Goal: Information Seeking & Learning: Learn about a topic

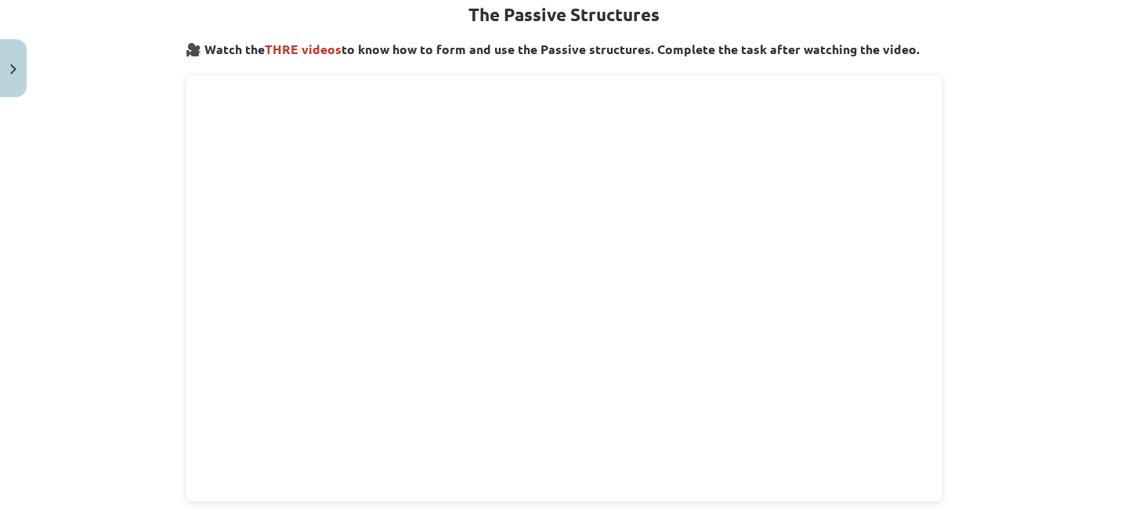
scroll to position [293, 0]
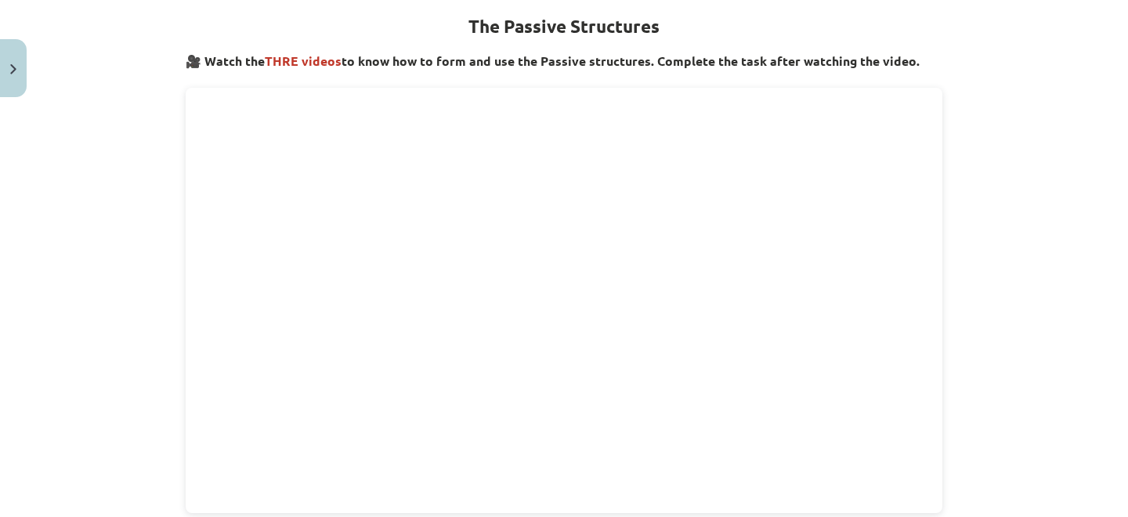
click at [1025, 206] on div "Mācību tēma: Angļu valoda i - 10.klase 1.ieskaites mācību materiāls #9 📝 Topic …" at bounding box center [564, 258] width 1128 height 517
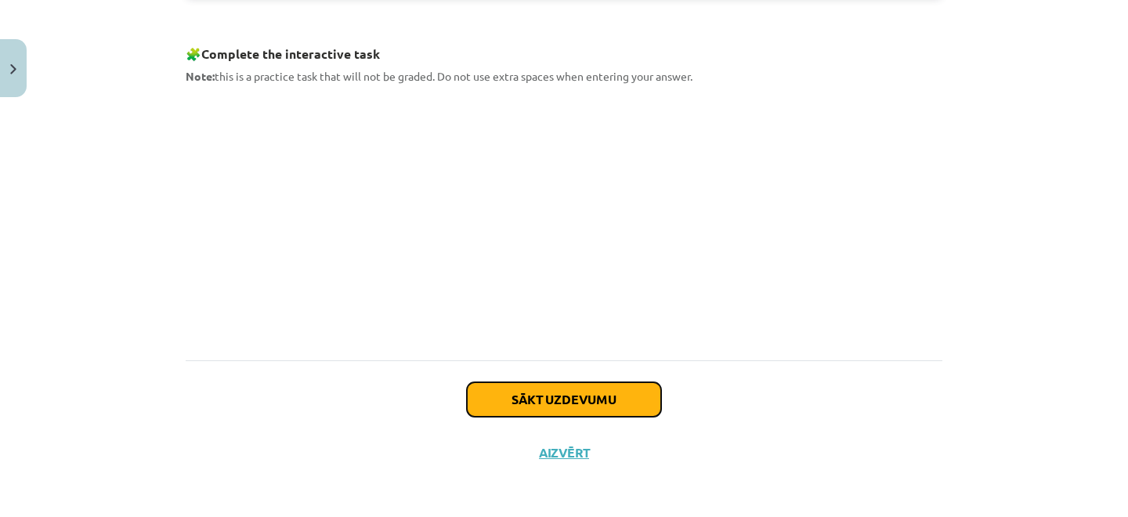
click at [599, 406] on button "Sākt uzdevumu" at bounding box center [564, 399] width 194 height 34
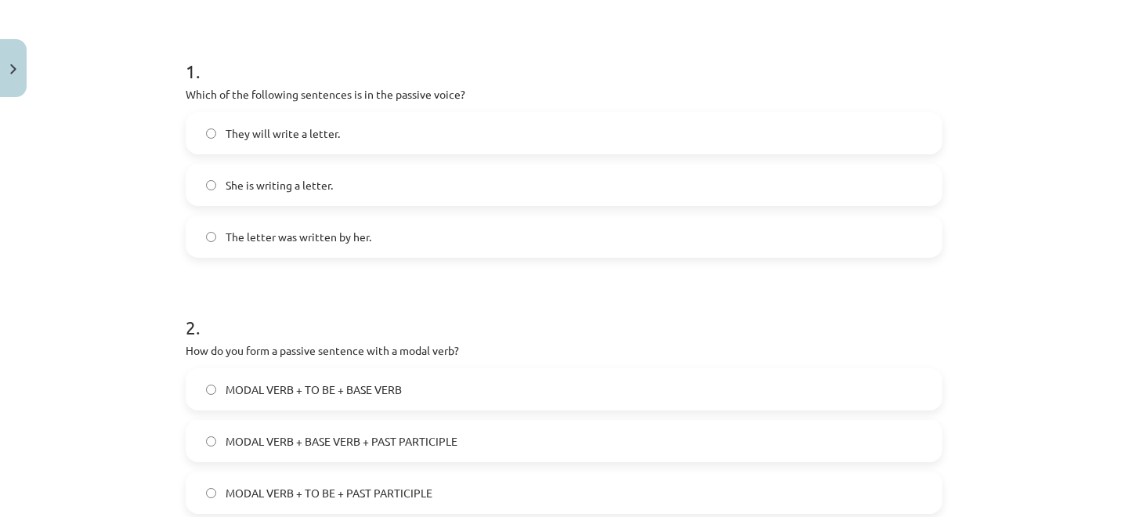
scroll to position [286, 0]
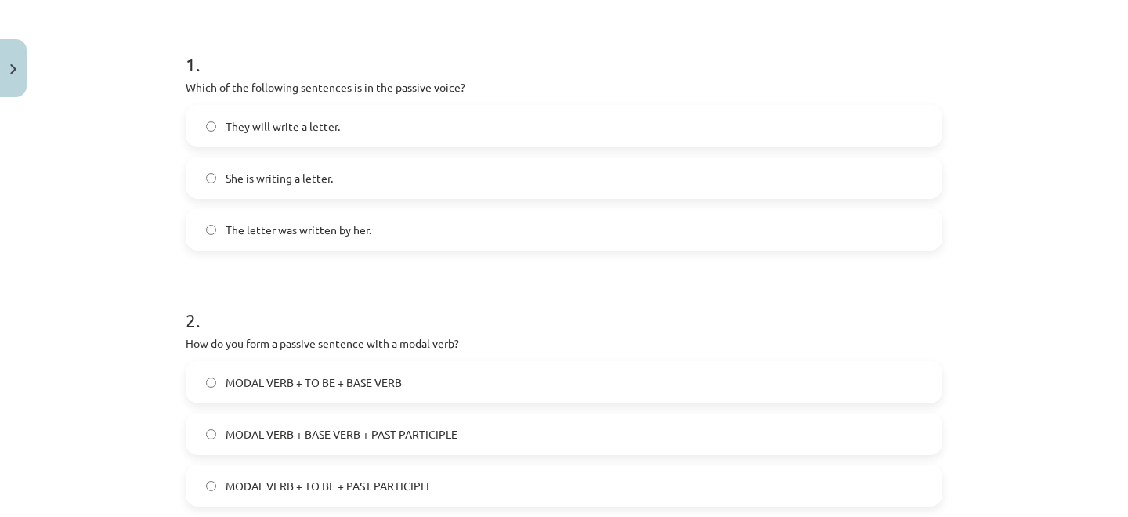
click at [375, 235] on label "The letter was written by her." at bounding box center [564, 229] width 754 height 39
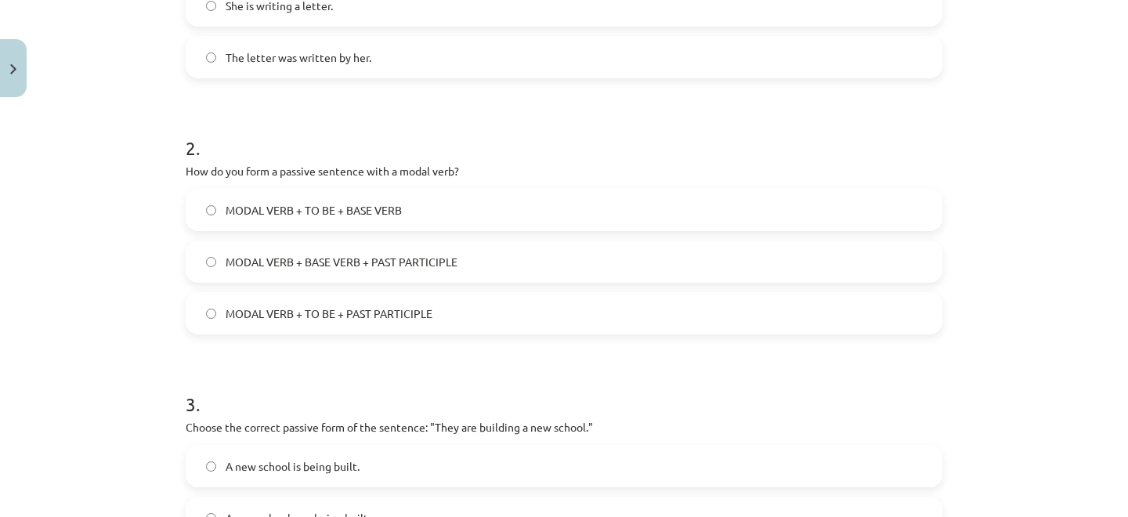
scroll to position [482, 0]
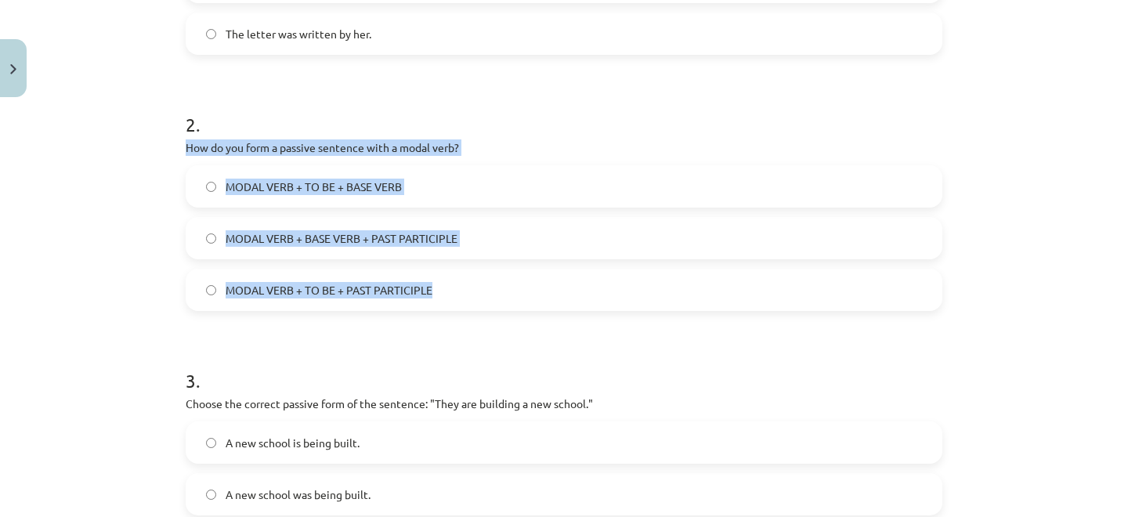
drag, startPoint x: 180, startPoint y: 146, endPoint x: 526, endPoint y: 304, distance: 380.1
click at [526, 304] on div "2 . How do you form a passive sentence with a modal verb? MODAL VERB + TO BE + …" at bounding box center [564, 198] width 757 height 225
copy div "How do you form a passive sentence with a modal verb? MODAL VERB + TO BE + BASE…"
click at [475, 234] on label "MODAL VERB + BASE VERB + PAST PARTICIPLE" at bounding box center [564, 238] width 754 height 39
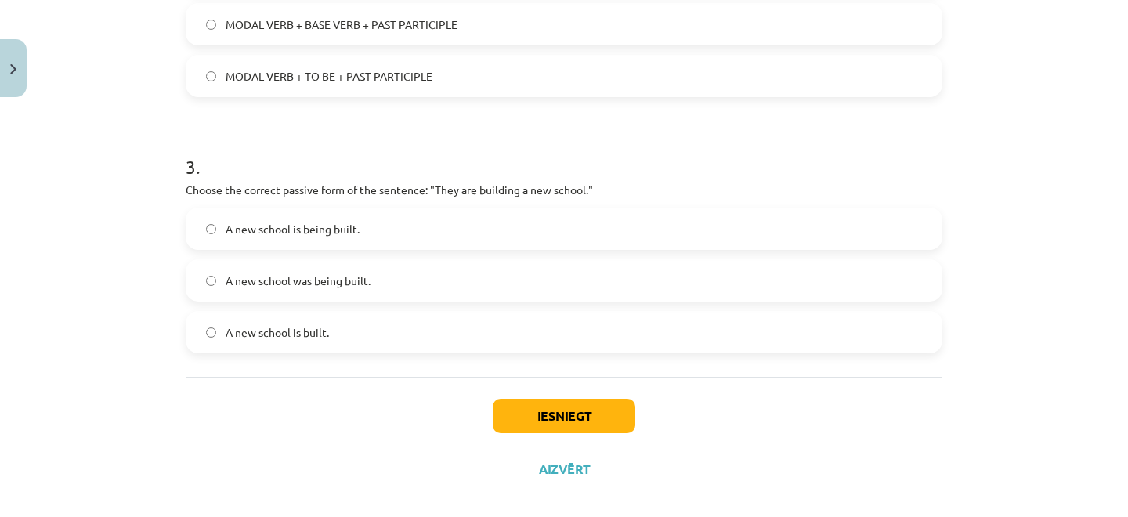
scroll to position [699, 0]
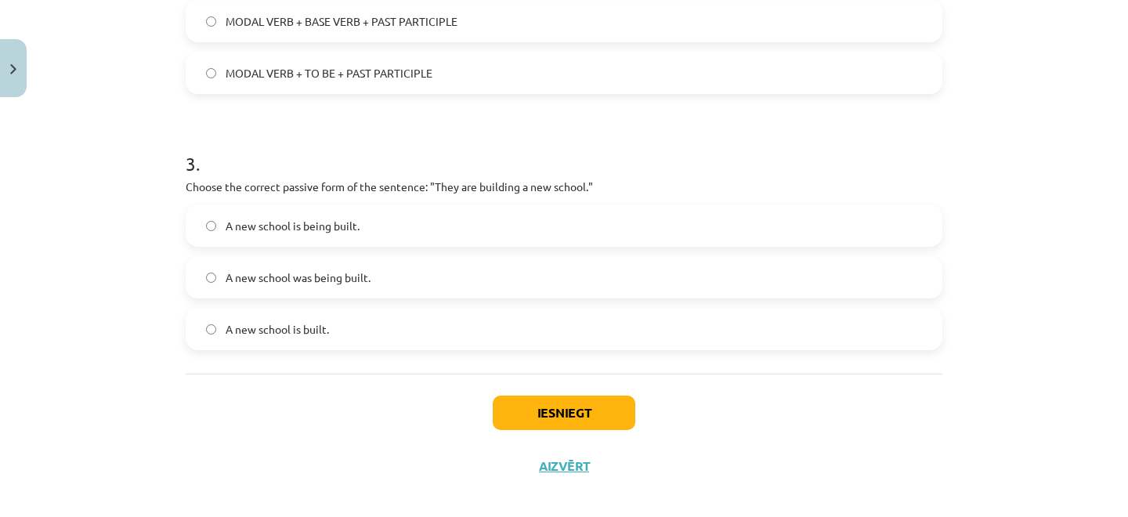
click at [270, 224] on span "A new school is being built." at bounding box center [293, 226] width 134 height 16
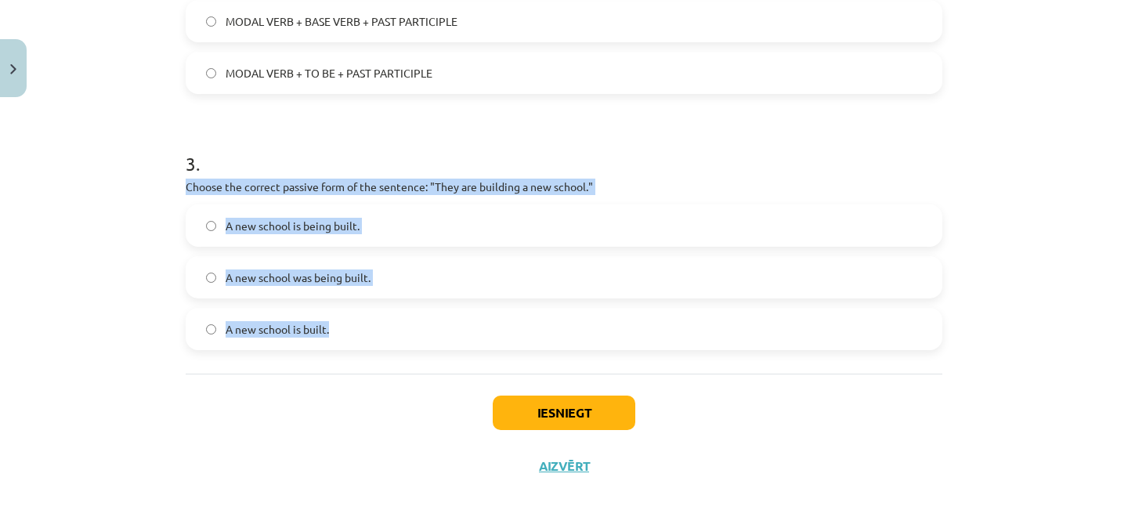
drag, startPoint x: 176, startPoint y: 179, endPoint x: 360, endPoint y: 338, distance: 243.3
copy div "Choose the correct passive form of the sentence: "They are building a new schoo…"
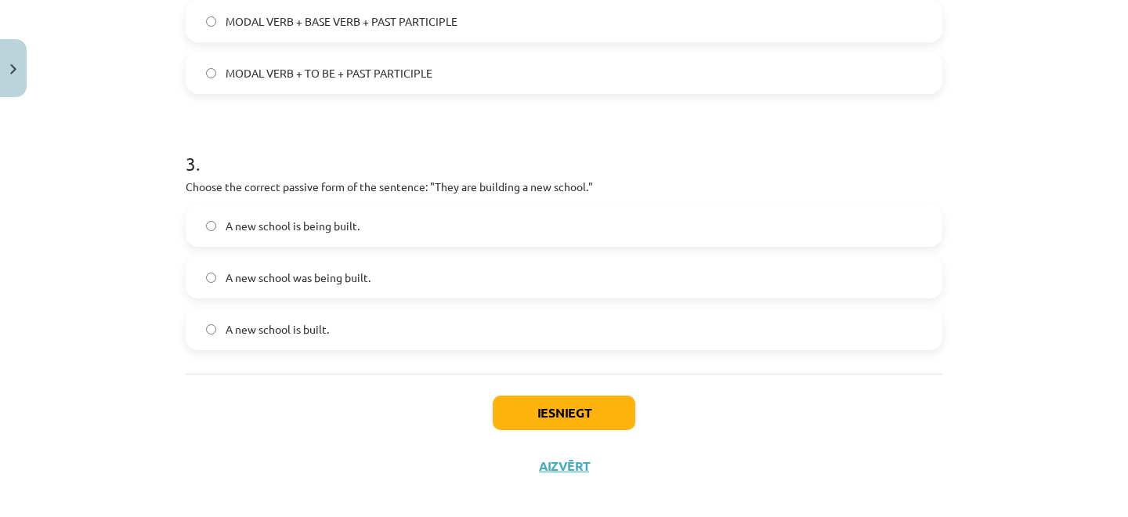
drag, startPoint x: 353, startPoint y: 137, endPoint x: 356, endPoint y: 108, distance: 29.2
click at [353, 136] on h1 "3 ." at bounding box center [564, 149] width 757 height 49
click at [581, 412] on button "Iesniegt" at bounding box center [564, 413] width 143 height 34
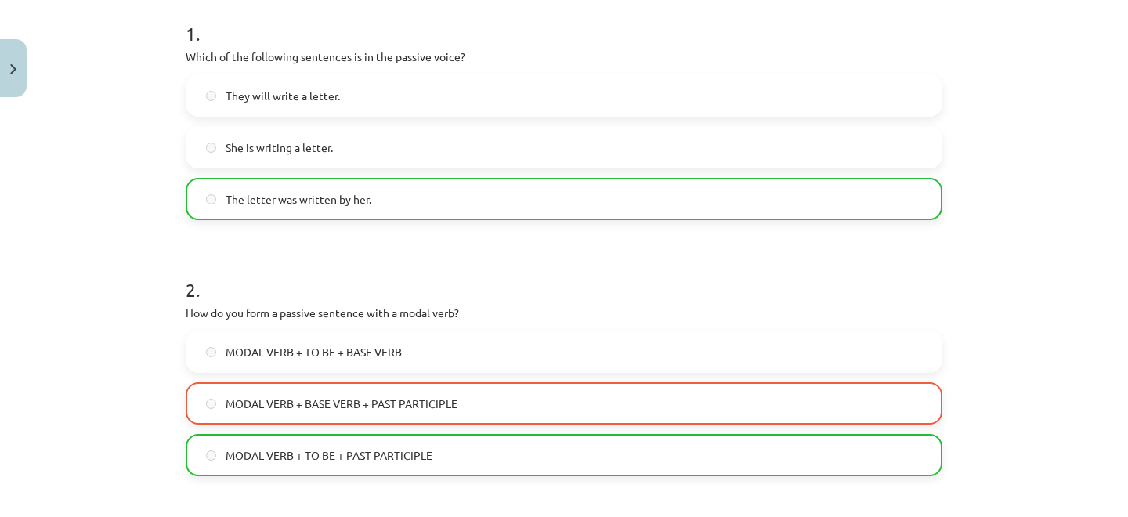
scroll to position [624, 0]
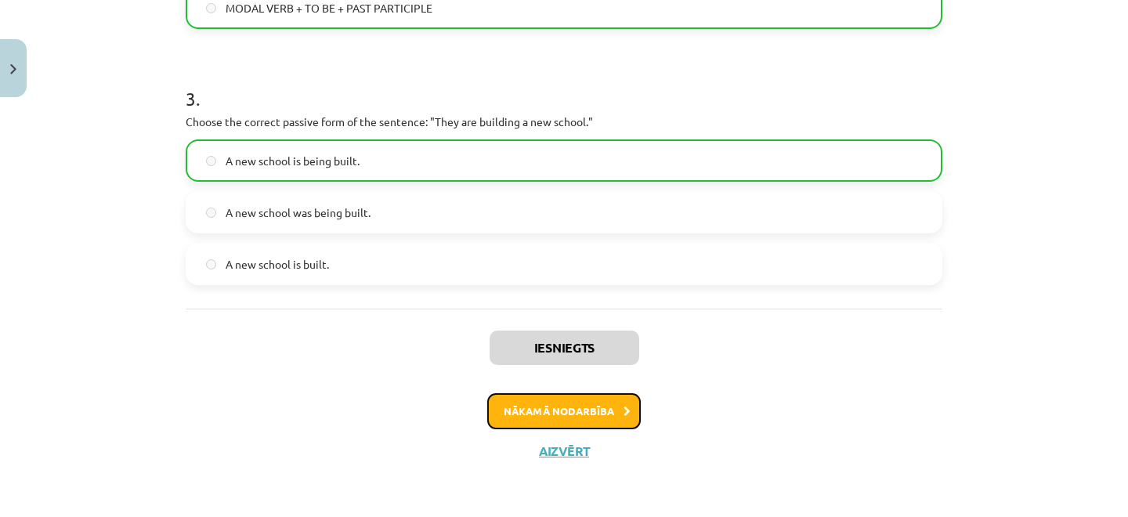
click at [584, 408] on button "Nākamā nodarbība" at bounding box center [564, 411] width 154 height 36
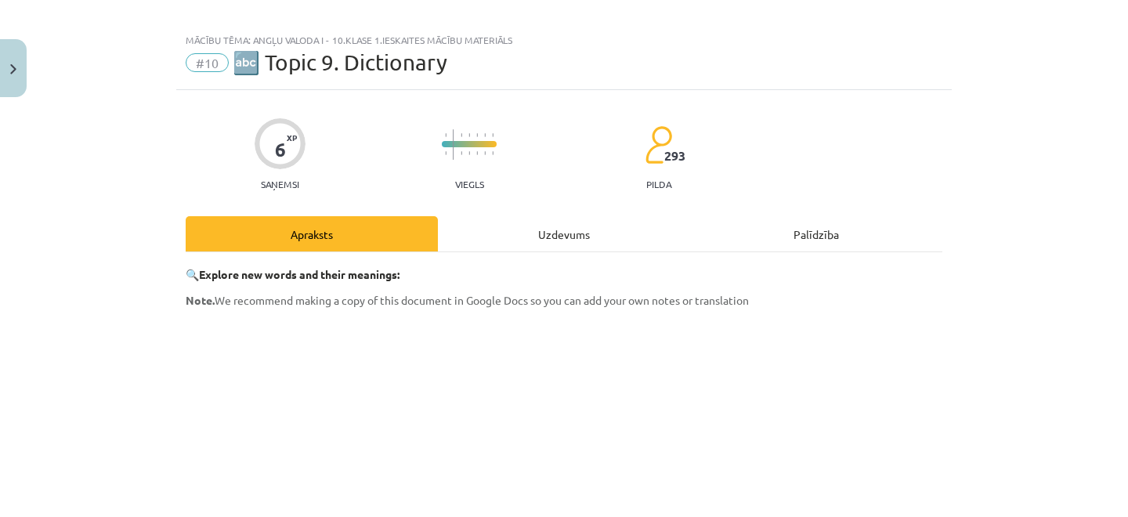
scroll to position [0, 0]
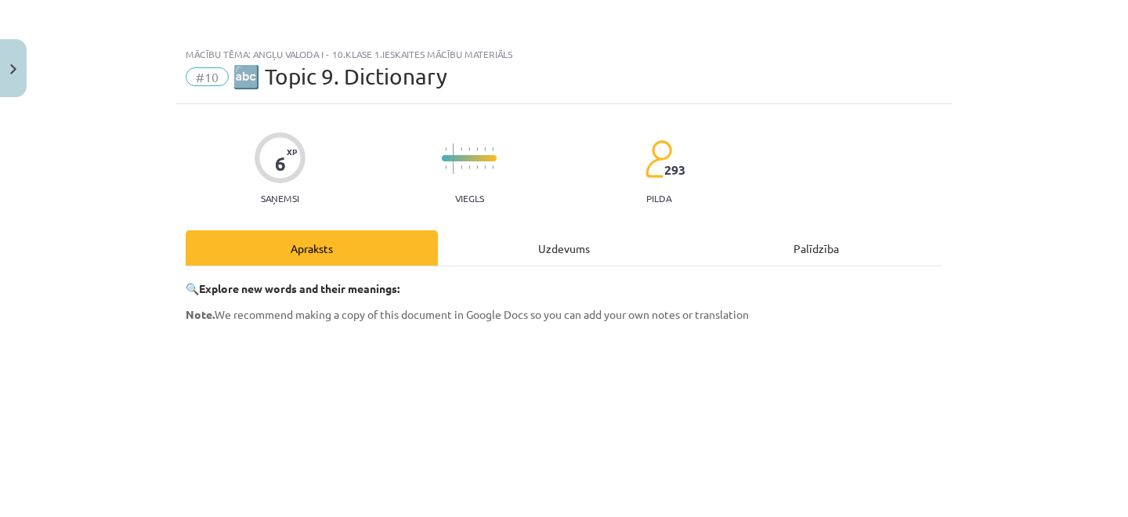
click at [557, 252] on div "Uzdevums" at bounding box center [564, 247] width 252 height 35
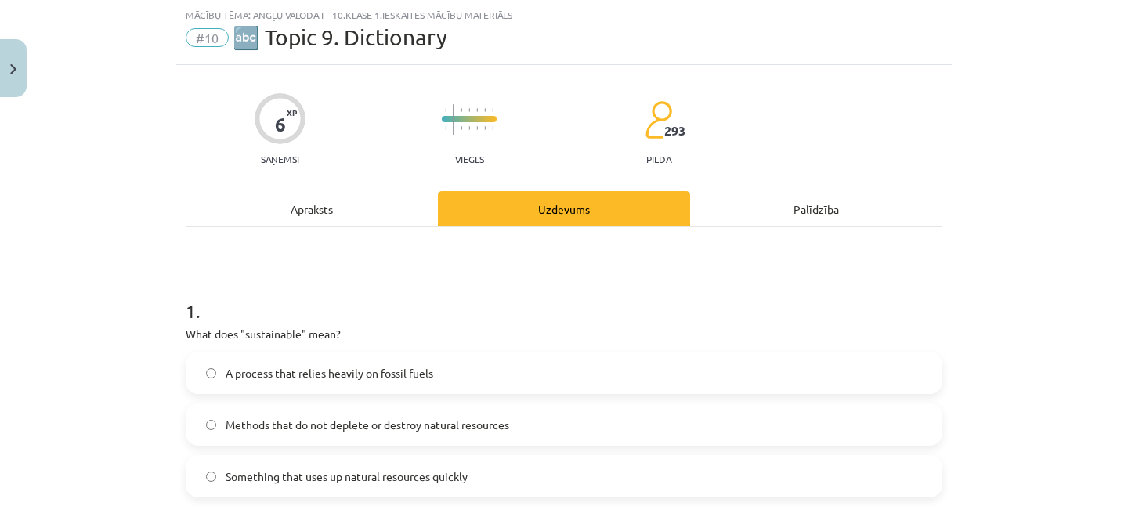
click at [299, 217] on div "Apraksts" at bounding box center [312, 208] width 252 height 35
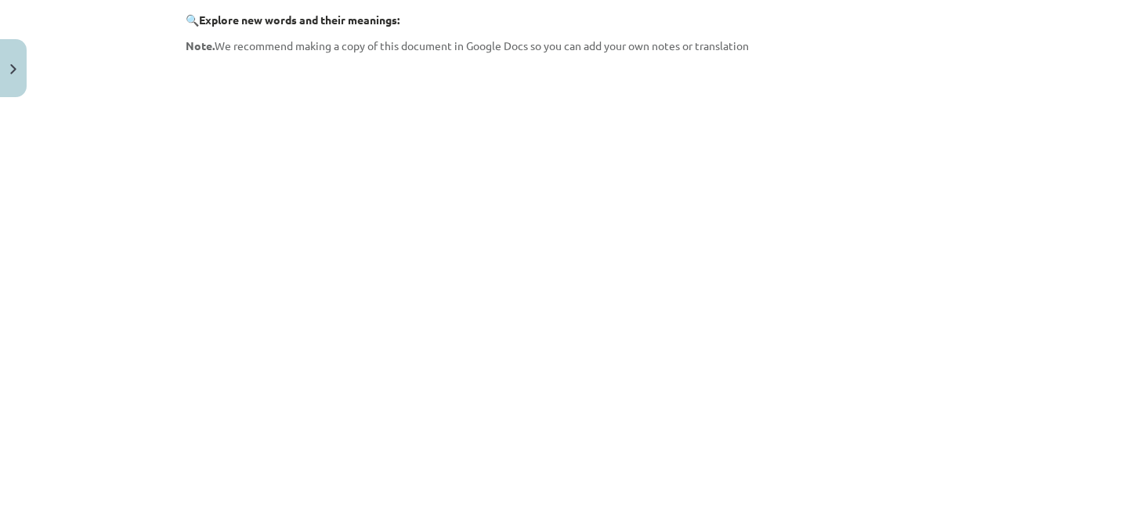
scroll to position [495, 0]
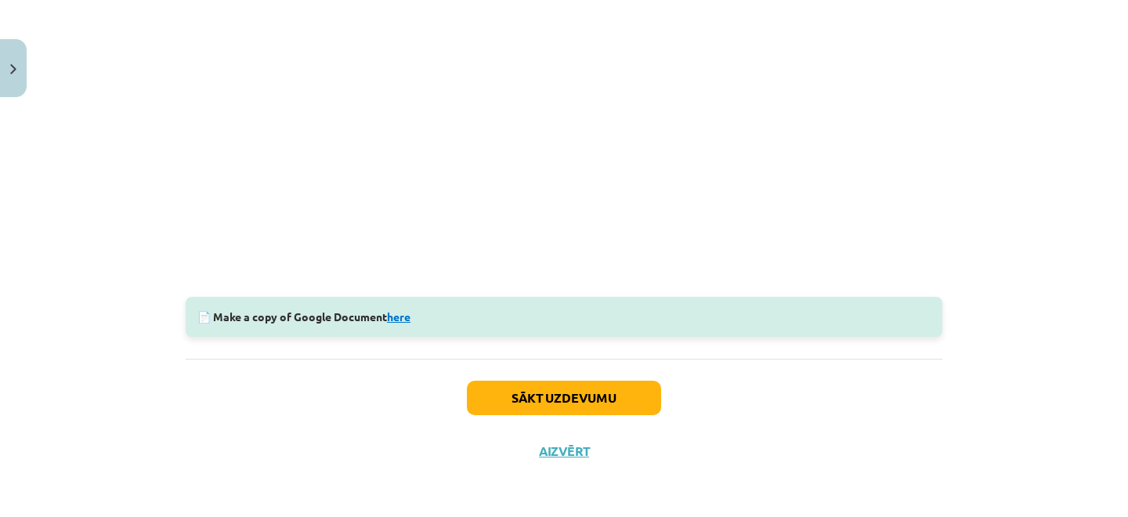
click at [404, 317] on link "here" at bounding box center [399, 316] width 24 height 14
drag, startPoint x: 164, startPoint y: 30, endPoint x: 733, endPoint y: 281, distance: 621.6
click at [547, 391] on div "Mācību tēma: Angļu valoda i - 10.[PERSON_NAME] 1.ieskaites mācību materiāls #10…" at bounding box center [564, 258] width 1128 height 517
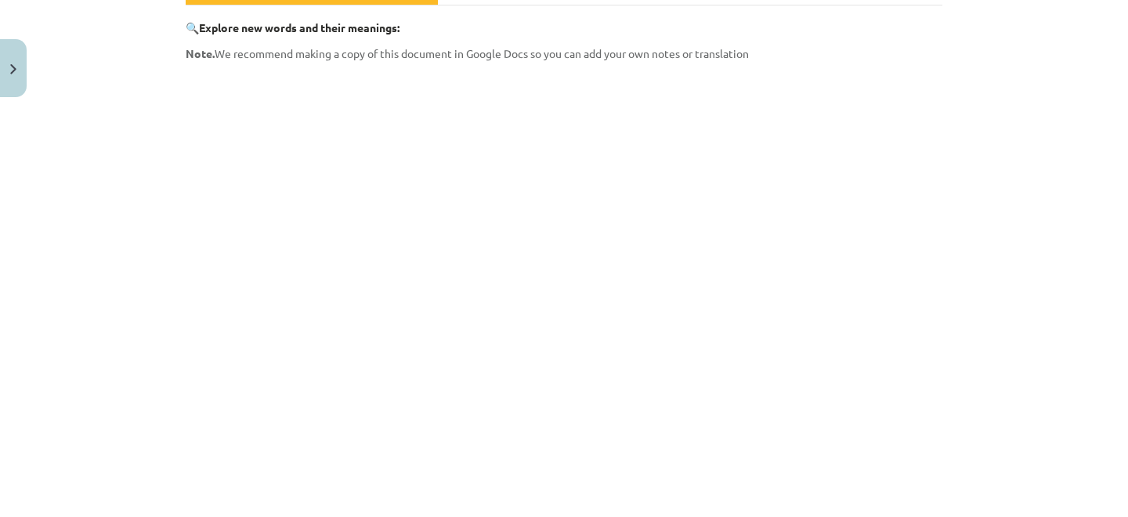
scroll to position [230, 0]
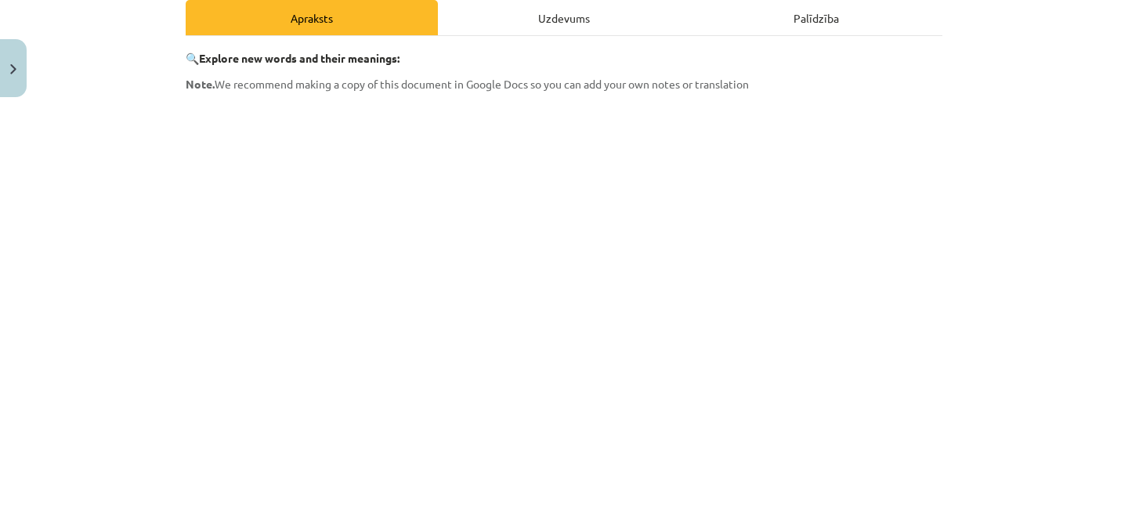
click at [139, 443] on div "Mācību tēma: Angļu valoda i - 10.[PERSON_NAME] 1.ieskaites mācību materiāls #10…" at bounding box center [564, 258] width 1128 height 517
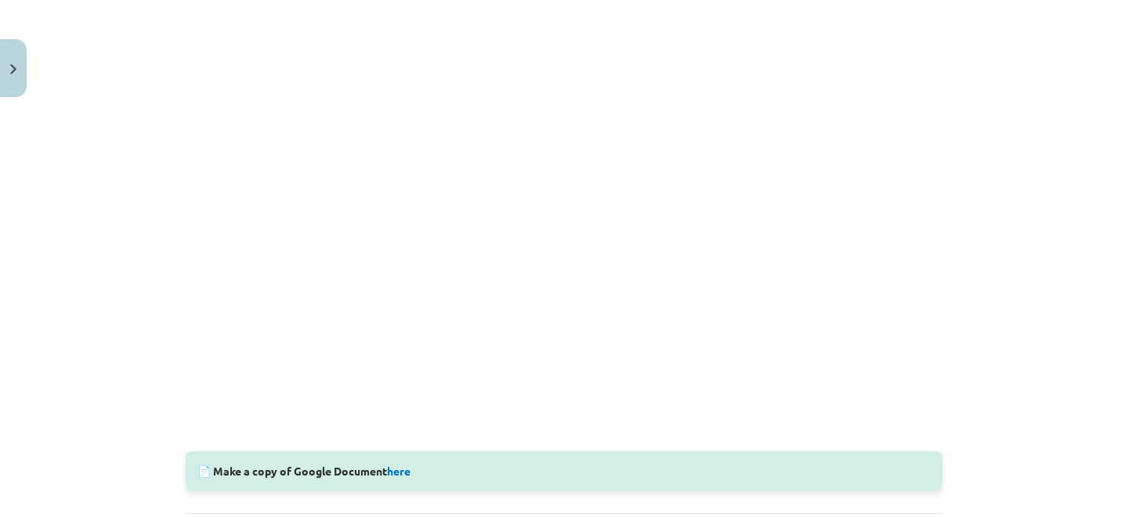
scroll to position [495, 0]
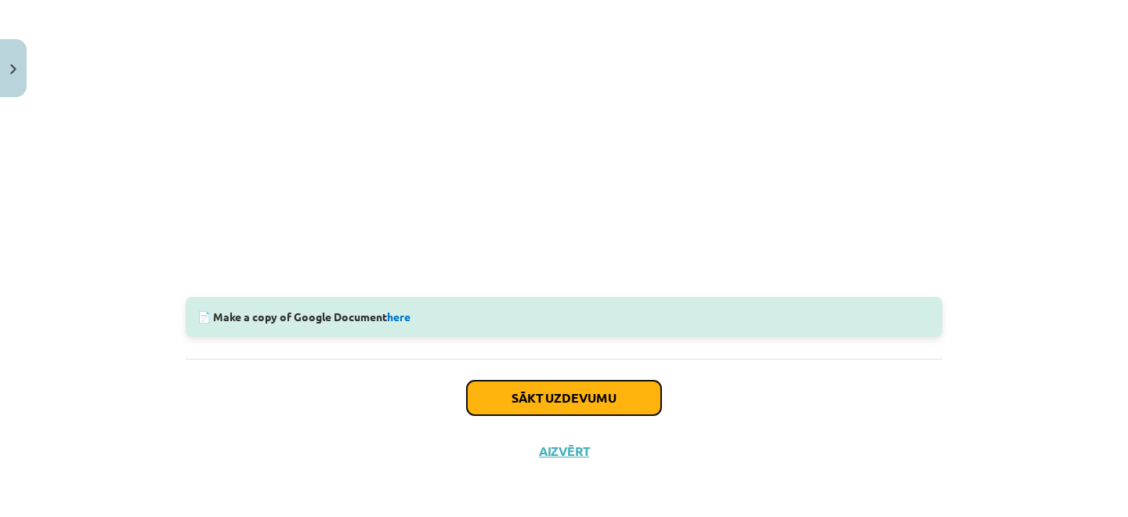
click at [602, 404] on button "Sākt uzdevumu" at bounding box center [564, 398] width 194 height 34
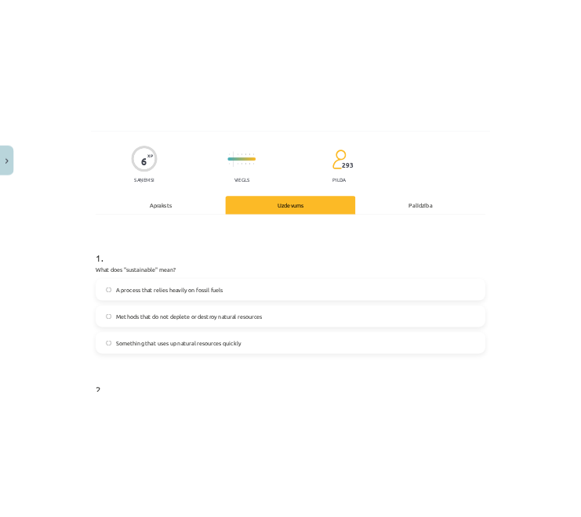
scroll to position [96, 0]
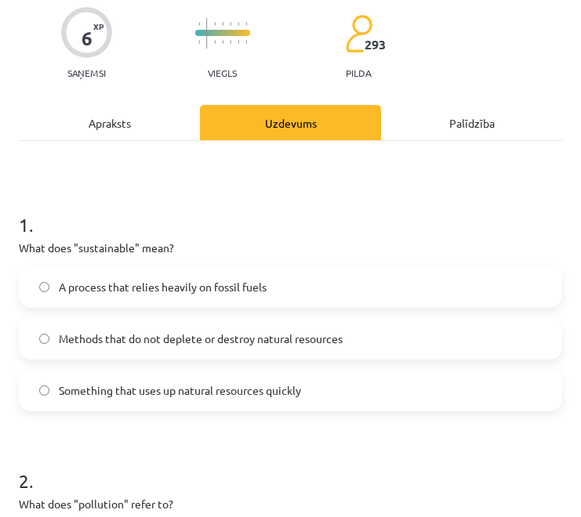
click at [239, 340] on span "Methods that do not deplete or destroy natural resources" at bounding box center [201, 339] width 284 height 16
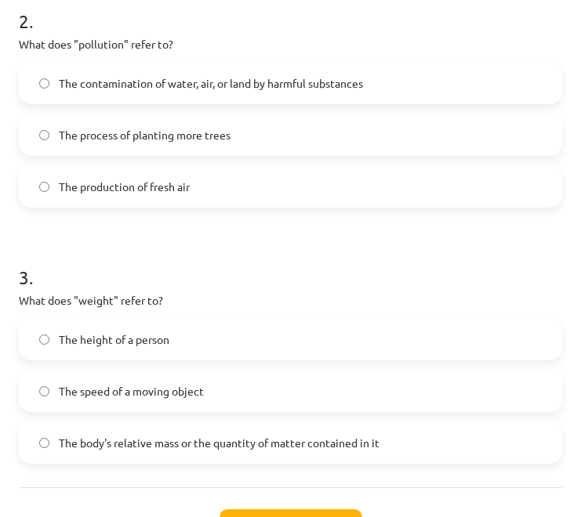
scroll to position [541, 0]
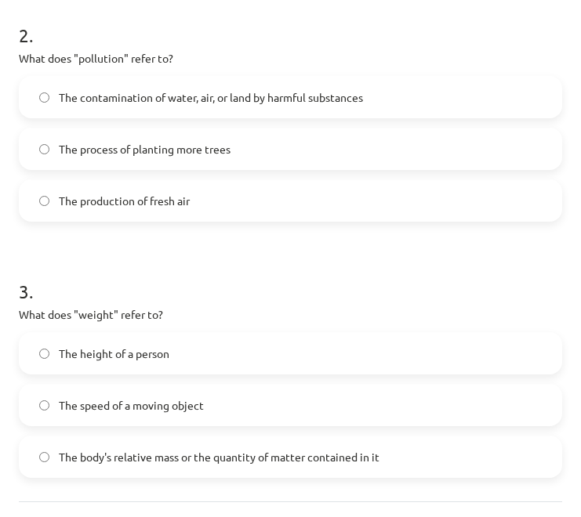
click at [301, 93] on span "The contamination of water, air, or land by harmful substances" at bounding box center [211, 97] width 304 height 16
click at [241, 90] on span "The contamination of water, air, or land by harmful substances" at bounding box center [211, 97] width 304 height 16
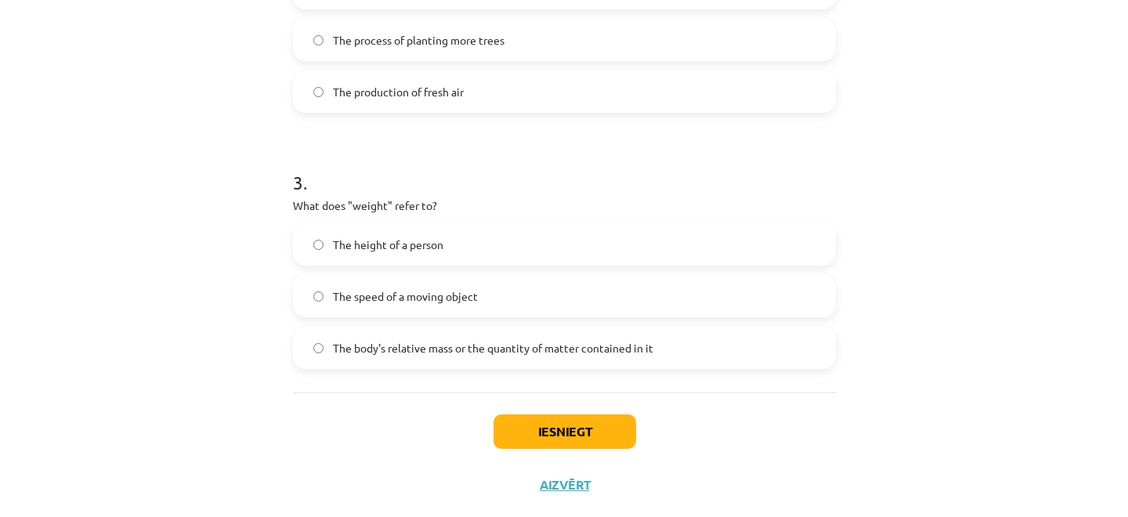
scroll to position [654, 0]
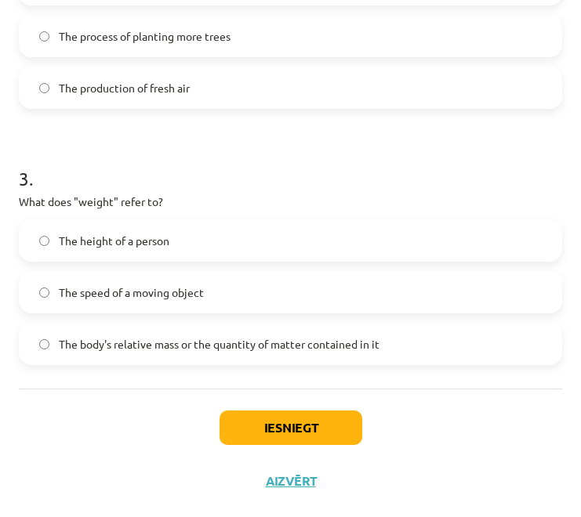
click at [270, 349] on span "The body's relative mass or the quantity of matter contained in it" at bounding box center [219, 344] width 320 height 16
click at [295, 422] on button "Iesniegt" at bounding box center [290, 428] width 143 height 34
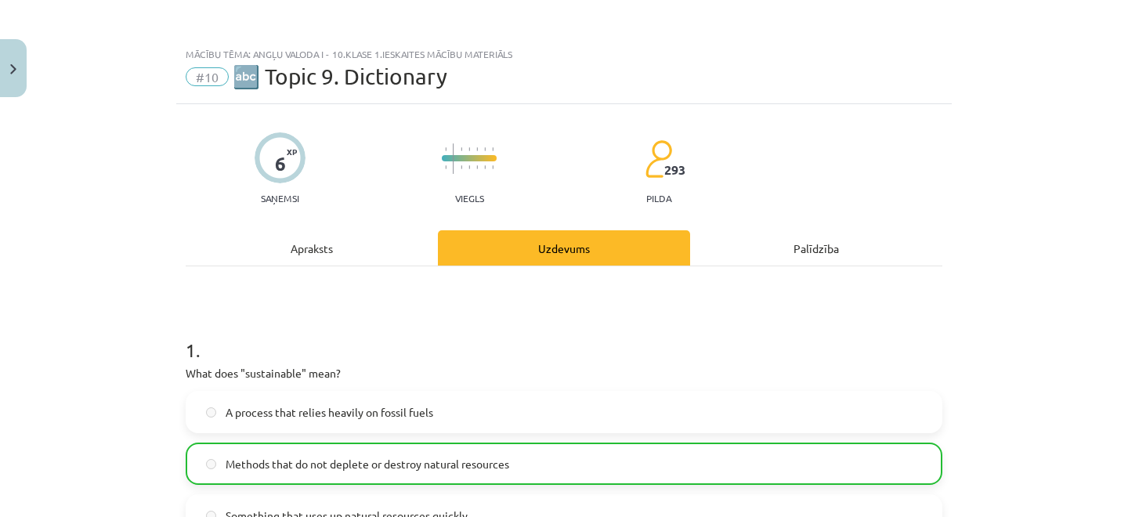
scroll to position [764, 0]
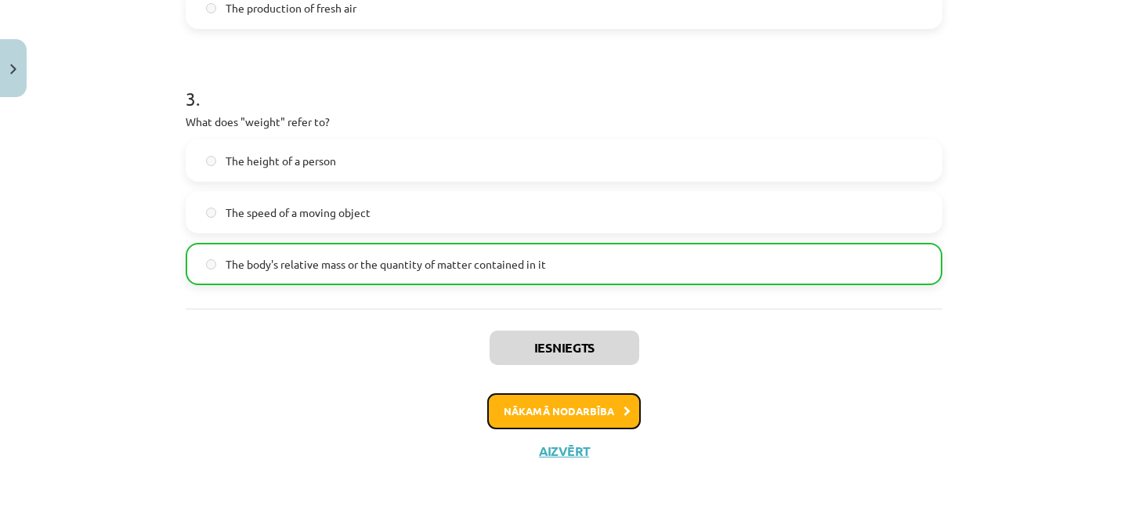
click at [593, 409] on button "Nākamā nodarbība" at bounding box center [564, 411] width 154 height 36
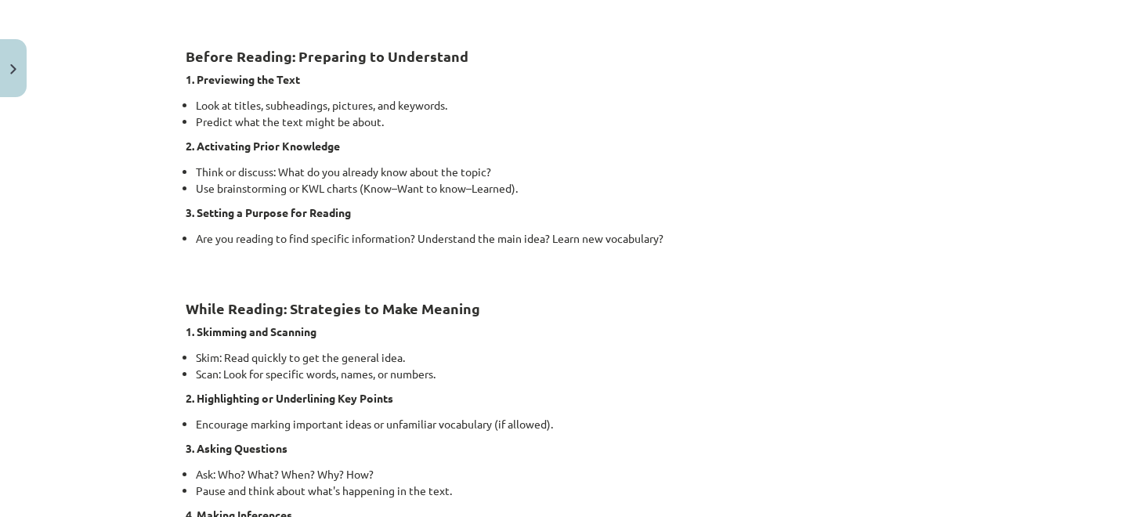
scroll to position [108, 0]
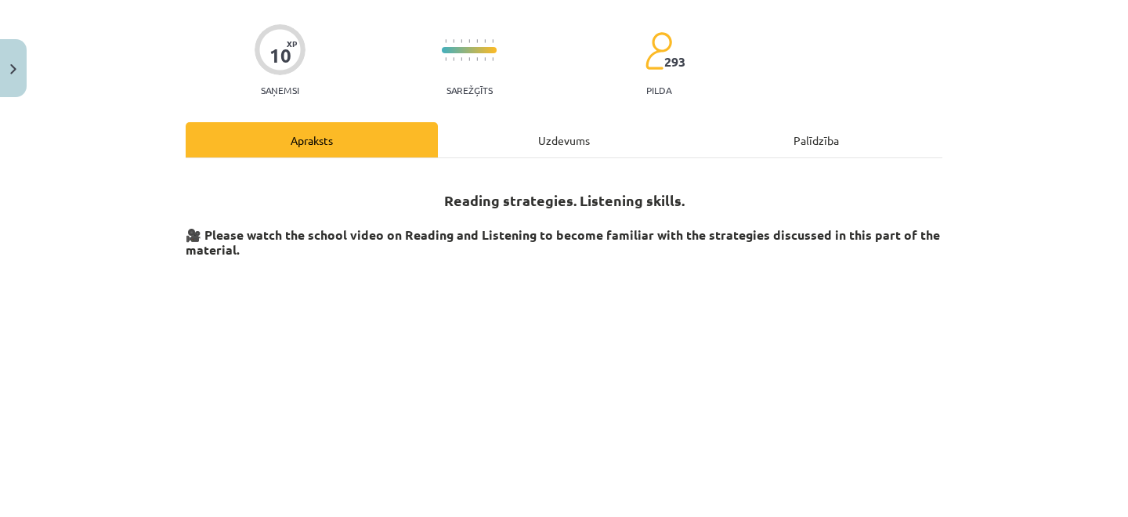
click at [566, 143] on div "Uzdevums" at bounding box center [564, 139] width 252 height 35
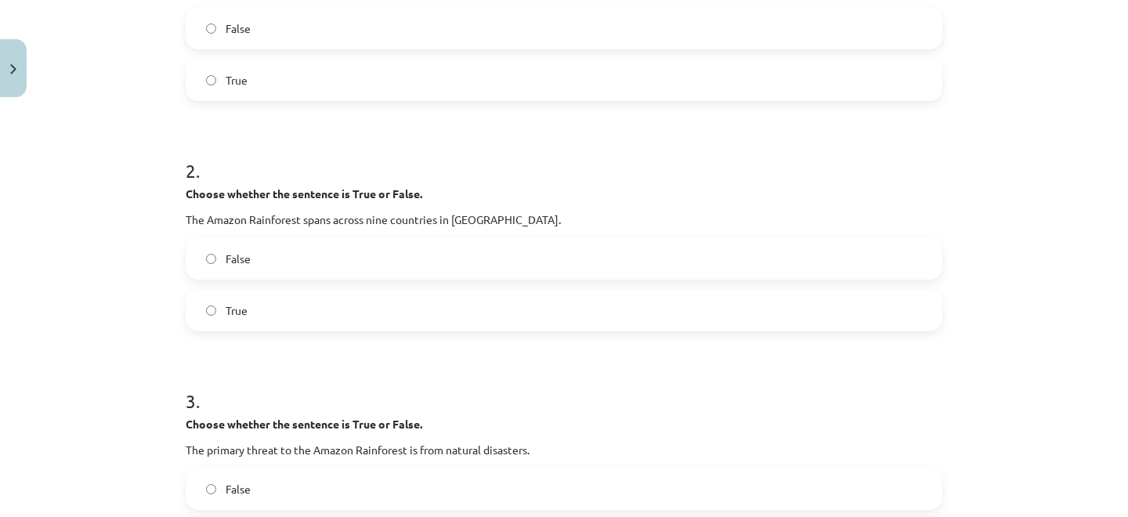
scroll to position [0, 0]
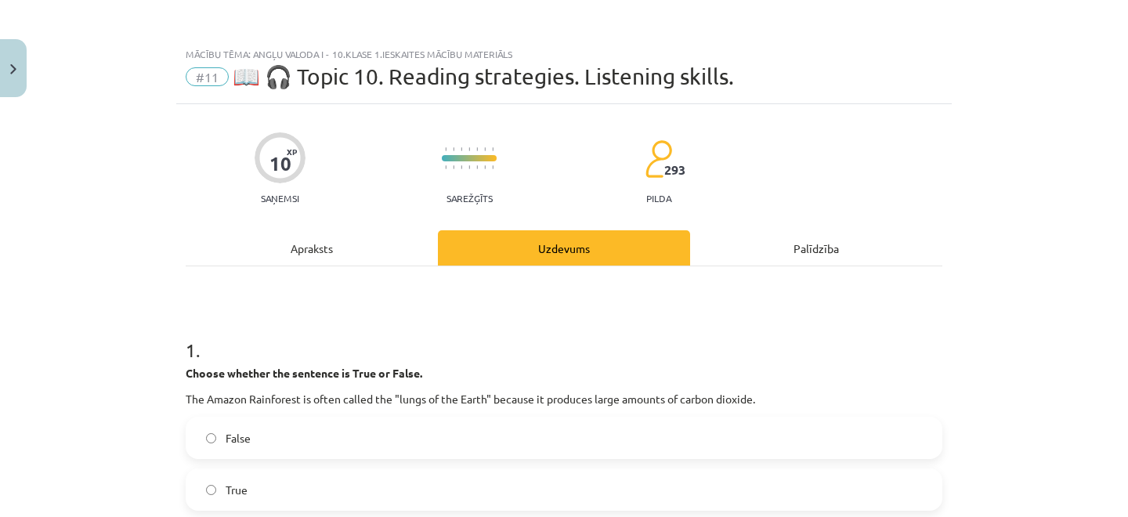
click at [328, 259] on div "Apraksts" at bounding box center [312, 247] width 252 height 35
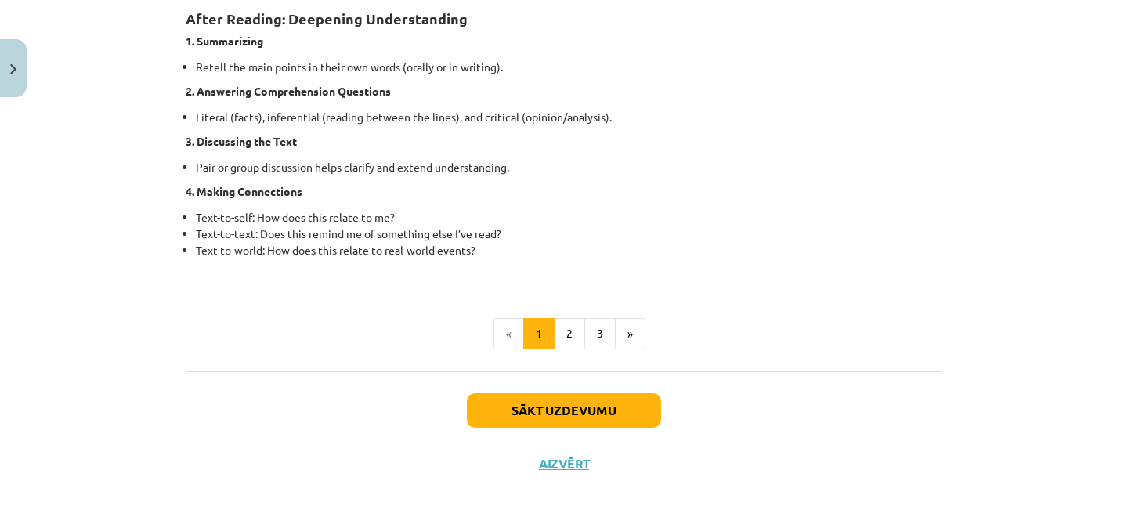
scroll to position [1294, 0]
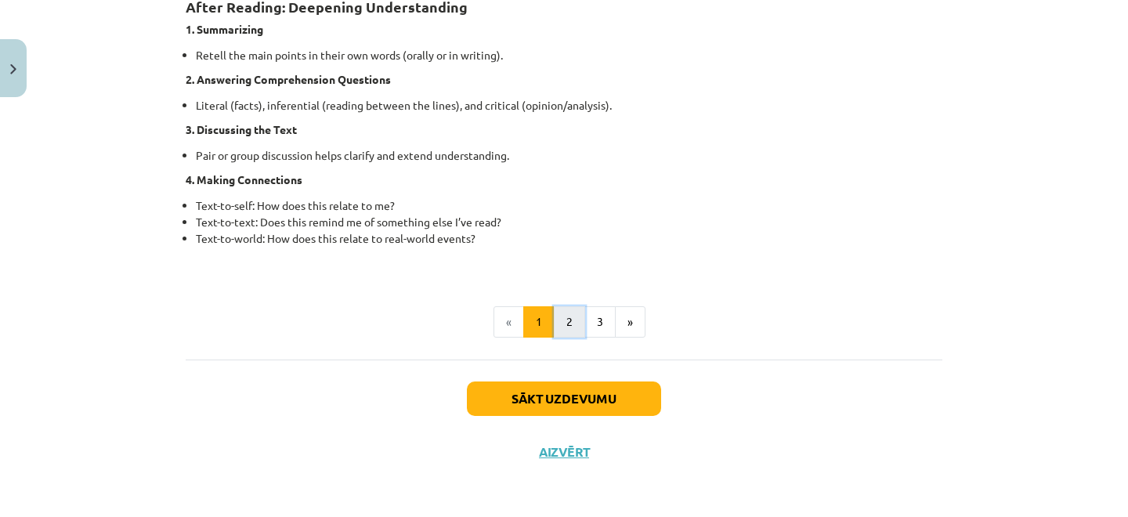
click at [566, 329] on button "2" at bounding box center [569, 321] width 31 height 31
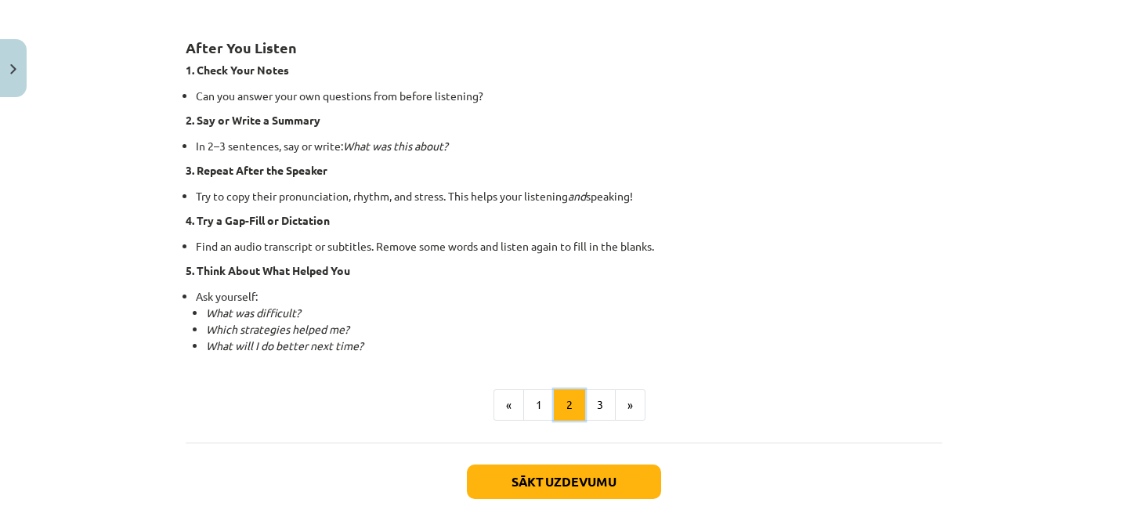
scroll to position [1089, 0]
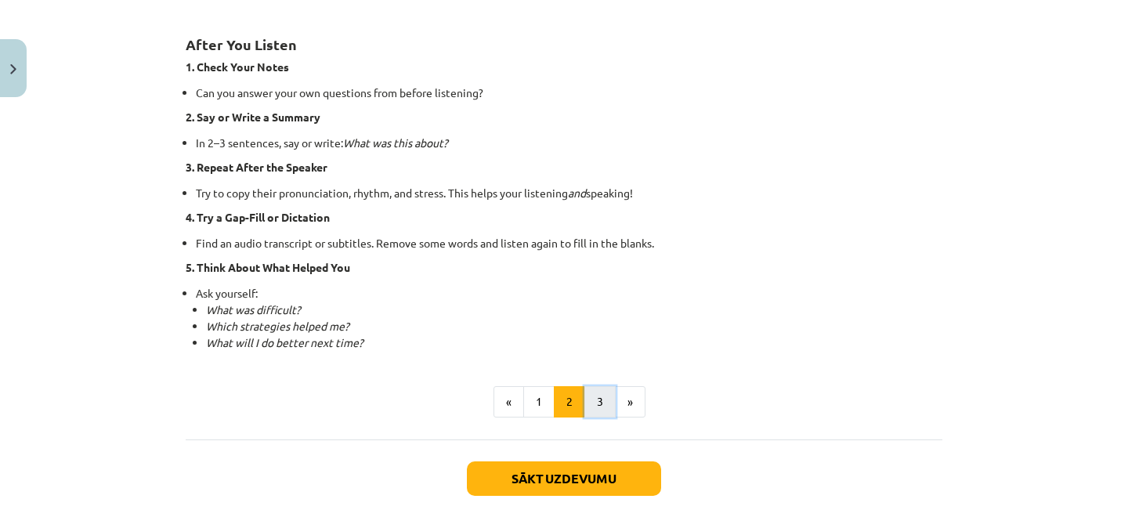
click at [596, 387] on button "3" at bounding box center [600, 401] width 31 height 31
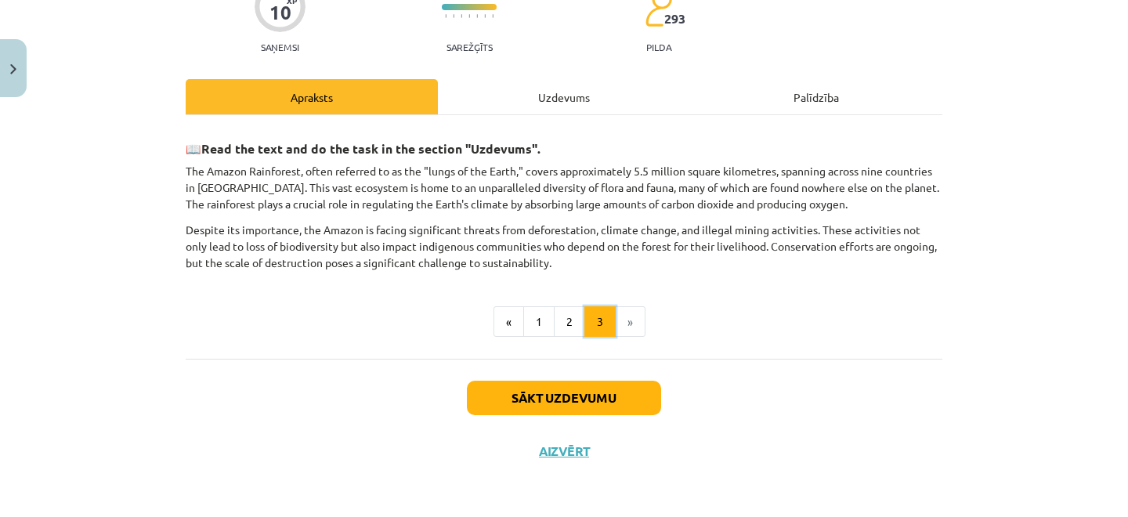
scroll to position [150, 0]
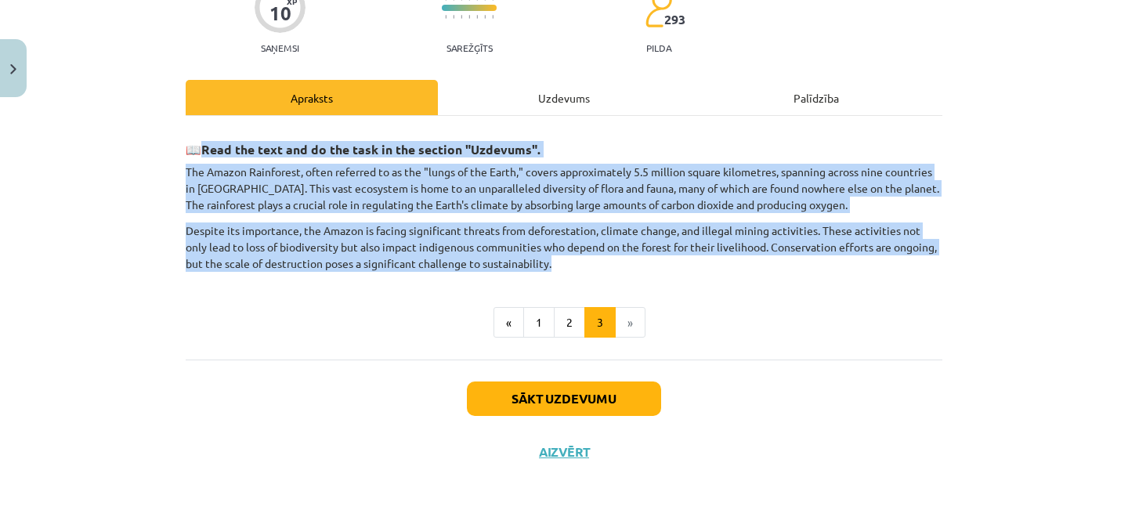
drag, startPoint x: 200, startPoint y: 148, endPoint x: 547, endPoint y: 264, distance: 366.0
click at [550, 266] on div "📖 Read the text and do the task in the section "Uzdevums". The Amazon Rainfores…" at bounding box center [564, 201] width 757 height 142
copy div "Read the text and do the task in the section "Uzdevums". The Amazon Rainforest,…"
click at [548, 264] on p "Despite its importance, the Amazon is facing significant threats from deforesta…" at bounding box center [564, 247] width 757 height 49
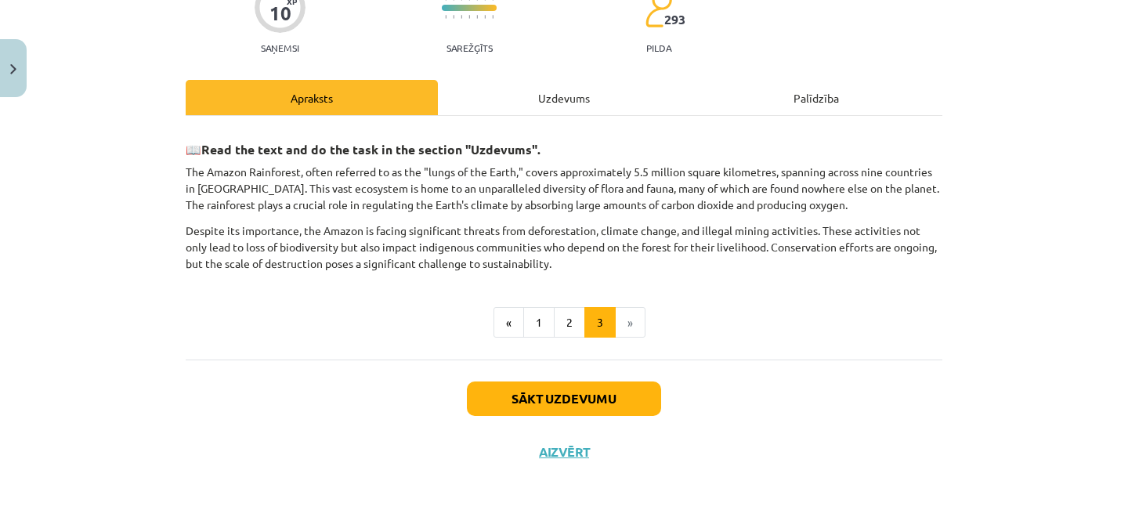
click at [567, 94] on div "Uzdevums" at bounding box center [564, 97] width 252 height 35
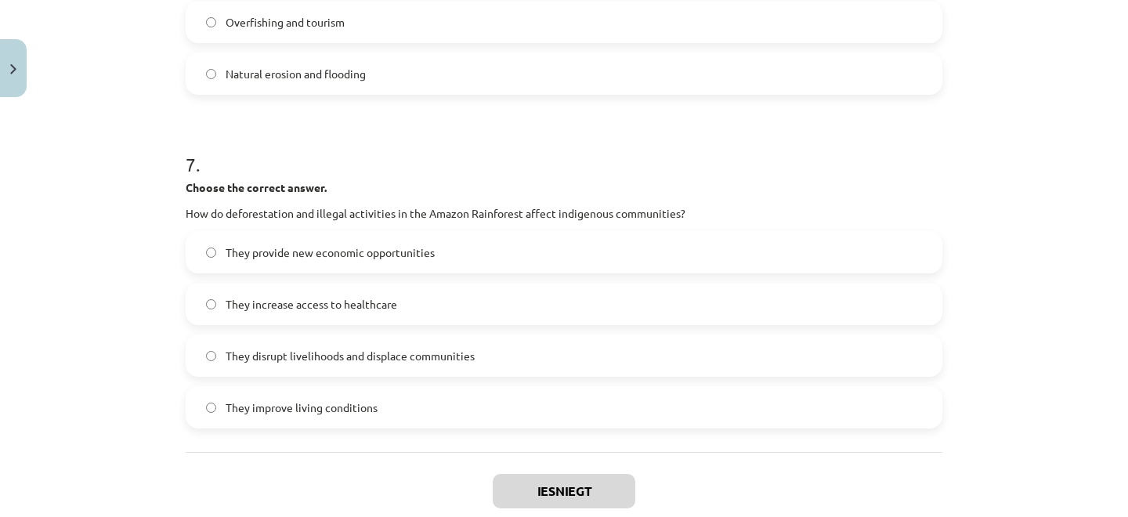
scroll to position [1868, 0]
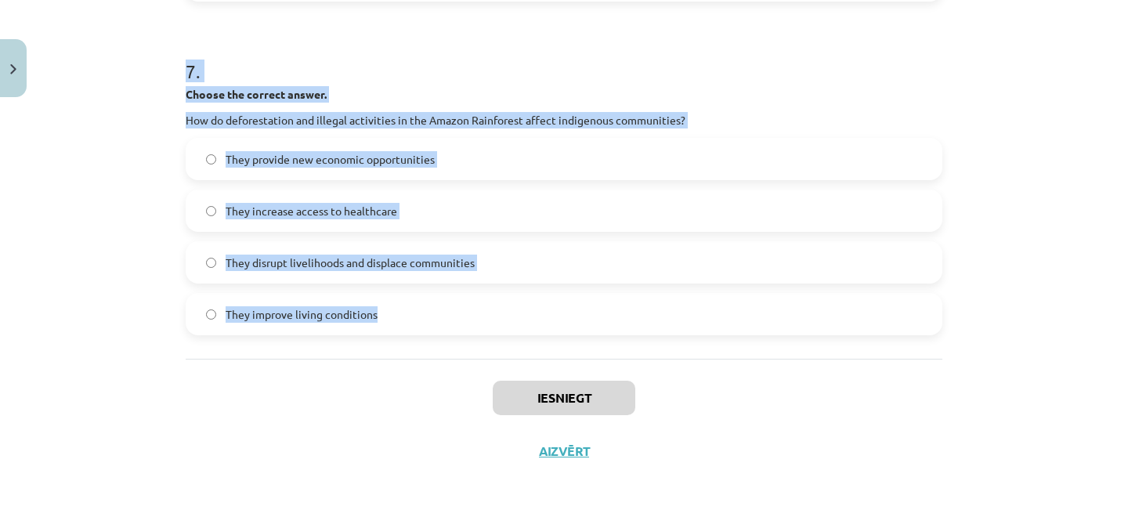
drag, startPoint x: 176, startPoint y: 303, endPoint x: 531, endPoint y: 328, distance: 355.8
copy form "3 . Loremi dolorsi ame consecte ad Elit se Doeiu. Tem Incidi Utlaboreet do magn…"
click at [446, 68] on h1 "7 ." at bounding box center [564, 57] width 757 height 49
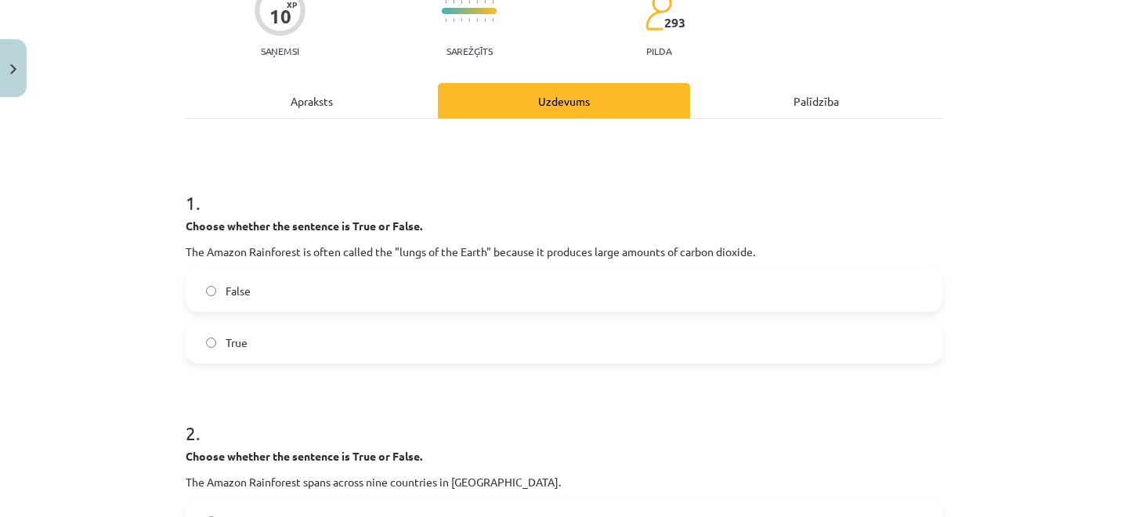
scroll to position [150, 0]
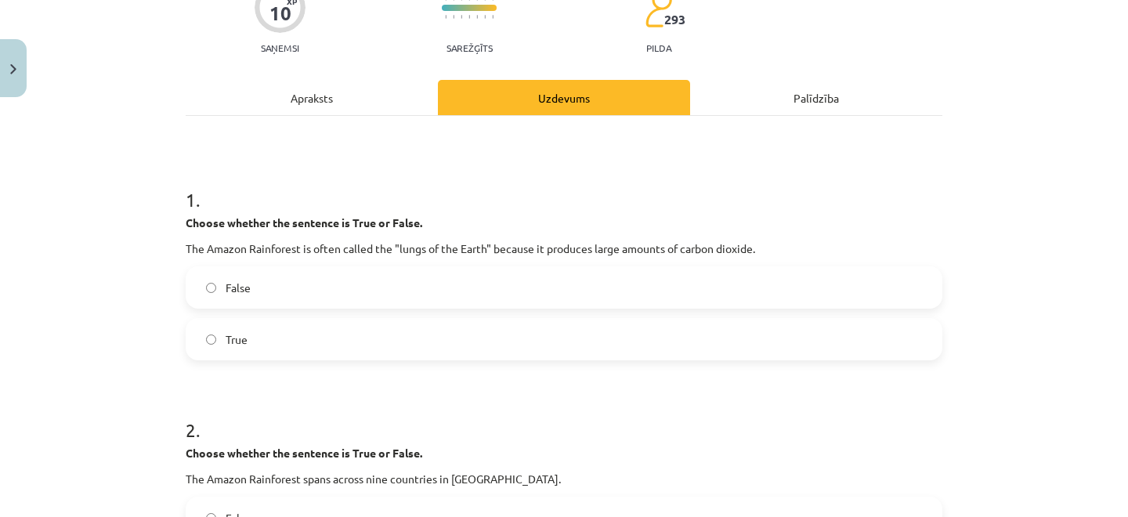
click at [392, 299] on label "False" at bounding box center [564, 287] width 754 height 39
click at [357, 339] on label "True" at bounding box center [564, 339] width 754 height 39
click at [236, 286] on span "False" at bounding box center [238, 288] width 25 height 16
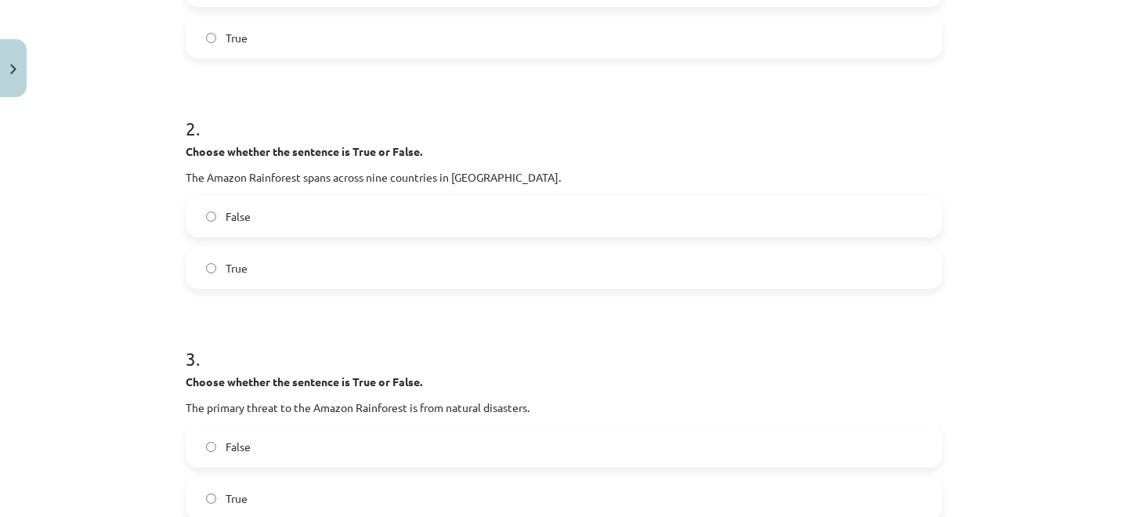
scroll to position [435, 0]
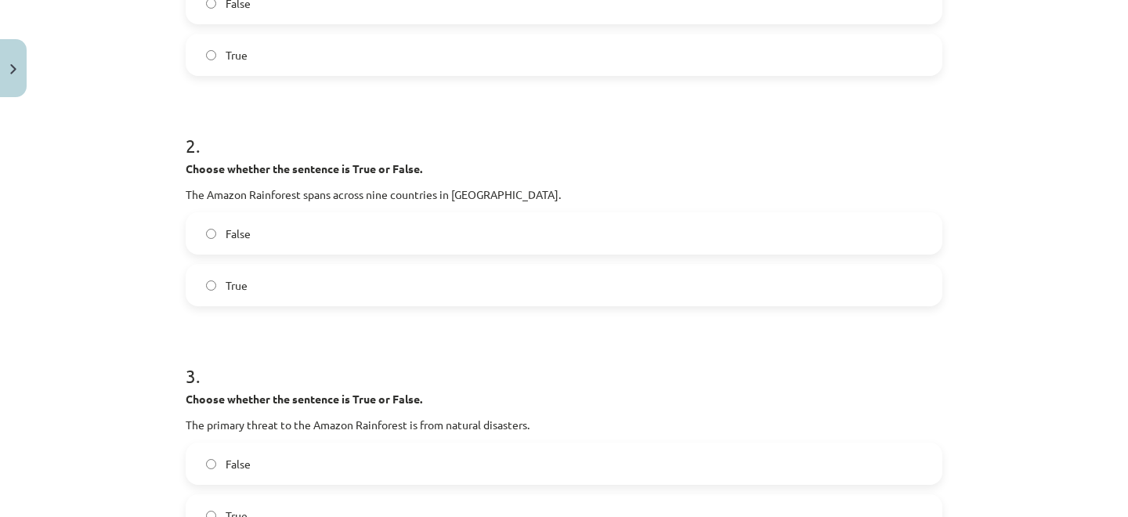
drag, startPoint x: 245, startPoint y: 295, endPoint x: 347, endPoint y: 143, distance: 183.0
click at [248, 293] on label "True" at bounding box center [564, 285] width 754 height 39
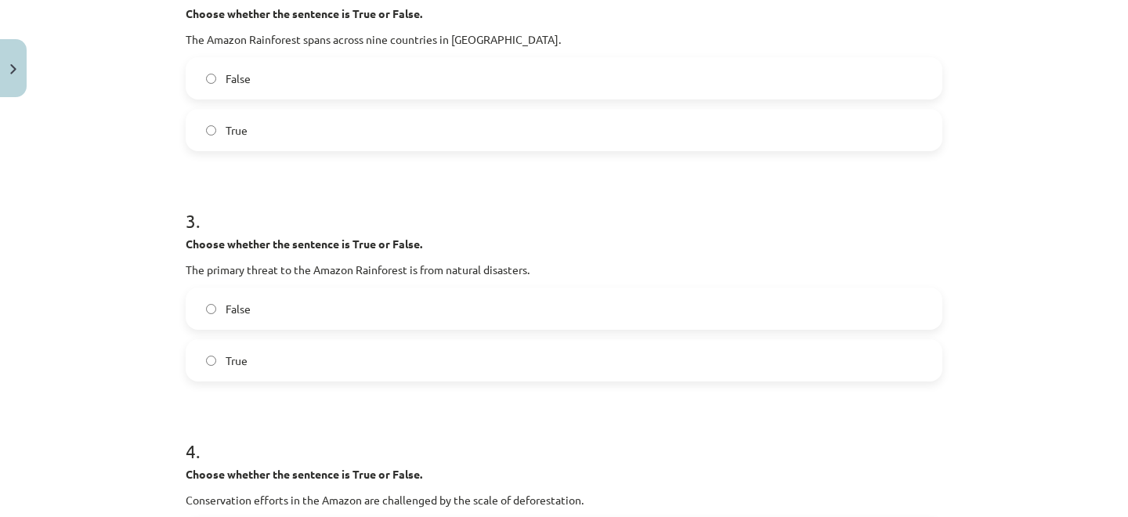
scroll to position [593, 0]
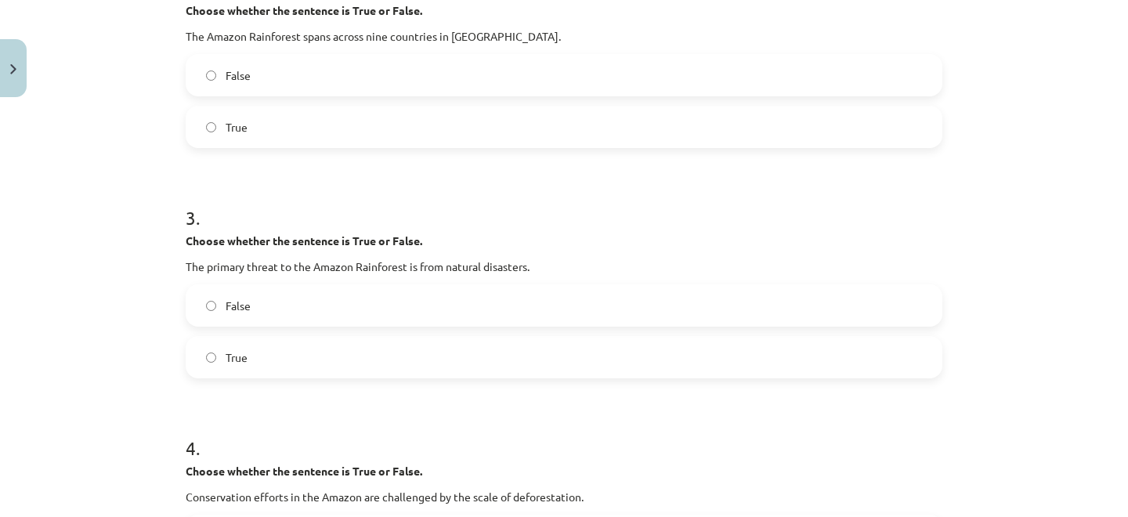
click at [321, 363] on label "True" at bounding box center [564, 357] width 754 height 39
click at [325, 299] on label "False" at bounding box center [564, 305] width 754 height 39
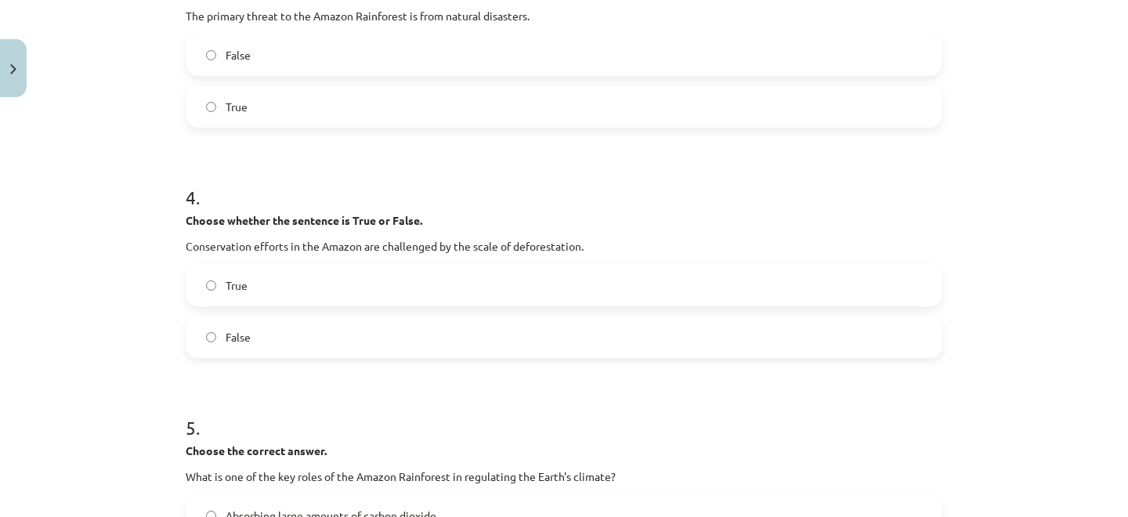
scroll to position [847, 0]
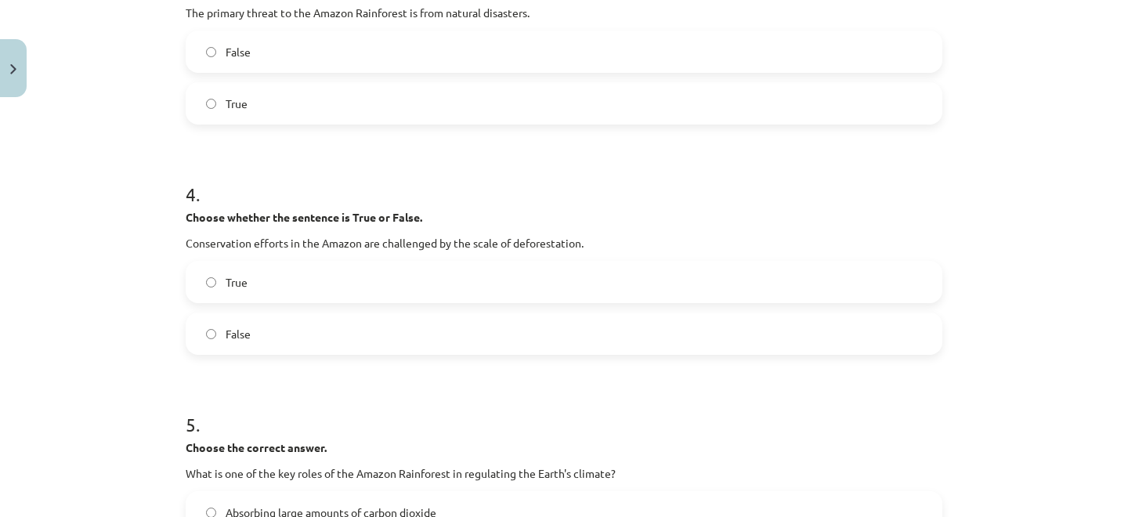
click at [406, 268] on label "True" at bounding box center [564, 281] width 754 height 39
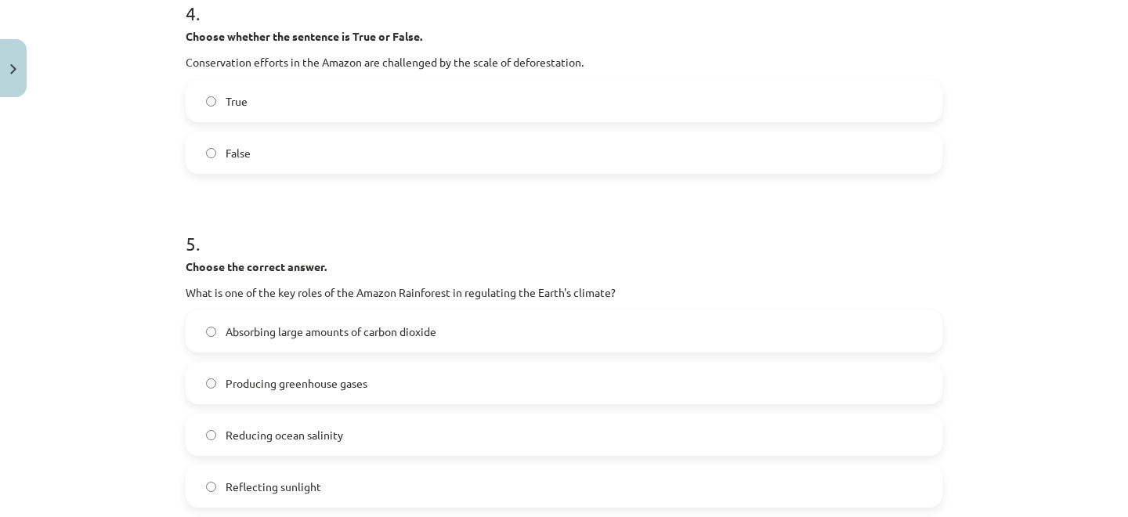
scroll to position [1031, 0]
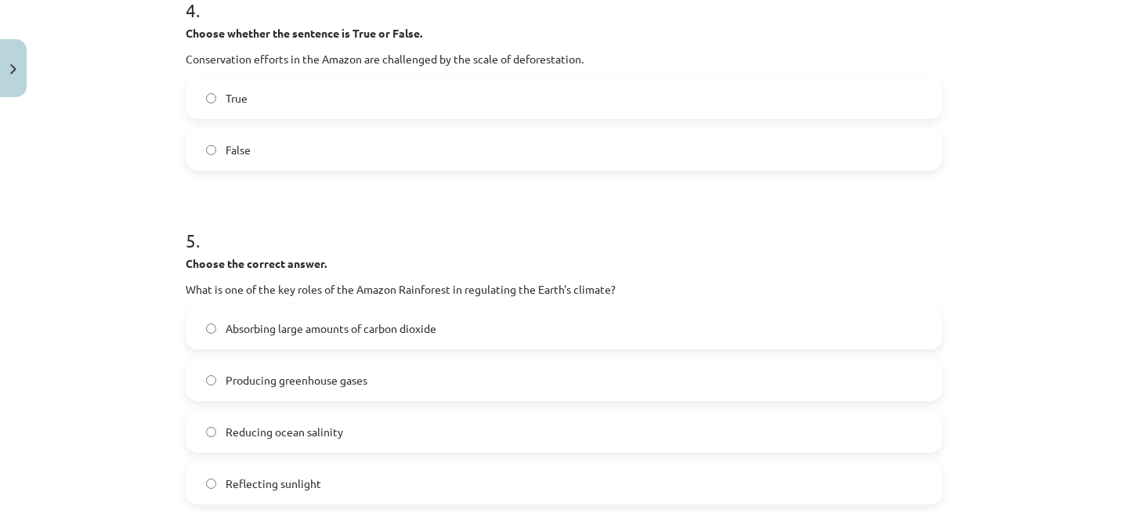
click at [266, 324] on span "Absorbing large amounts of carbon dioxide" at bounding box center [331, 328] width 211 height 16
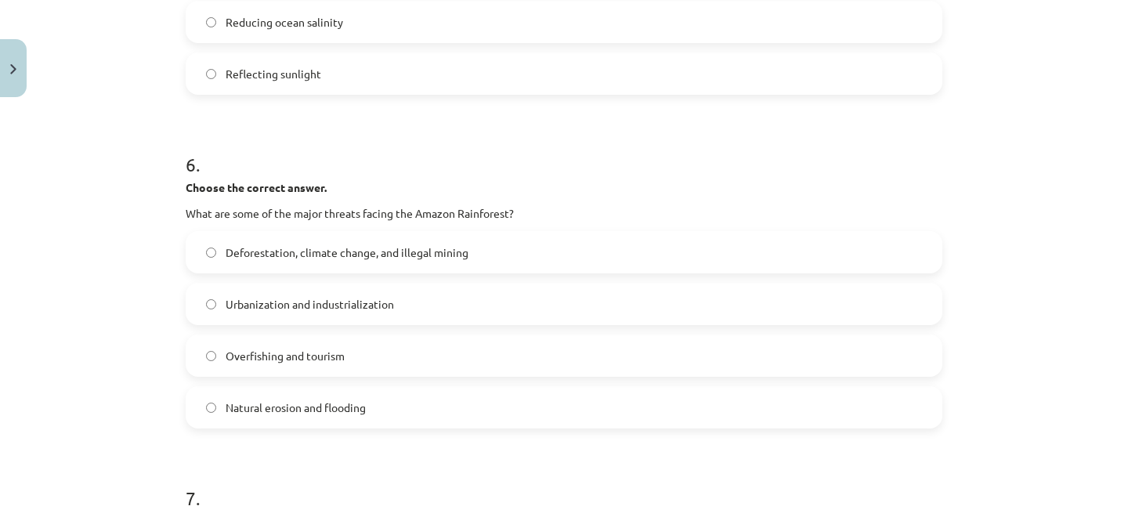
scroll to position [1444, 0]
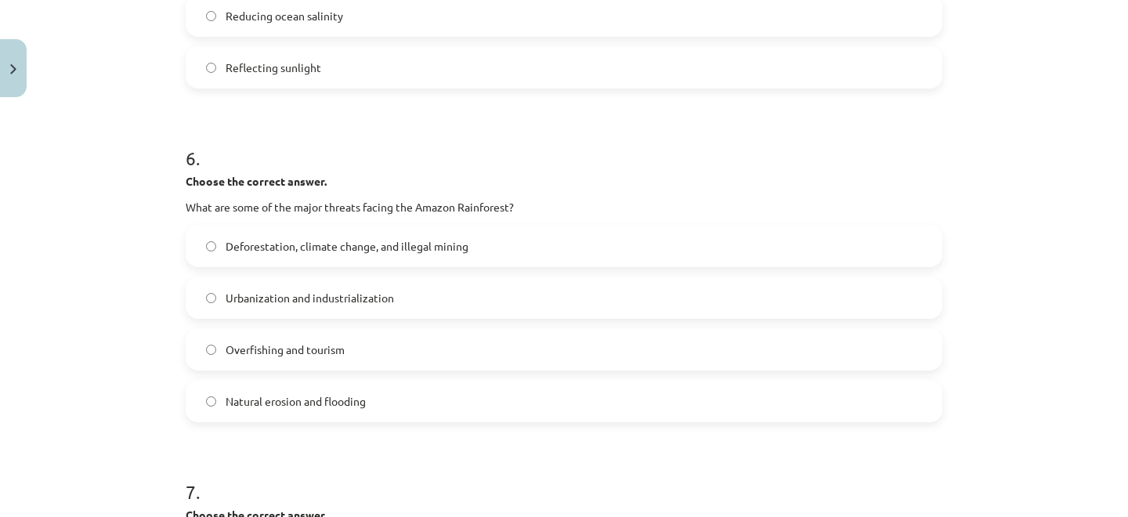
click at [351, 241] on span "Deforestation, climate change, and illegal mining" at bounding box center [347, 246] width 243 height 16
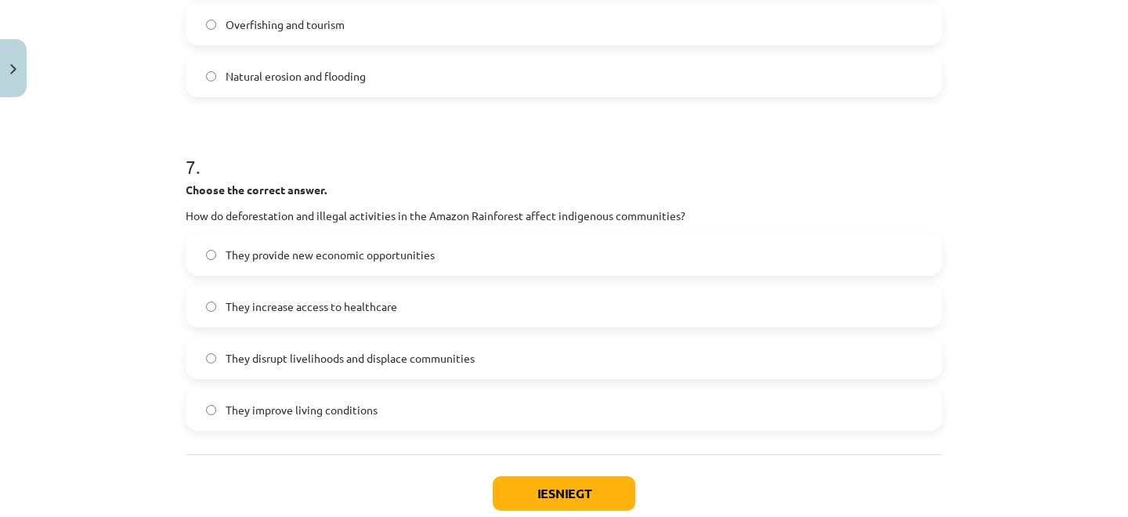
scroll to position [1819, 0]
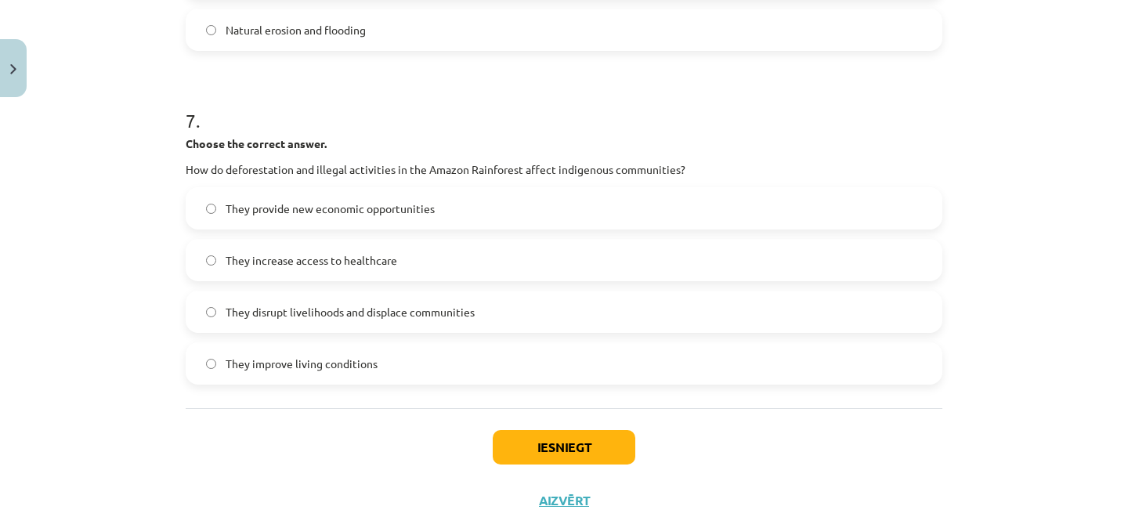
click at [324, 308] on span "They disrupt livelihoods and displace communities" at bounding box center [350, 312] width 249 height 16
click at [522, 462] on button "Iesniegt" at bounding box center [564, 447] width 143 height 34
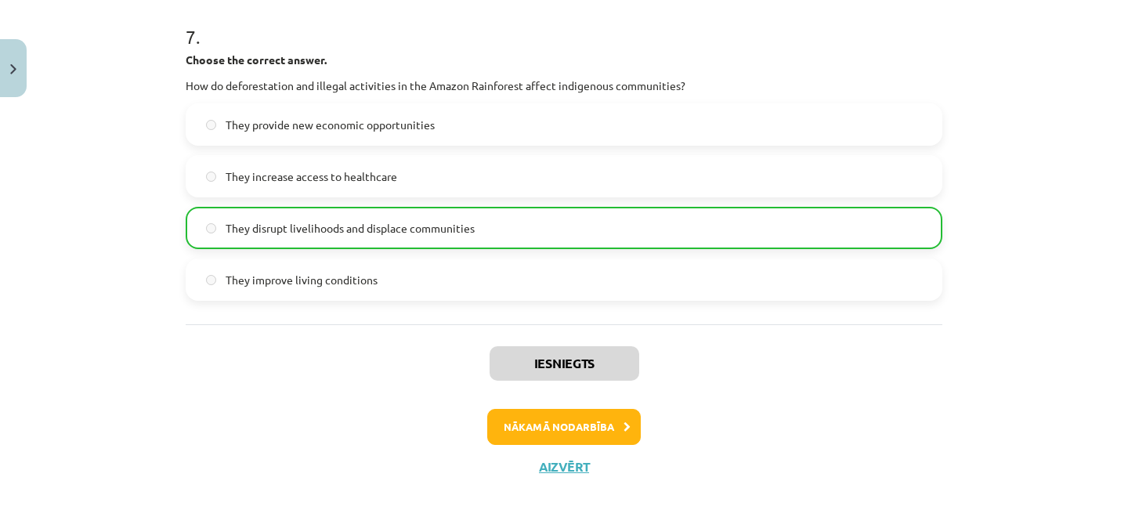
scroll to position [1918, 0]
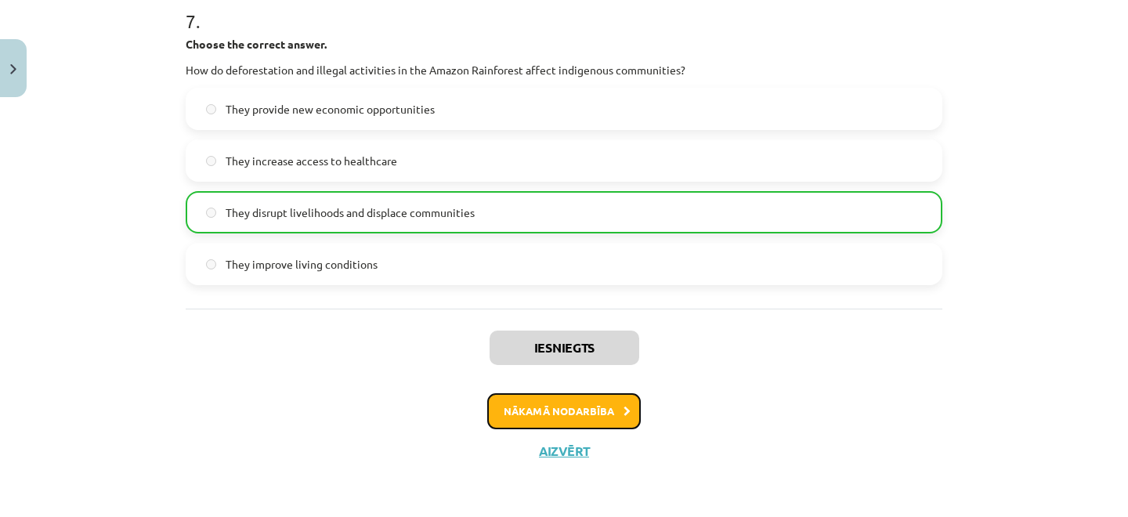
click at [602, 409] on button "Nākamā nodarbība" at bounding box center [564, 411] width 154 height 36
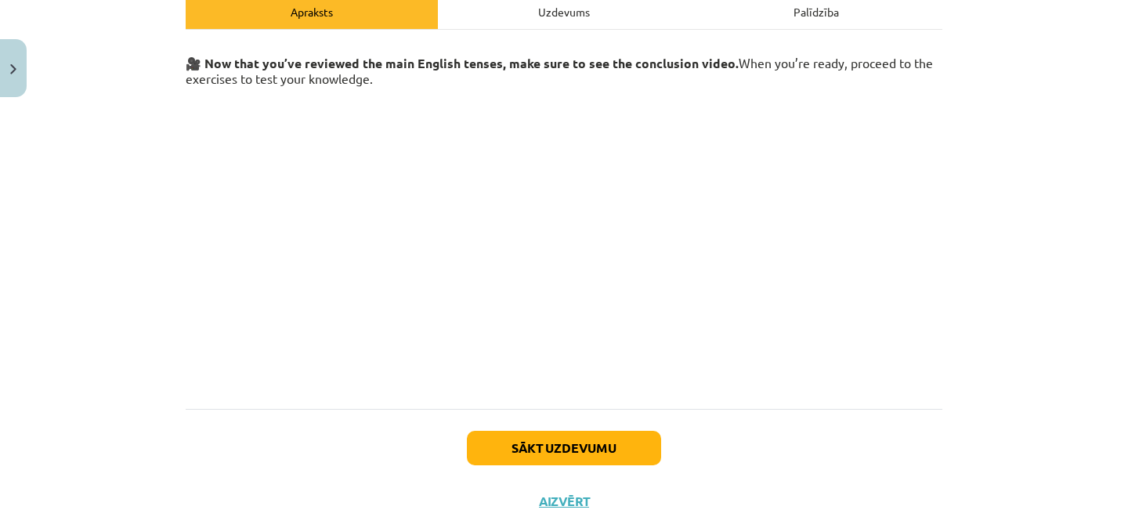
scroll to position [232, 0]
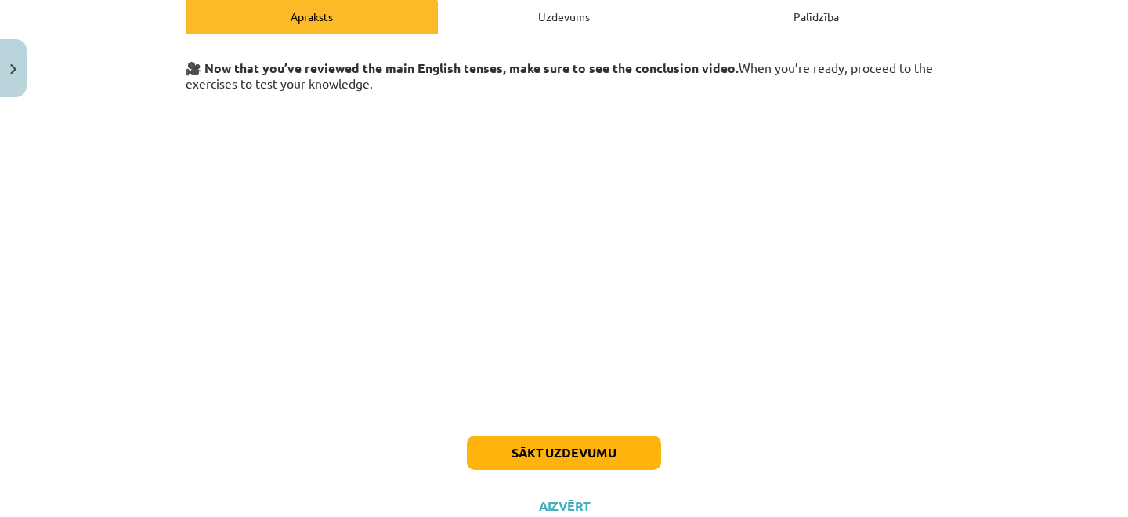
click at [917, 274] on h3 at bounding box center [564, 246] width 757 height 298
click at [1077, 262] on div "Mācību tēma: Angļu valoda i - 10.[PERSON_NAME] 1.ieskaites mācību materiāls #12…" at bounding box center [564, 258] width 1128 height 517
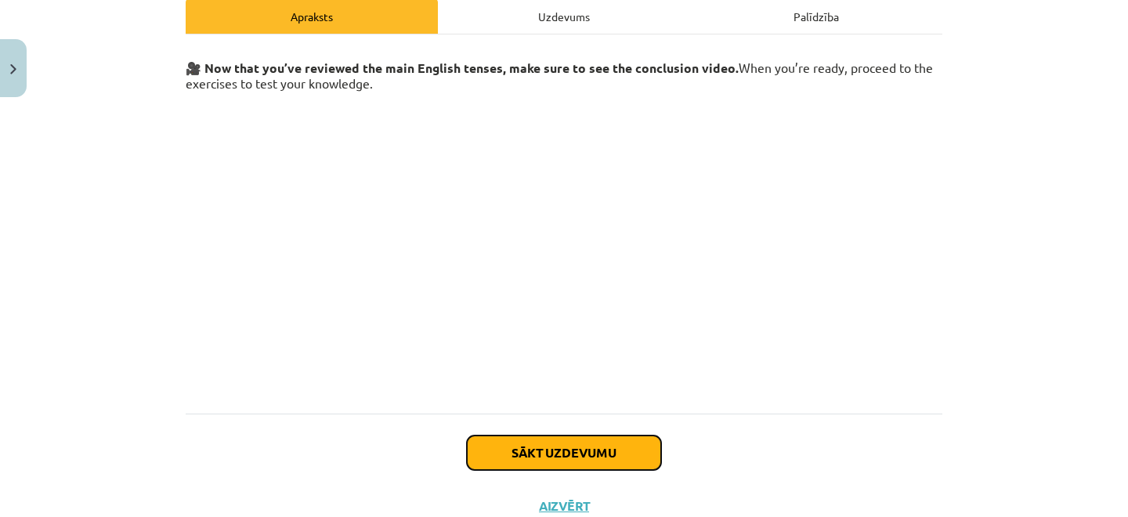
click at [629, 457] on button "Sākt uzdevumu" at bounding box center [564, 453] width 194 height 34
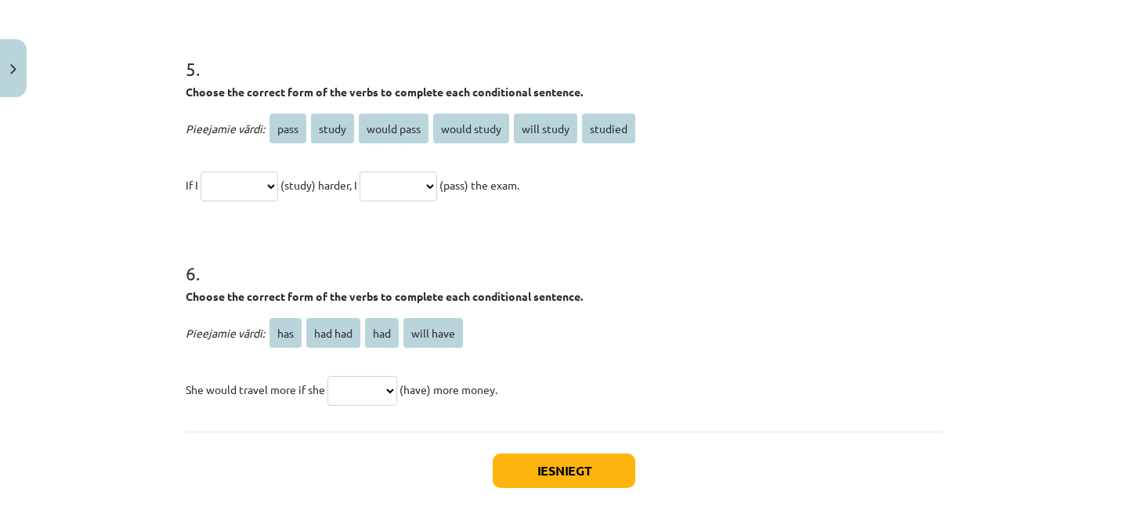
scroll to position [1407, 0]
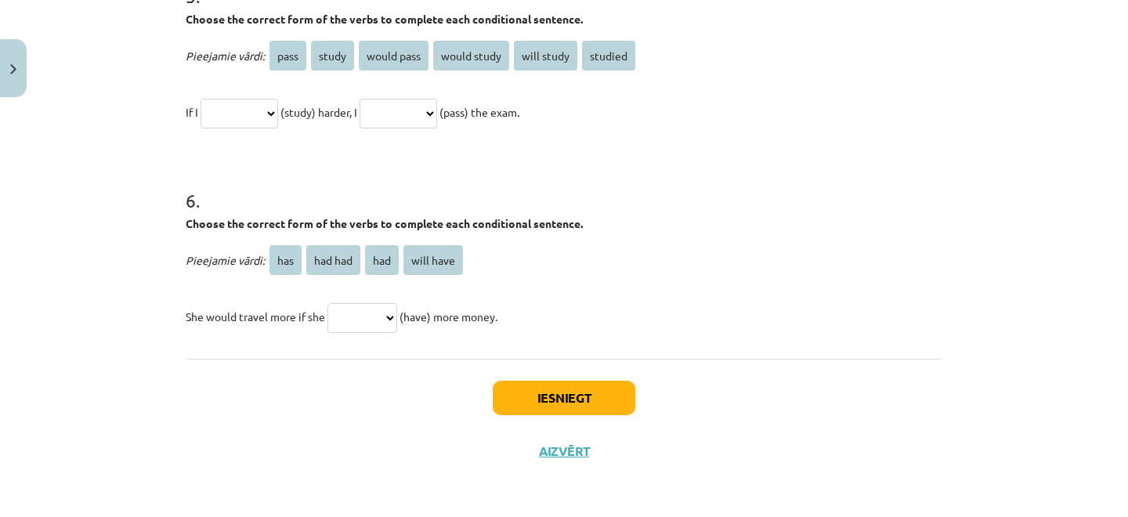
drag, startPoint x: 179, startPoint y: 348, endPoint x: 562, endPoint y: 329, distance: 382.8
copy form "7 . Loremi dol sitamet consect adipi elit sed doei temporin. Utl etdo magnaali …"
click at [598, 251] on p "Pieejamie vārdi: has had had had will have" at bounding box center [564, 260] width 757 height 38
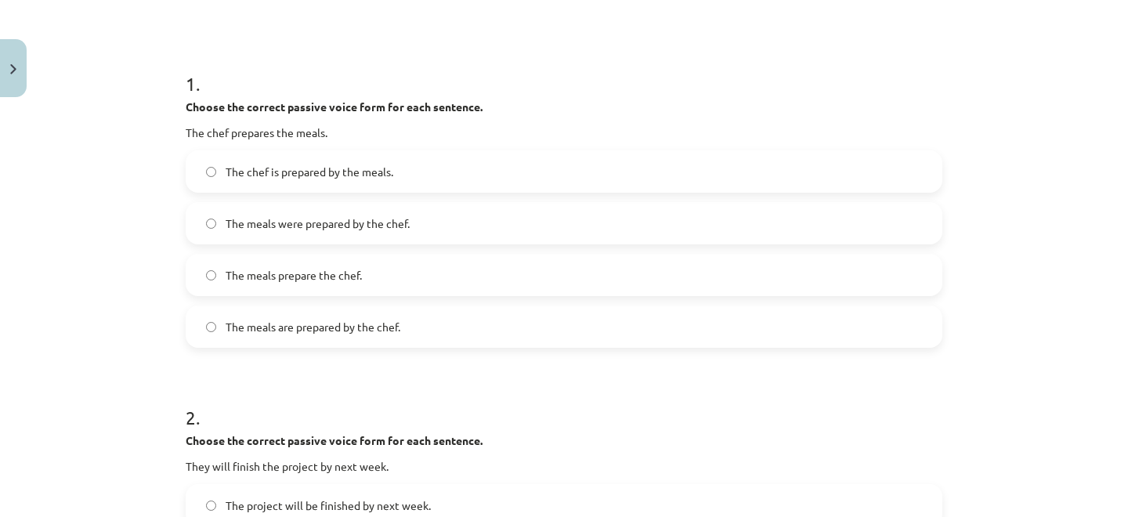
scroll to position [267, 0]
click at [414, 220] on label "The meals were prepared by the chef." at bounding box center [564, 222] width 754 height 39
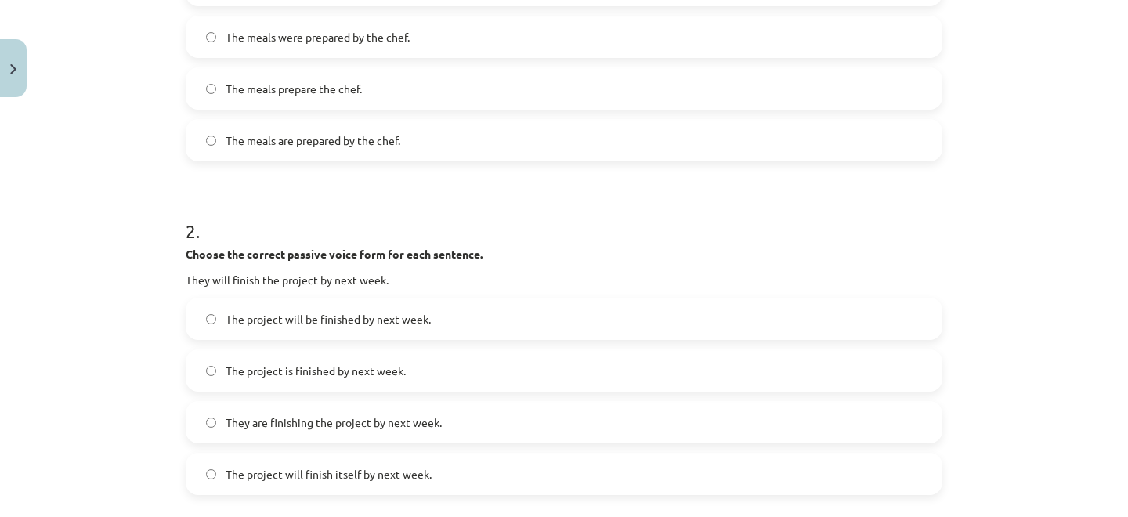
scroll to position [456, 0]
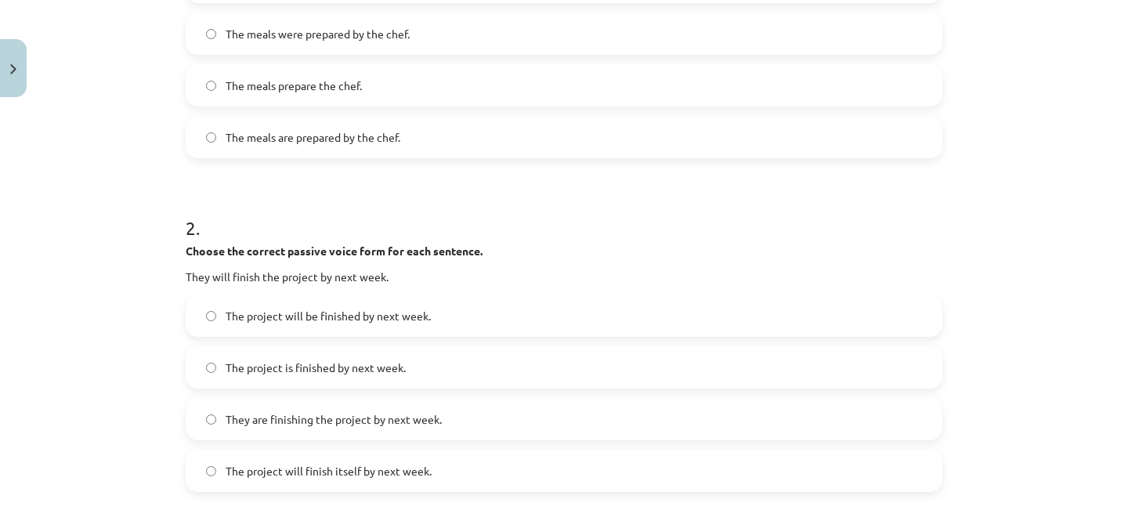
drag, startPoint x: 314, startPoint y: 322, endPoint x: 320, endPoint y: 316, distance: 8.3
click at [315, 321] on span "The project will be finished by next week." at bounding box center [328, 316] width 205 height 16
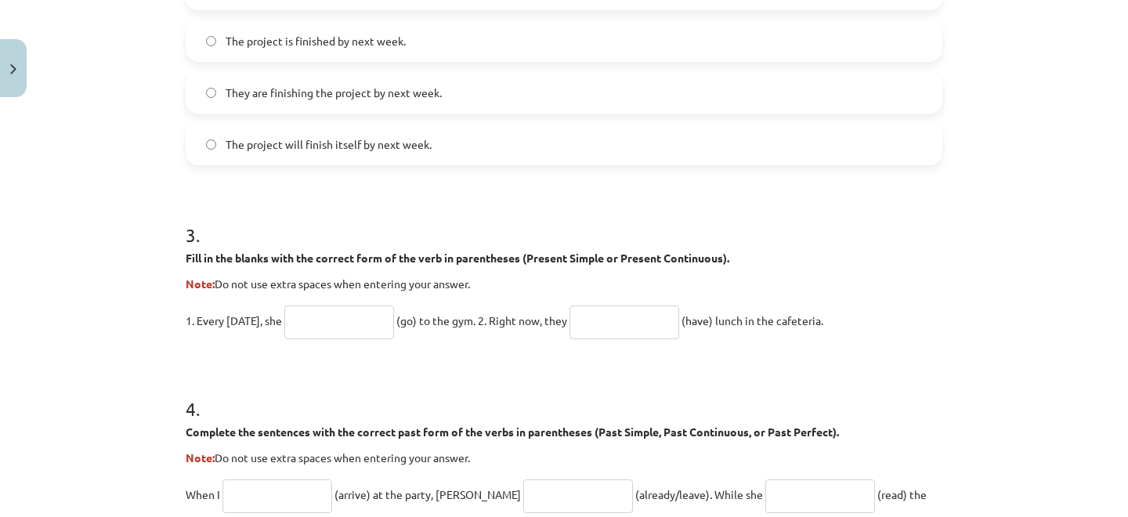
scroll to position [857, 0]
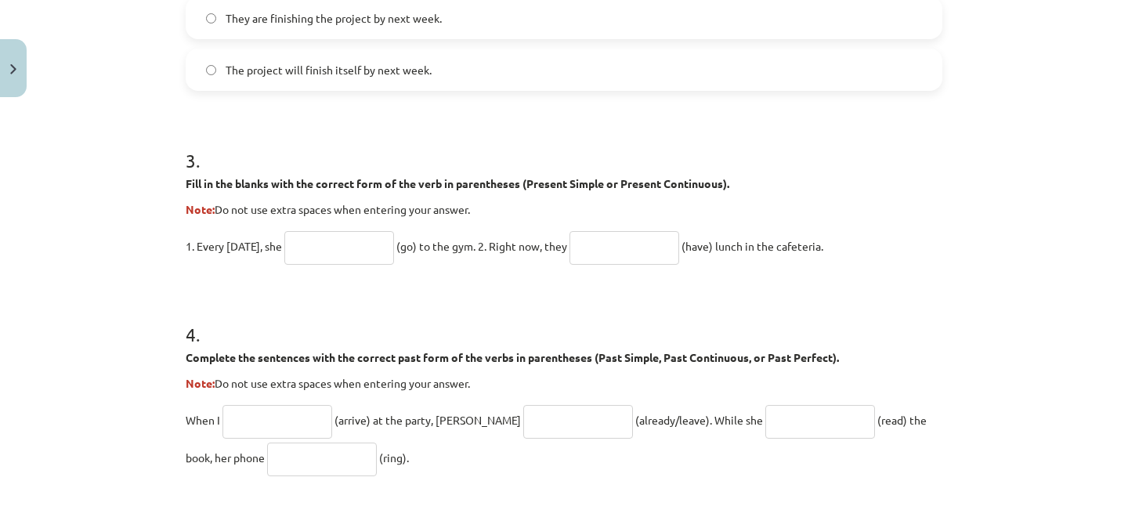
click at [331, 247] on input "text" at bounding box center [339, 248] width 110 height 34
type input "****"
click at [627, 248] on input "text" at bounding box center [625, 248] width 110 height 34
type input "**********"
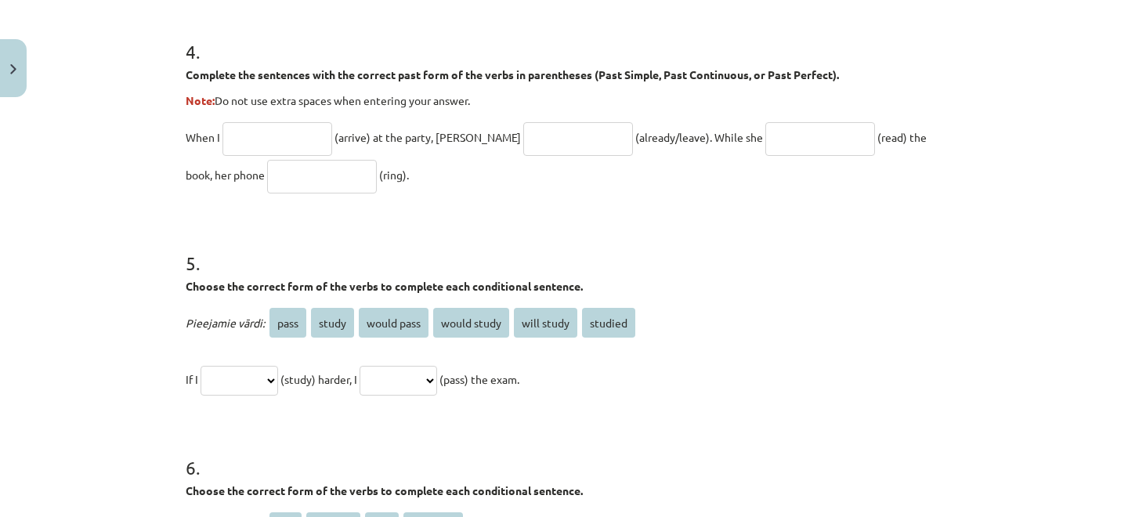
scroll to position [1139, 0]
drag, startPoint x: 365, startPoint y: 139, endPoint x: 339, endPoint y: 142, distance: 26.0
click at [339, 142] on span "(arrive) at the party, [PERSON_NAME]" at bounding box center [428, 138] width 186 height 14
copy span "arrive"
click at [276, 130] on input "text" at bounding box center [278, 140] width 110 height 34
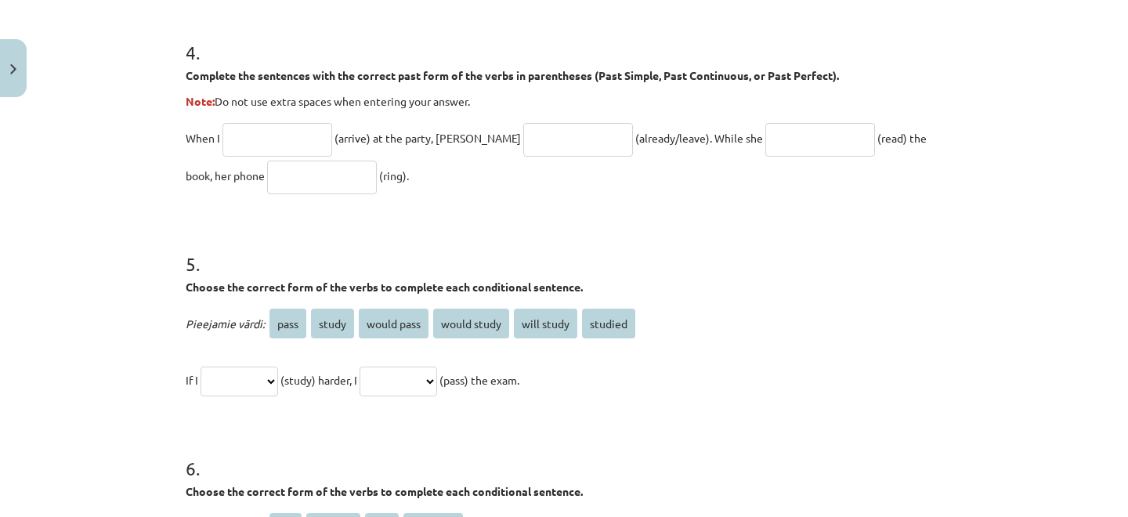
paste input "******"
type input "*******"
click at [523, 140] on input "text" at bounding box center [578, 140] width 110 height 34
type input "**********"
click at [769, 136] on input "text" at bounding box center [821, 140] width 110 height 34
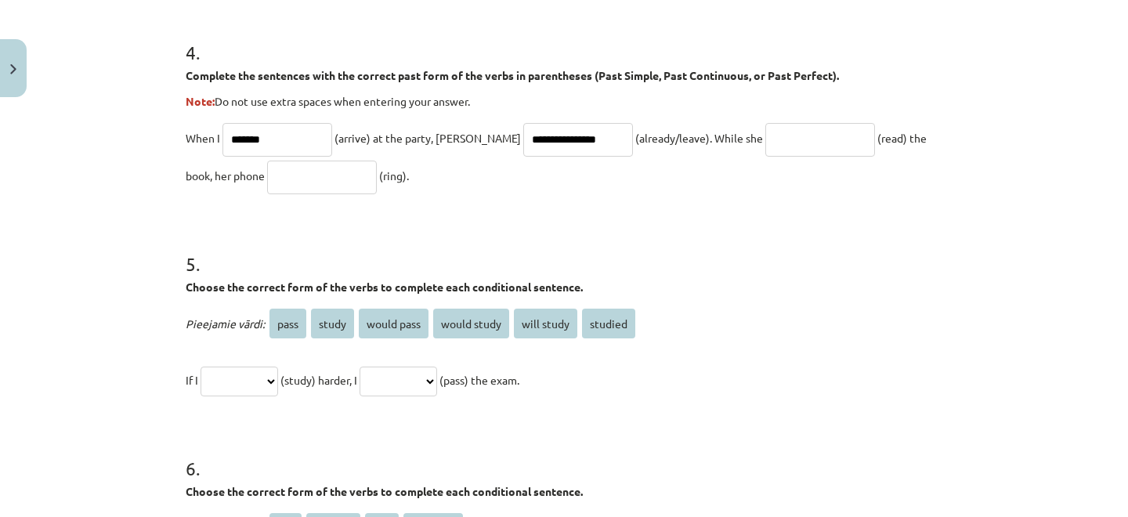
type input "*"
type input "**********"
click at [270, 182] on input "text" at bounding box center [322, 178] width 110 height 34
type input "****"
click at [273, 384] on select "**********" at bounding box center [240, 382] width 78 height 30
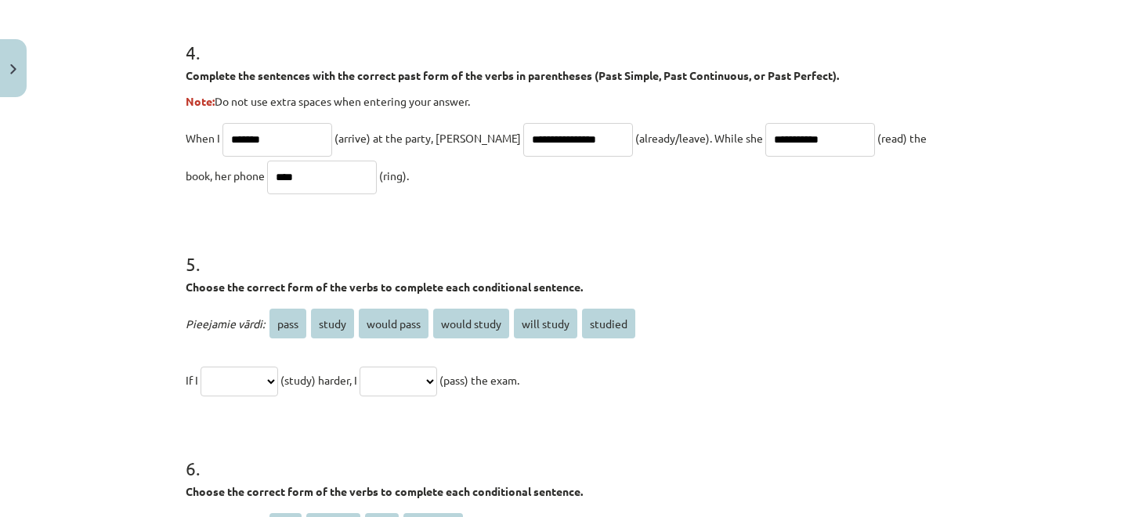
select select "*******"
click at [436, 373] on select "**********" at bounding box center [399, 382] width 78 height 30
click at [437, 378] on select "**********" at bounding box center [399, 382] width 78 height 30
select select "**********"
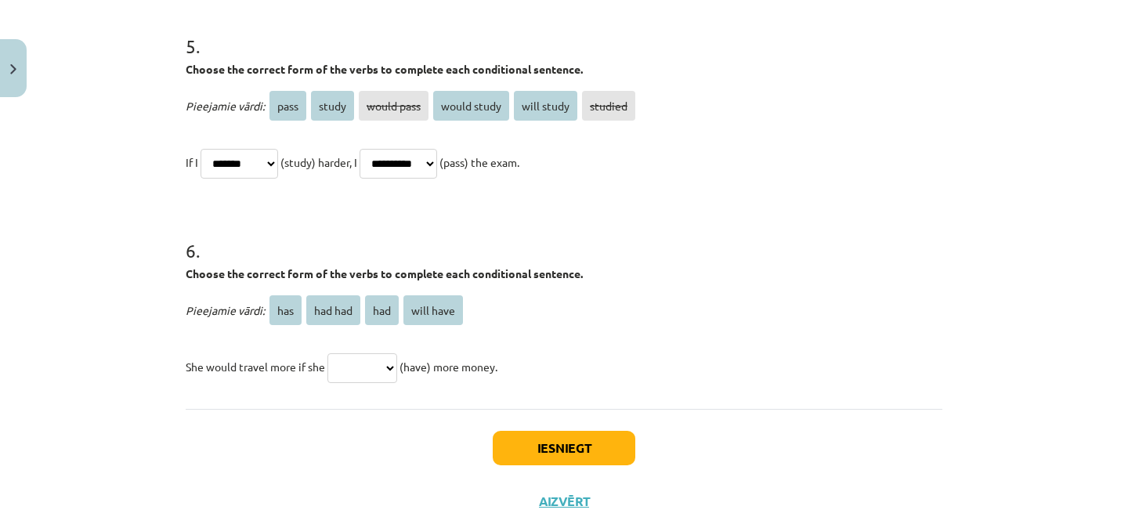
scroll to position [1407, 0]
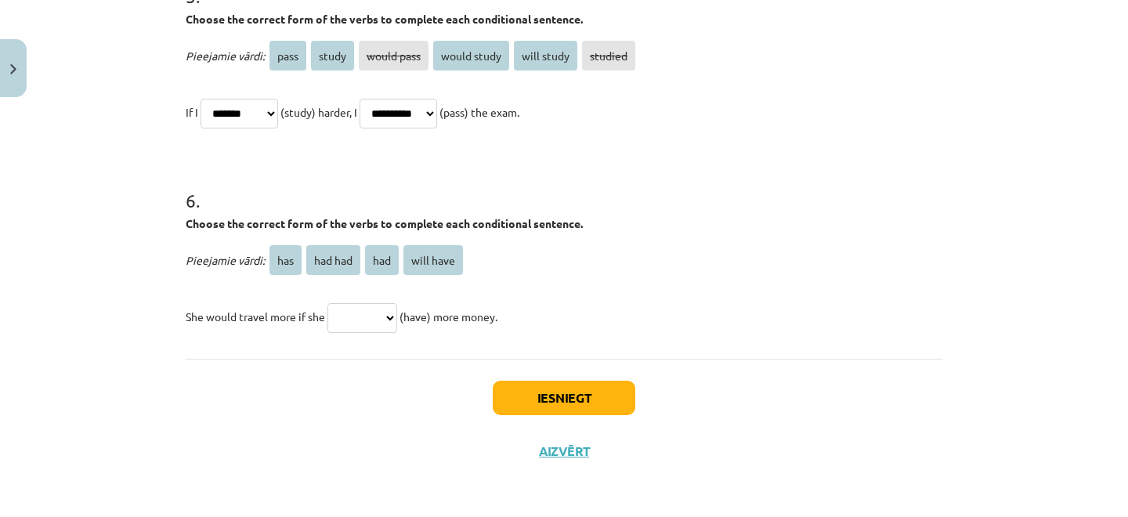
click at [407, 318] on span "(have) more money." at bounding box center [449, 316] width 98 height 14
click at [396, 317] on select "*** ******* *** *********" at bounding box center [363, 318] width 70 height 30
select select "***"
click at [549, 397] on button "Iesniegt" at bounding box center [564, 398] width 143 height 34
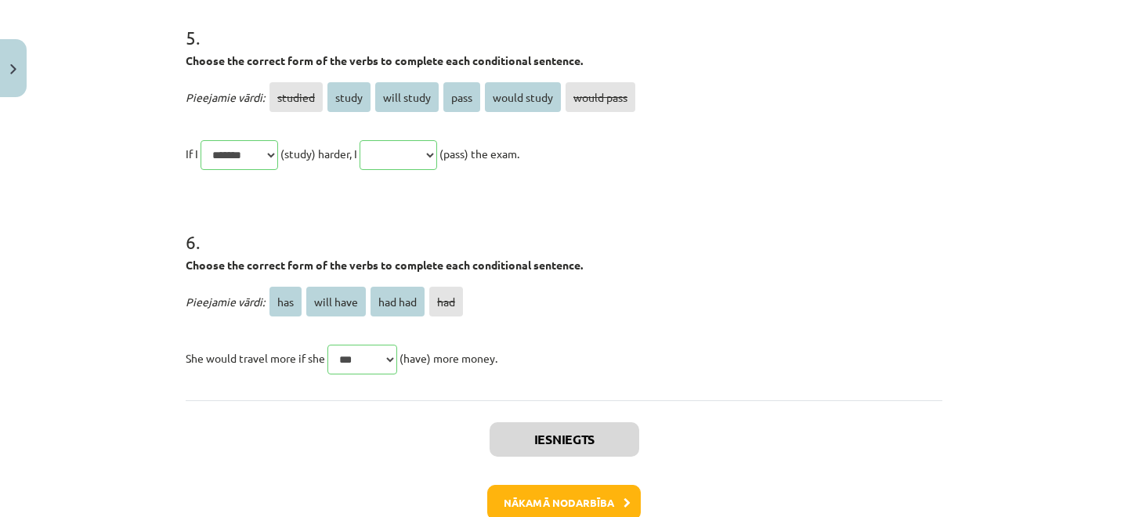
scroll to position [1687, 0]
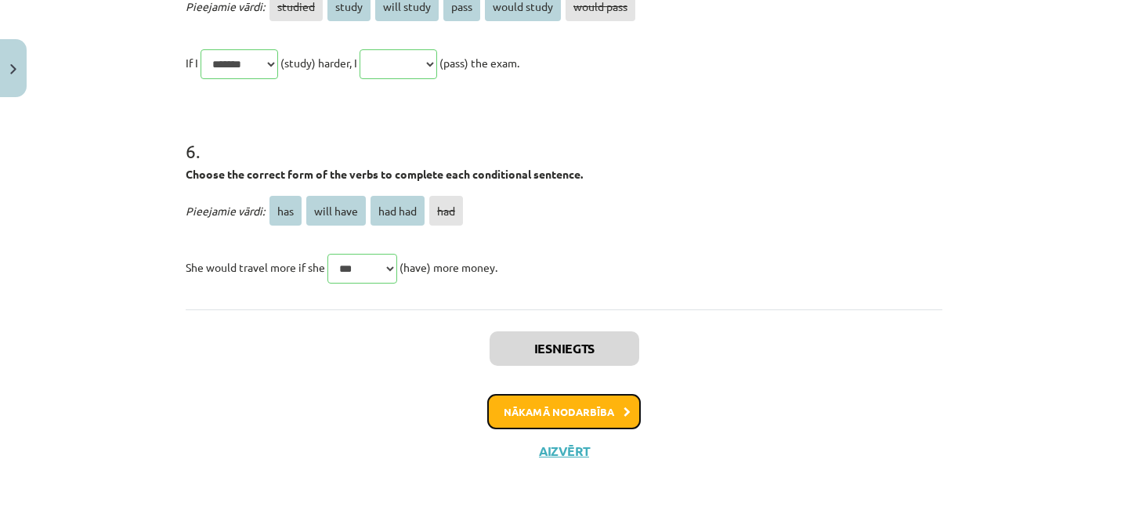
click at [624, 409] on icon at bounding box center [627, 412] width 7 height 10
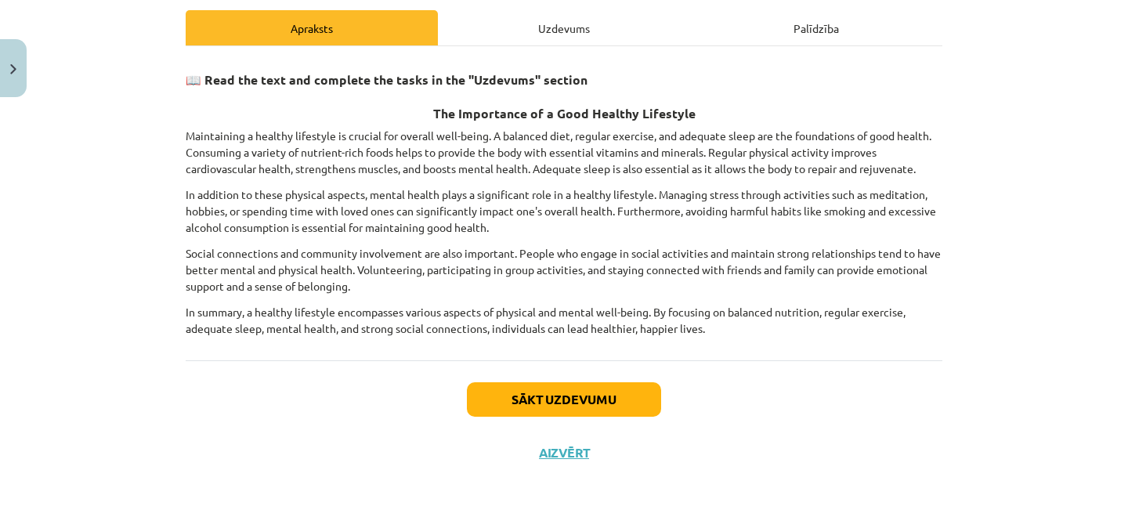
scroll to position [193, 0]
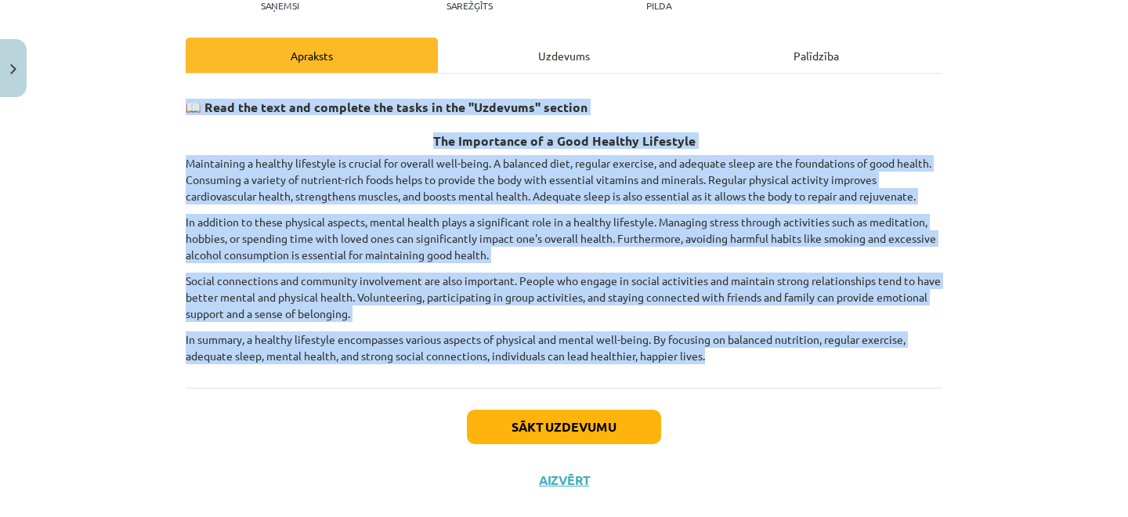
drag, startPoint x: 197, startPoint y: 101, endPoint x: 692, endPoint y: 368, distance: 562.7
click at [691, 371] on div "Mācību tēma: Angļu valoda i - 10.[PERSON_NAME] 1.ieskaites mācību materiāls #13…" at bounding box center [564, 258] width 1128 height 517
copy div "📖 Lore ips dolo sit ametcons adi elits do eiu "Temporin" utlabor Etd Magnaaliqu…"
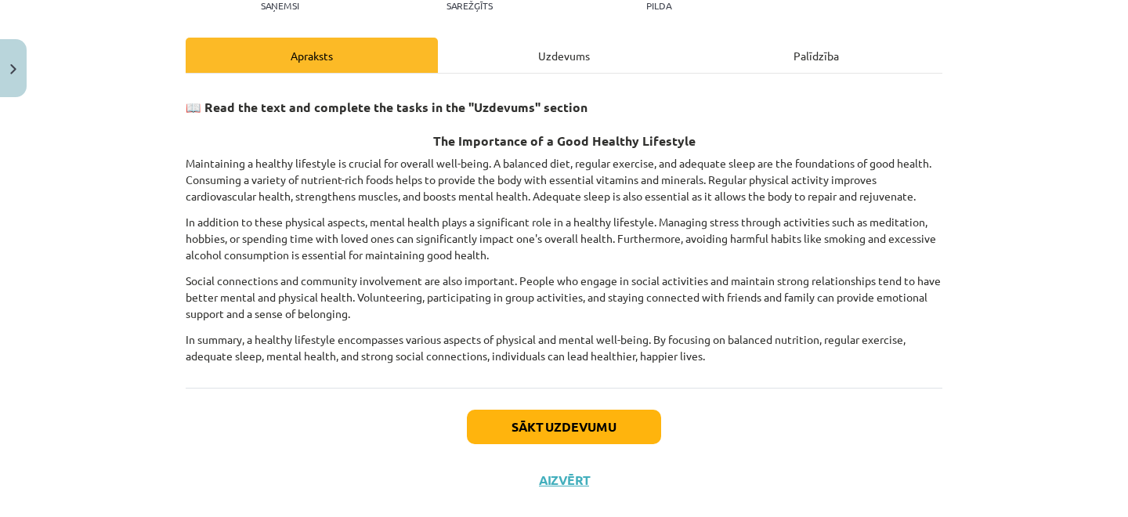
click at [755, 347] on p "In summary, a healthy lifestyle encompasses various aspects of physical and men…" at bounding box center [564, 347] width 757 height 33
click at [564, 67] on div "Uzdevums" at bounding box center [564, 55] width 252 height 35
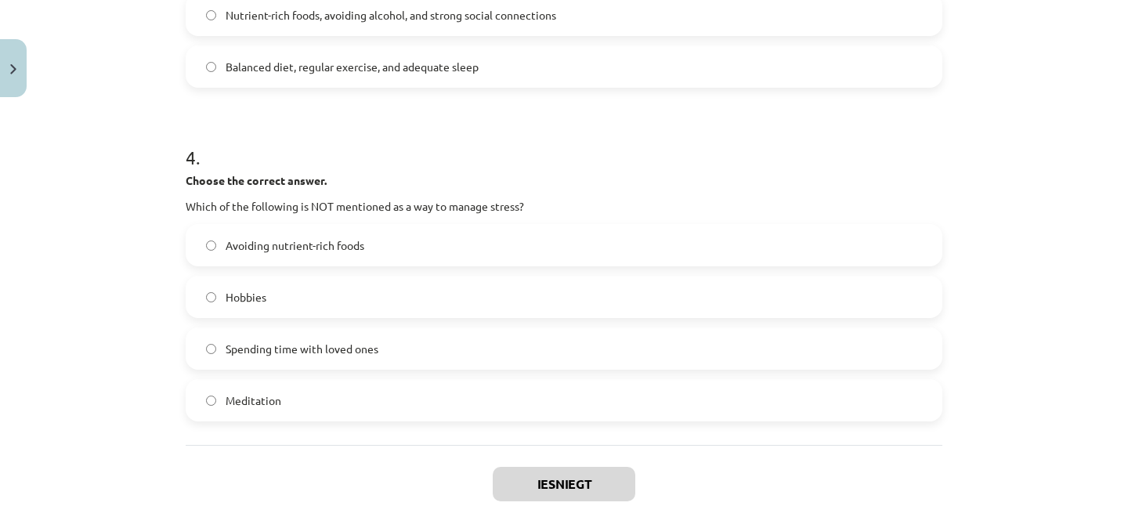
scroll to position [1073, 0]
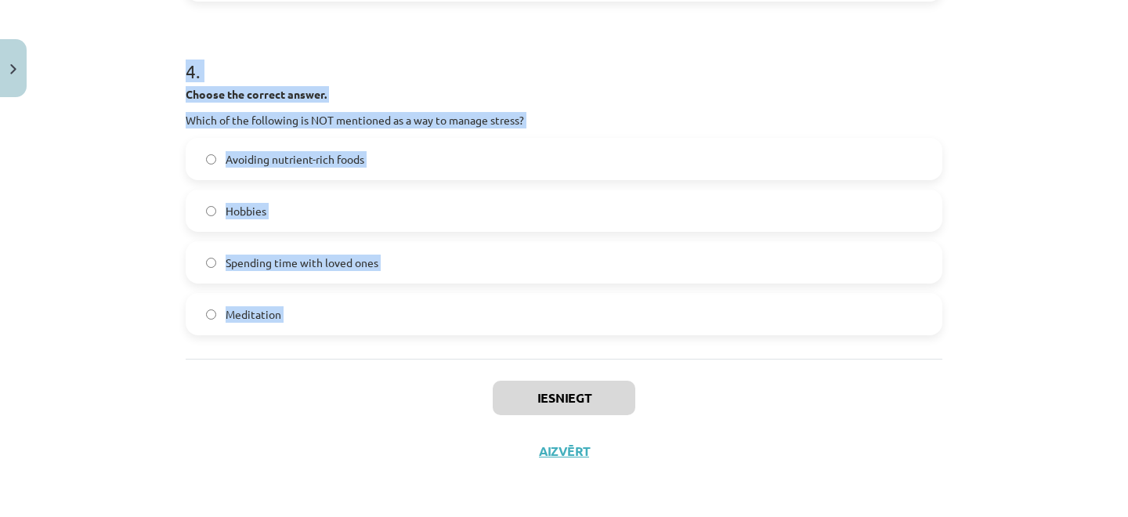
drag, startPoint x: 161, startPoint y: 312, endPoint x: 439, endPoint y: 379, distance: 286.2
click at [439, 379] on div "Mācību tēma: Angļu valoda i - 10.[PERSON_NAME] 1.ieskaites mācību materiāls #13…" at bounding box center [564, 258] width 1128 height 517
copy form "1 . Choose whether the sentence is True or False. A healthy lifestyle only focu…"
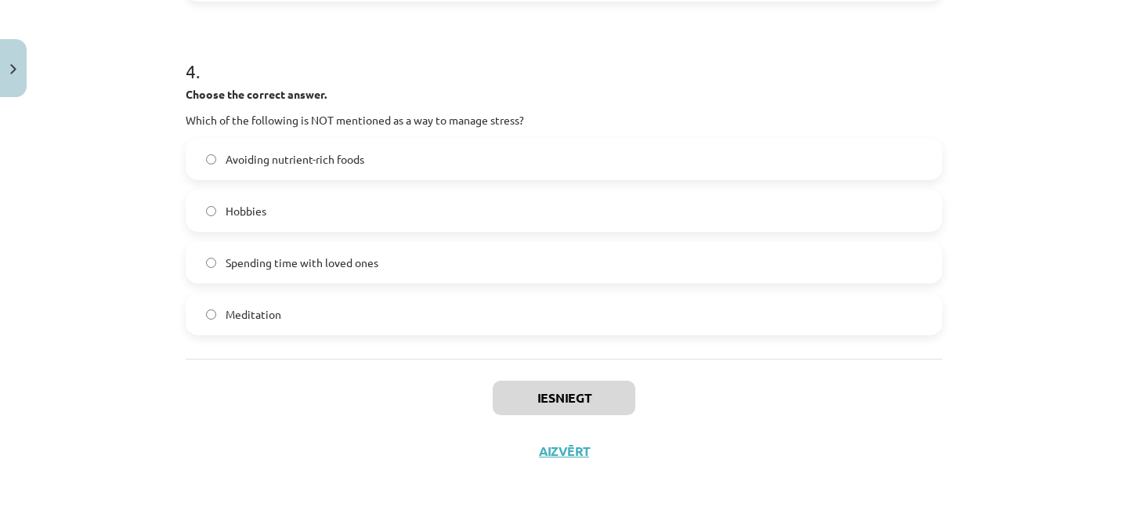
click at [571, 101] on p "Choose the correct answer." at bounding box center [564, 94] width 757 height 16
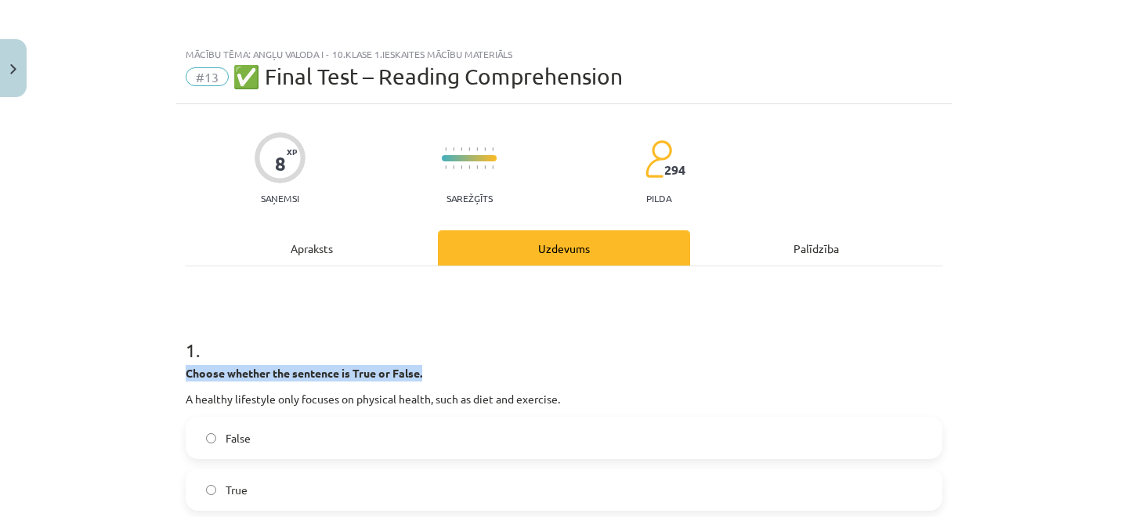
drag, startPoint x: 163, startPoint y: 363, endPoint x: 431, endPoint y: 359, distance: 268.0
click at [426, 371] on div "Mācību tēma: Angļu valoda i - 10.[PERSON_NAME] 1.ieskaites mācību materiāls #13…" at bounding box center [564, 258] width 1128 height 517
click at [438, 348] on h1 "1 ." at bounding box center [564, 336] width 757 height 49
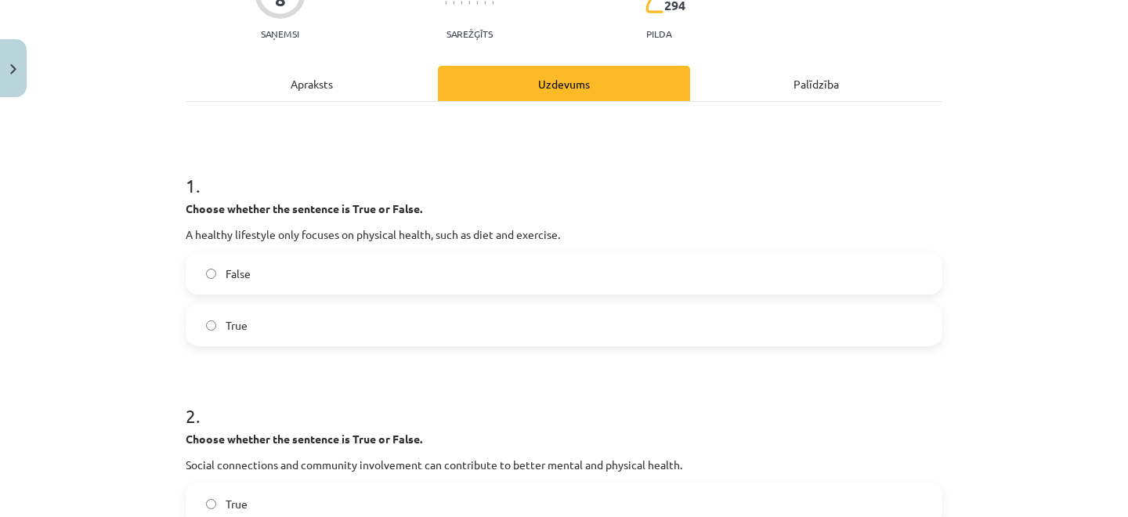
scroll to position [233, 0]
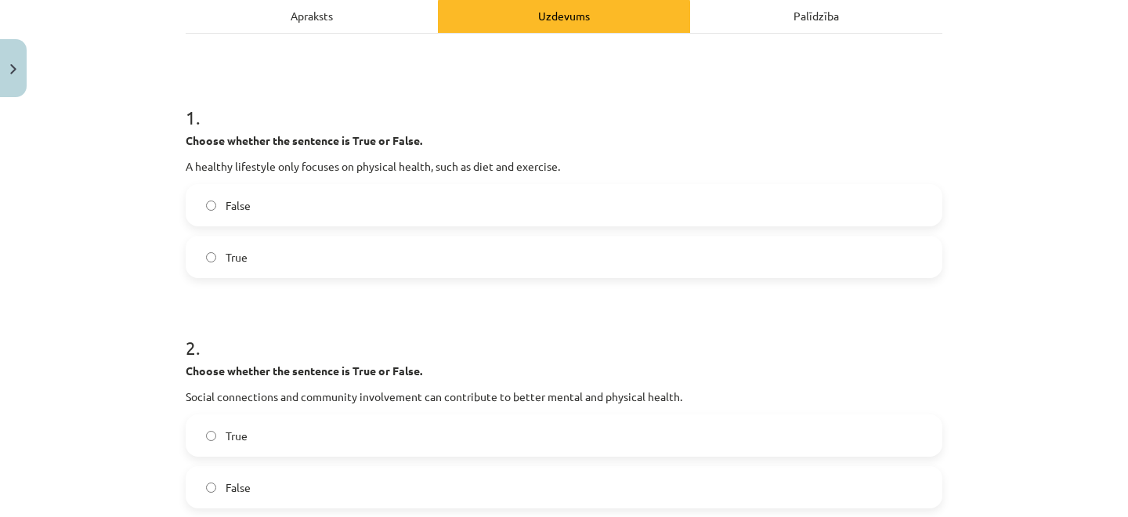
click at [247, 209] on label "False" at bounding box center [564, 205] width 754 height 39
click at [262, 421] on label "True" at bounding box center [564, 435] width 754 height 39
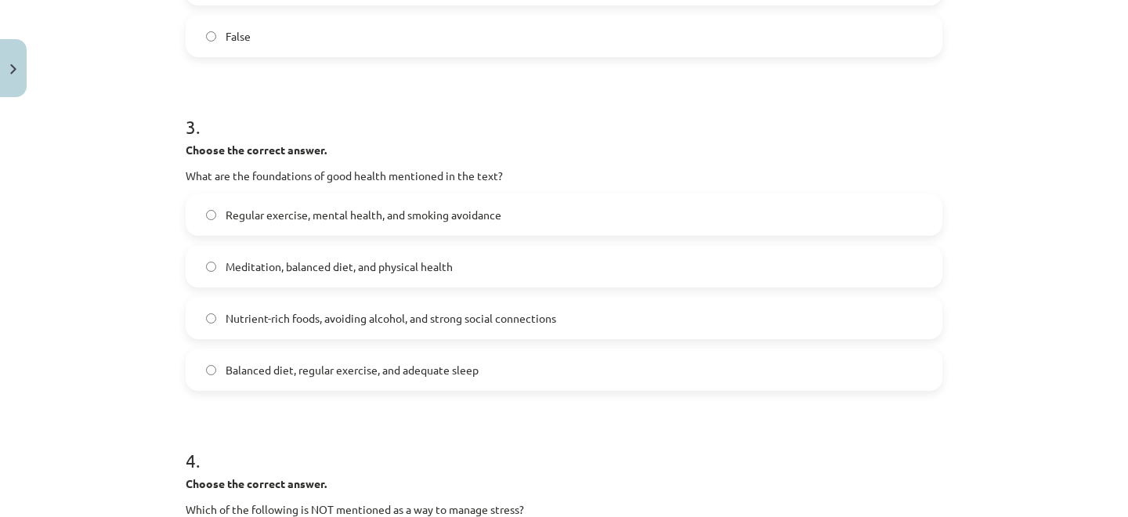
scroll to position [694, 0]
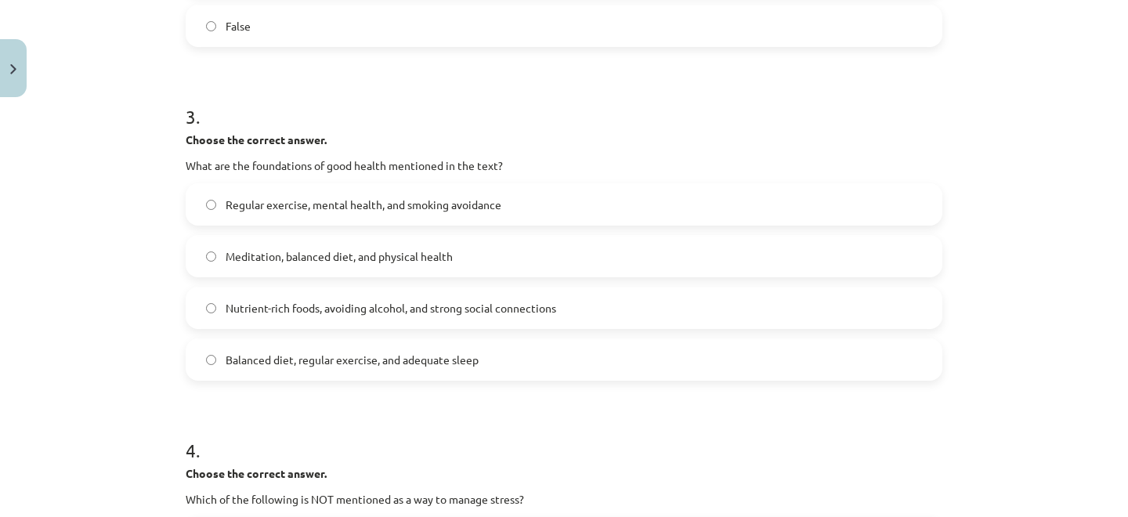
click at [358, 366] on span "Balanced diet, regular exercise, and adequate sleep" at bounding box center [352, 360] width 253 height 16
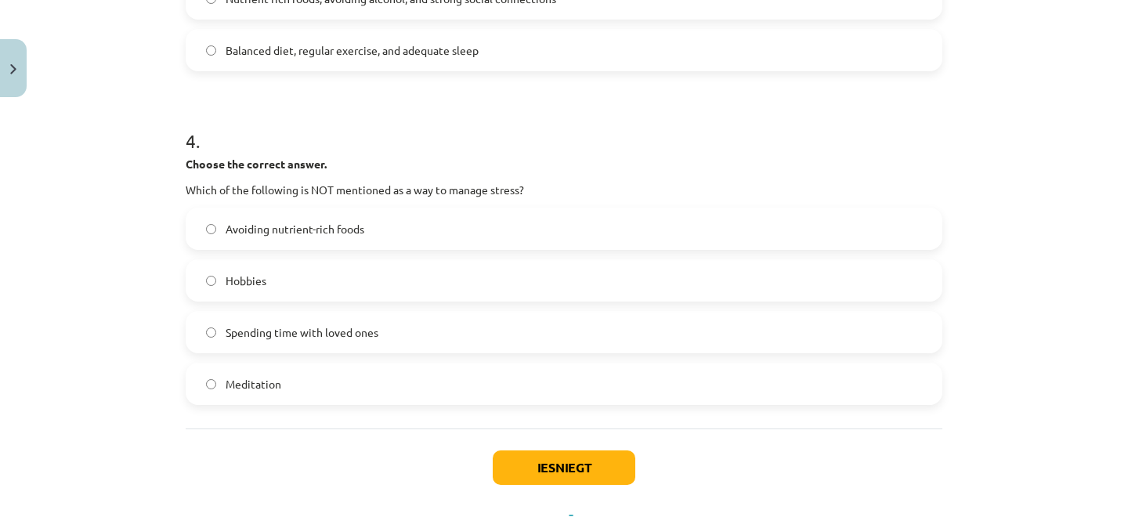
scroll to position [1073, 0]
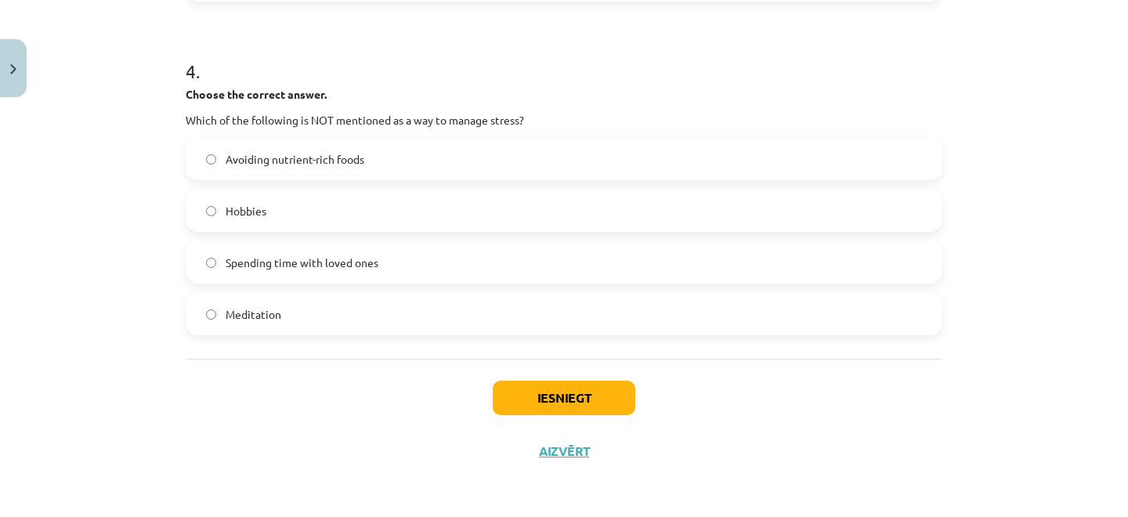
click at [252, 171] on label "Avoiding nutrient-rich foods" at bounding box center [564, 158] width 754 height 39
click at [581, 393] on button "Iesniegt" at bounding box center [564, 398] width 143 height 34
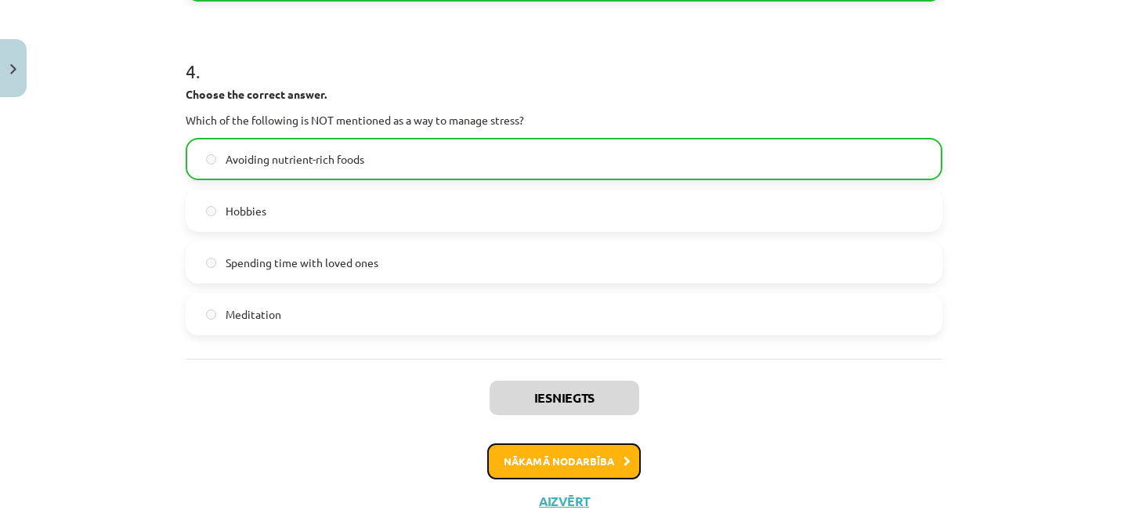
click at [624, 462] on icon at bounding box center [627, 462] width 7 height 10
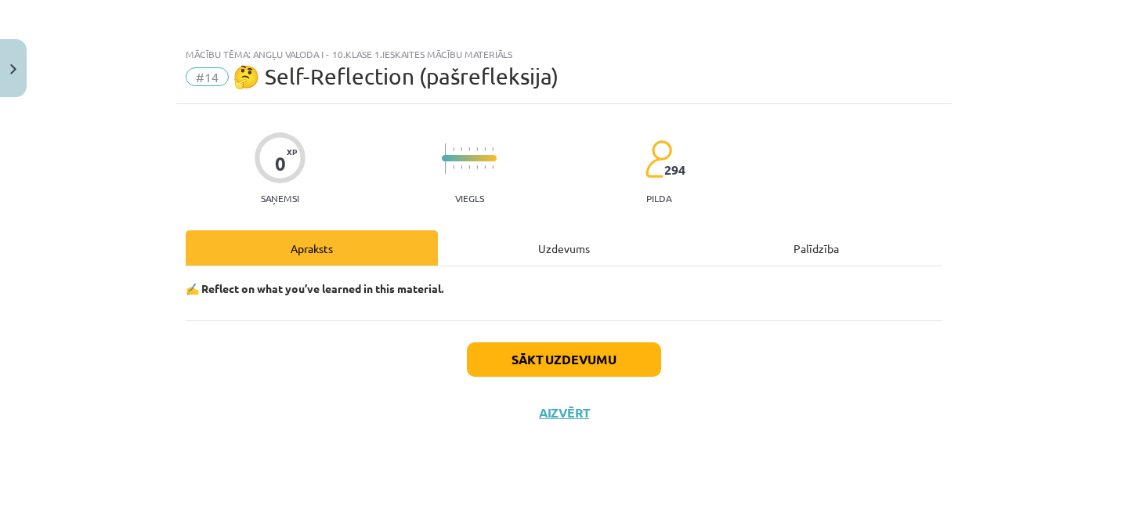
scroll to position [0, 0]
click at [519, 254] on div "Uzdevums" at bounding box center [564, 247] width 252 height 35
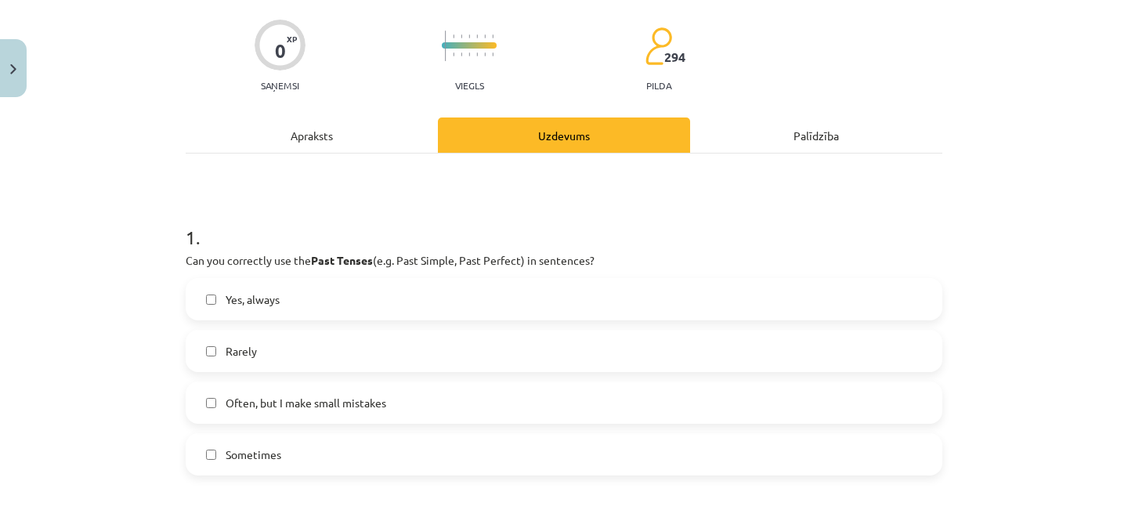
scroll to position [116, 0]
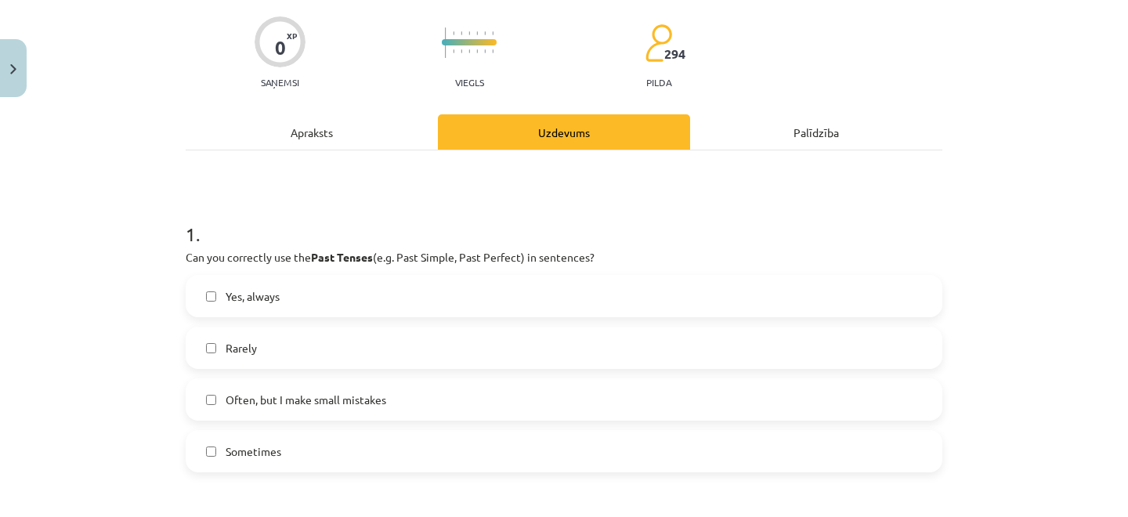
click at [284, 294] on label "Yes, always" at bounding box center [564, 296] width 754 height 39
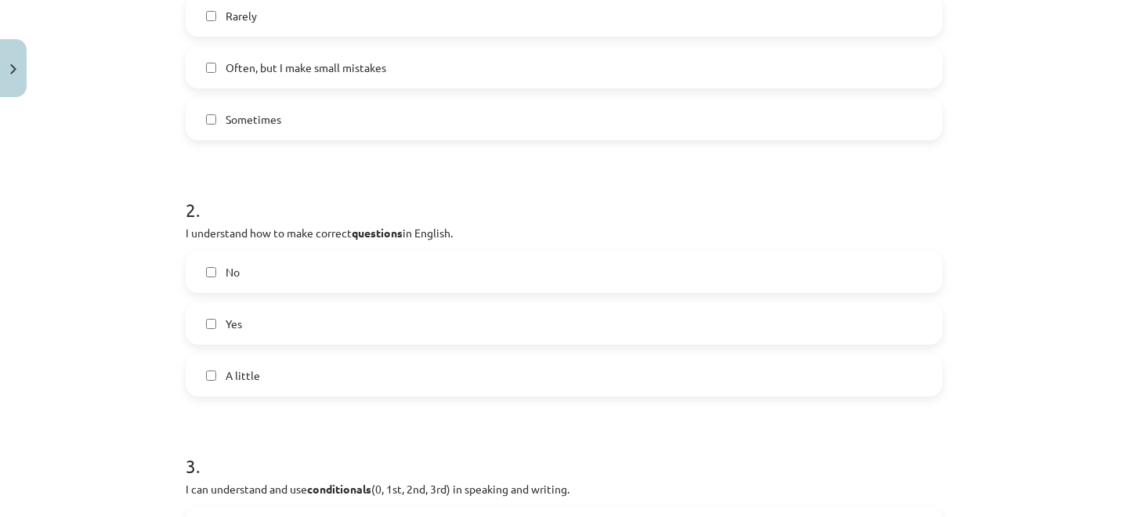
scroll to position [451, 0]
click at [287, 320] on label "Yes" at bounding box center [564, 320] width 754 height 39
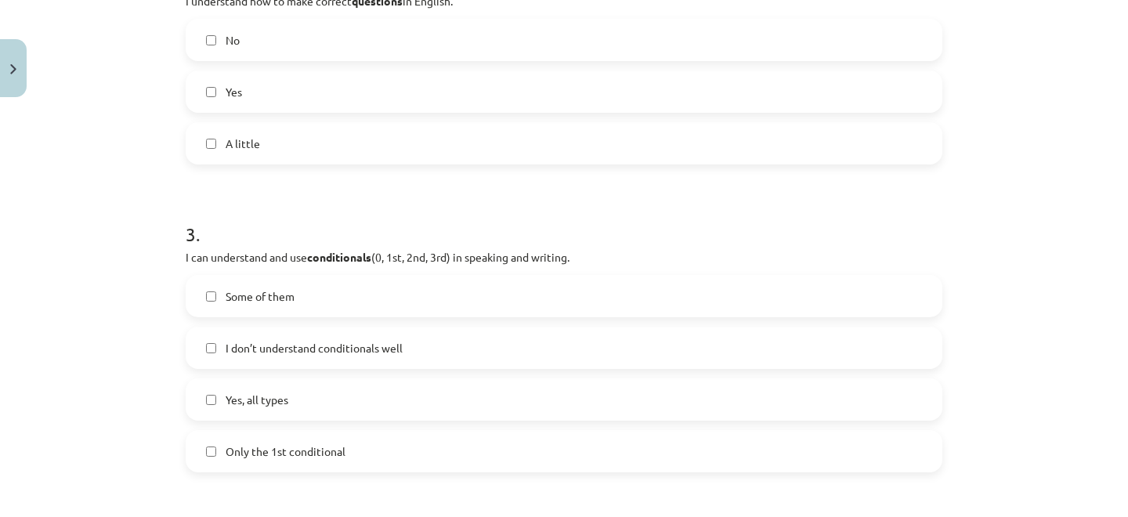
scroll to position [683, 0]
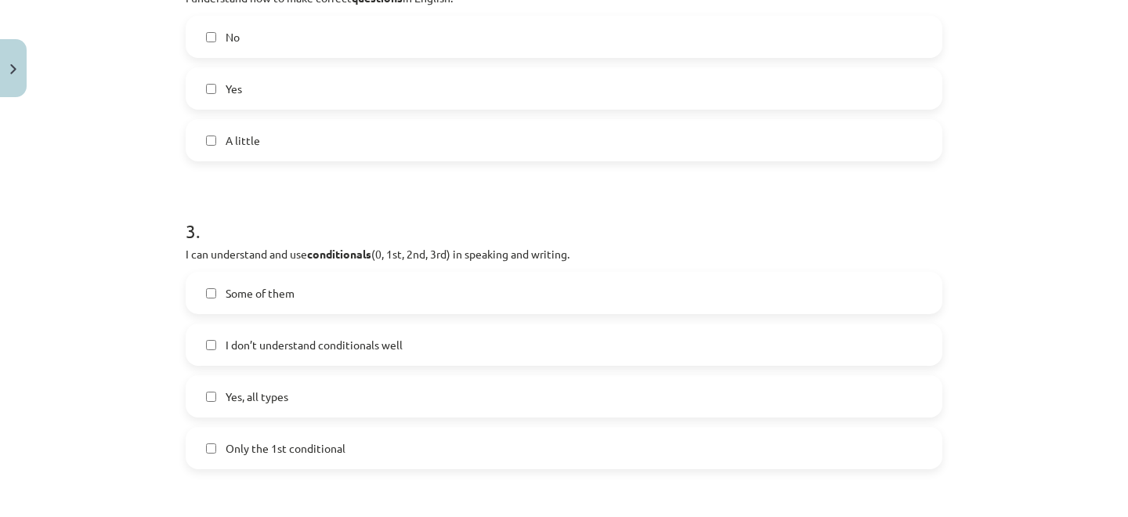
click at [281, 390] on span "Yes, all types" at bounding box center [257, 397] width 63 height 16
click at [287, 286] on span "Some of them" at bounding box center [260, 293] width 69 height 16
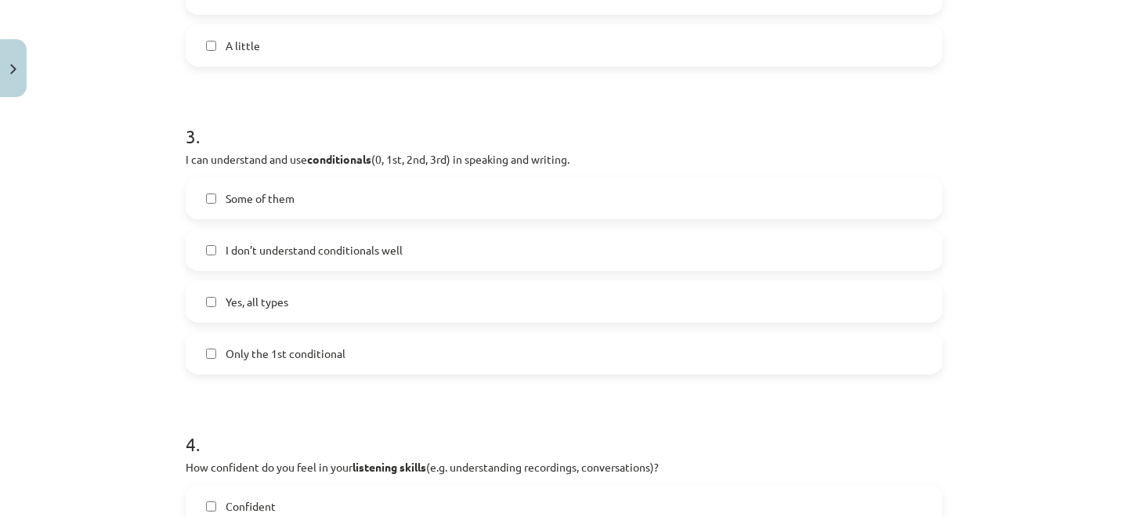
scroll to position [780, 0]
click at [303, 302] on label "Yes, all types" at bounding box center [564, 300] width 754 height 39
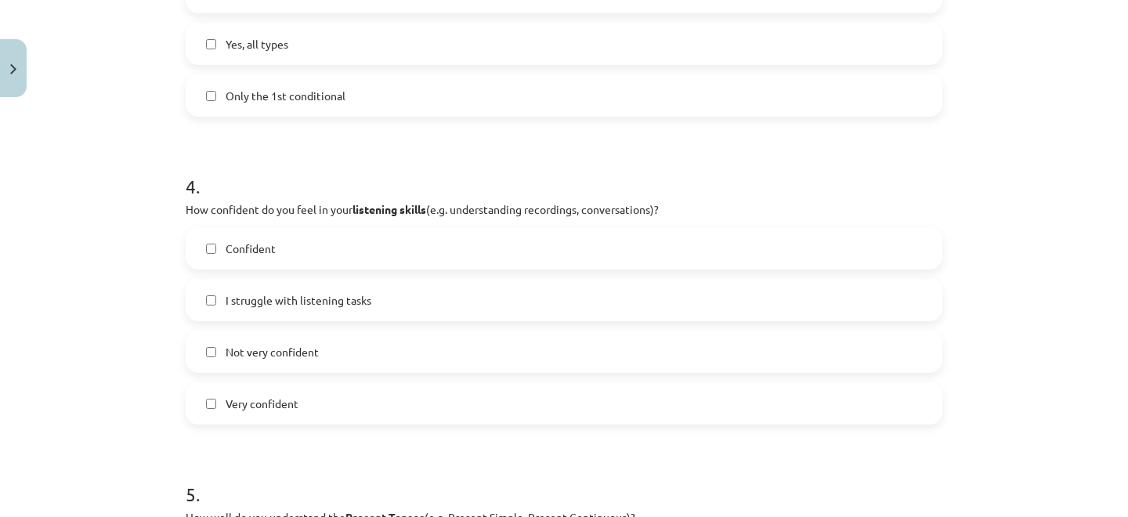
scroll to position [1039, 0]
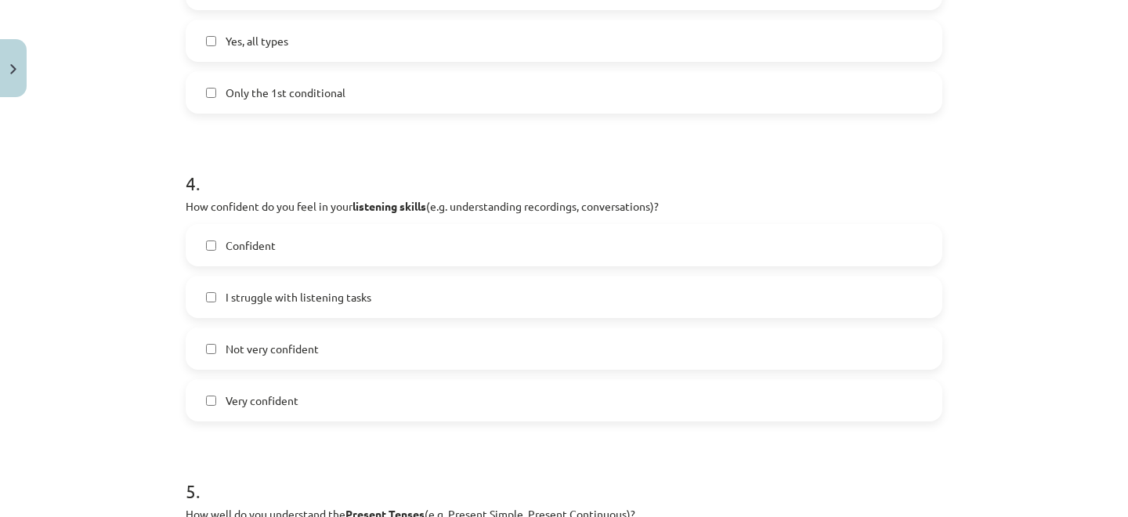
click at [313, 357] on label "Not very confident" at bounding box center [564, 348] width 754 height 39
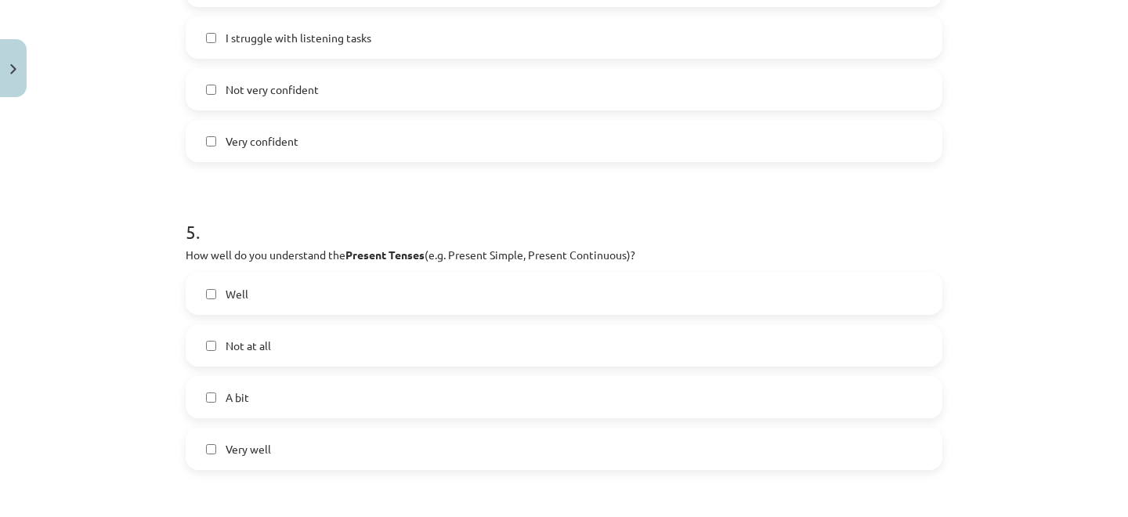
scroll to position [1421, 0]
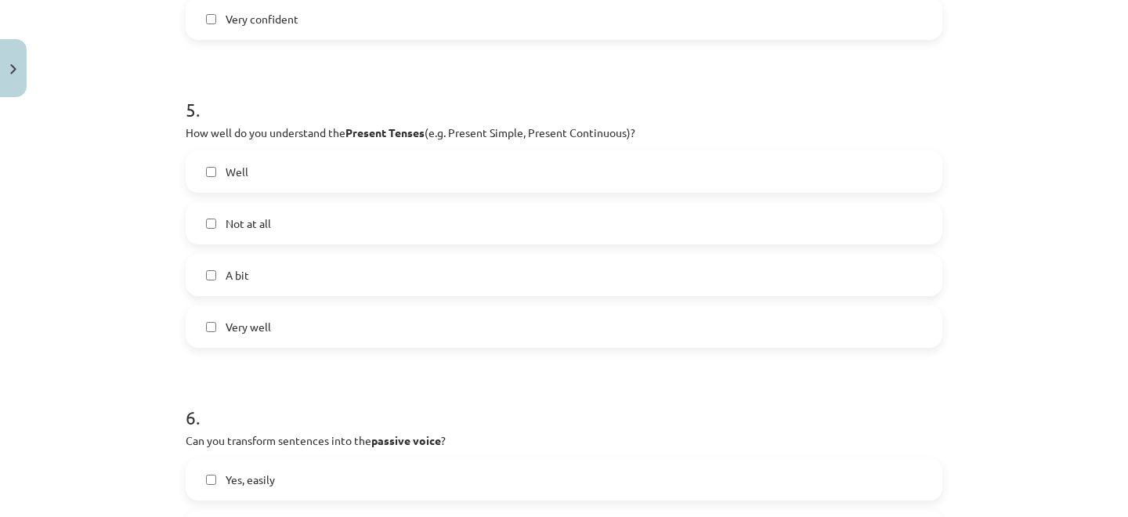
click at [271, 338] on label "Very well" at bounding box center [564, 326] width 754 height 39
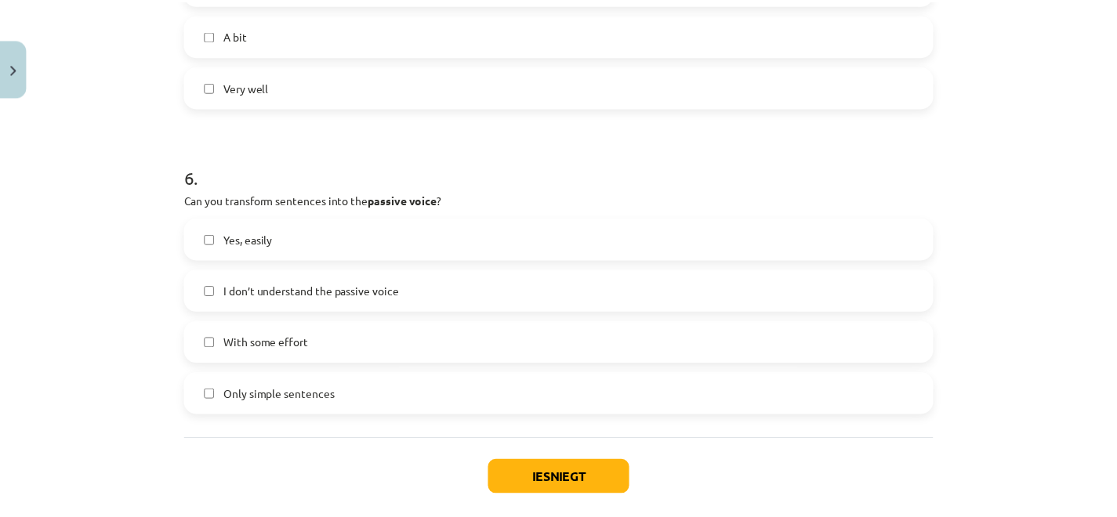
scroll to position [1661, 0]
click at [291, 239] on label "Yes, easily" at bounding box center [564, 238] width 754 height 39
click at [320, 351] on label "With some effort" at bounding box center [564, 342] width 754 height 39
click at [612, 481] on button "Iesniegt" at bounding box center [564, 478] width 143 height 34
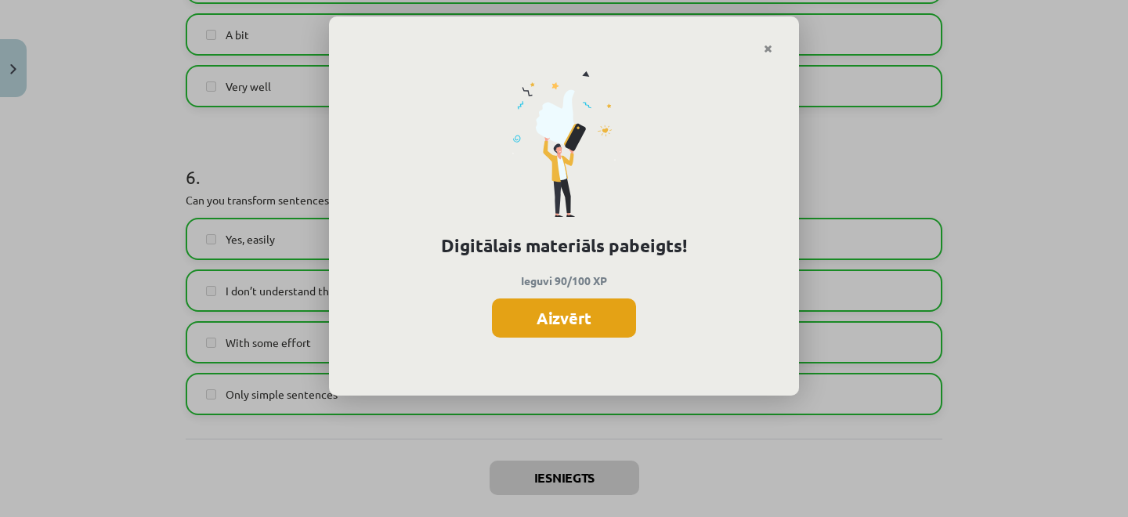
click at [574, 323] on button "Aizvērt" at bounding box center [564, 318] width 144 height 39
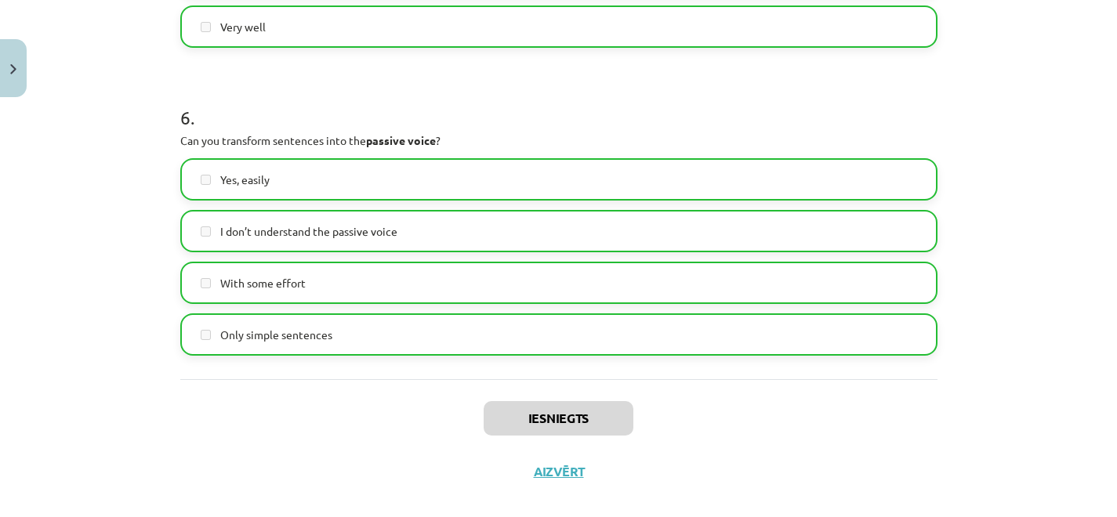
scroll to position [1741, 0]
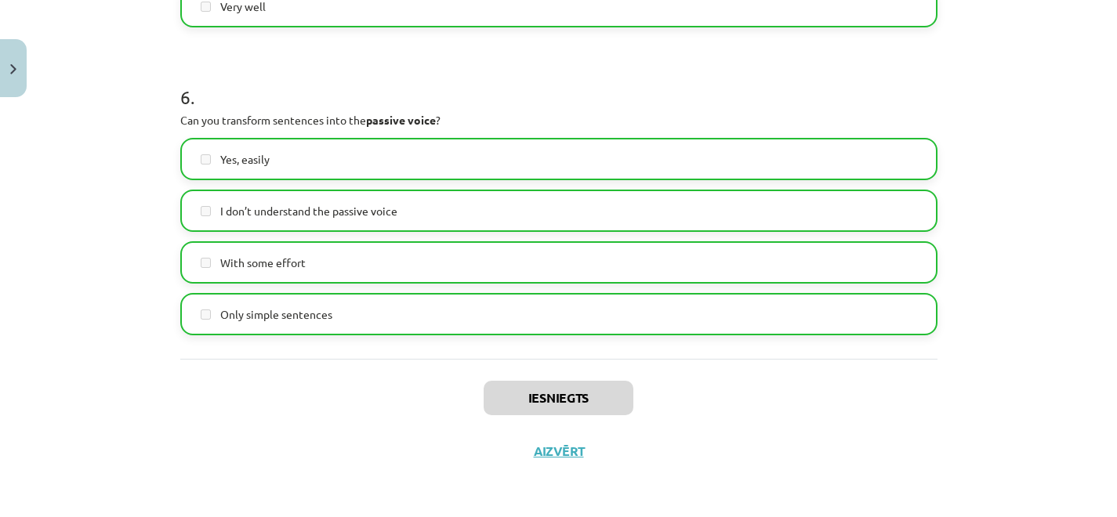
click at [563, 461] on div "Iesniegts Aizvērt" at bounding box center [558, 414] width 757 height 110
click at [559, 457] on button "Aizvērt" at bounding box center [559, 451] width 60 height 16
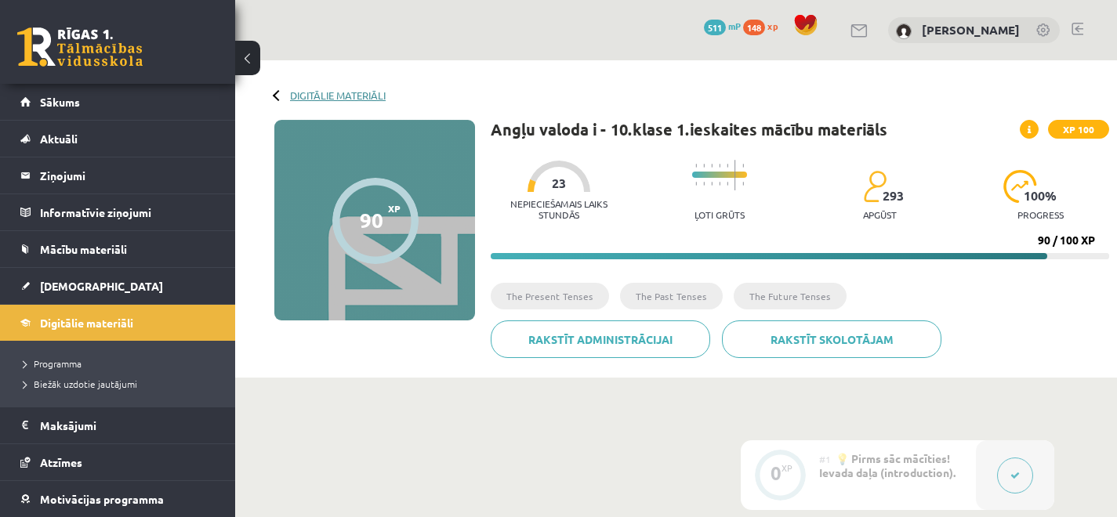
click at [316, 92] on link "Digitālie materiāli" at bounding box center [338, 95] width 96 height 12
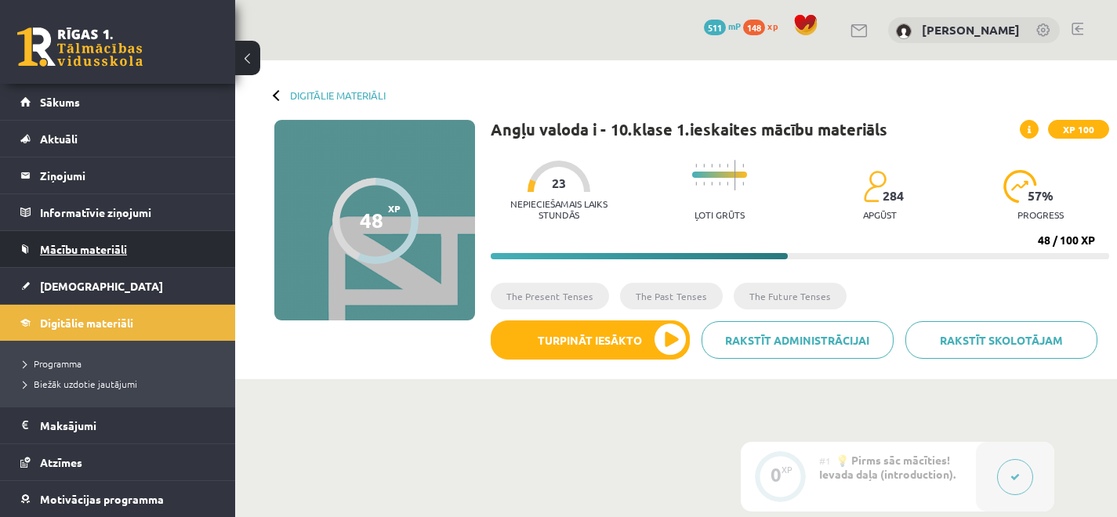
click at [98, 246] on span "Mācību materiāli" at bounding box center [83, 249] width 87 height 14
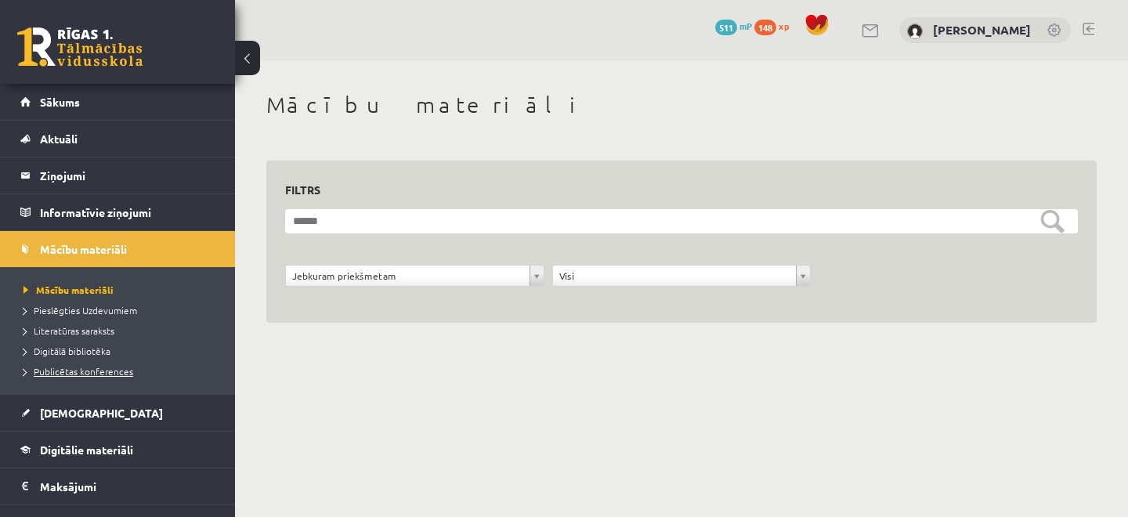
click at [73, 375] on span "Publicētas konferences" at bounding box center [79, 371] width 110 height 13
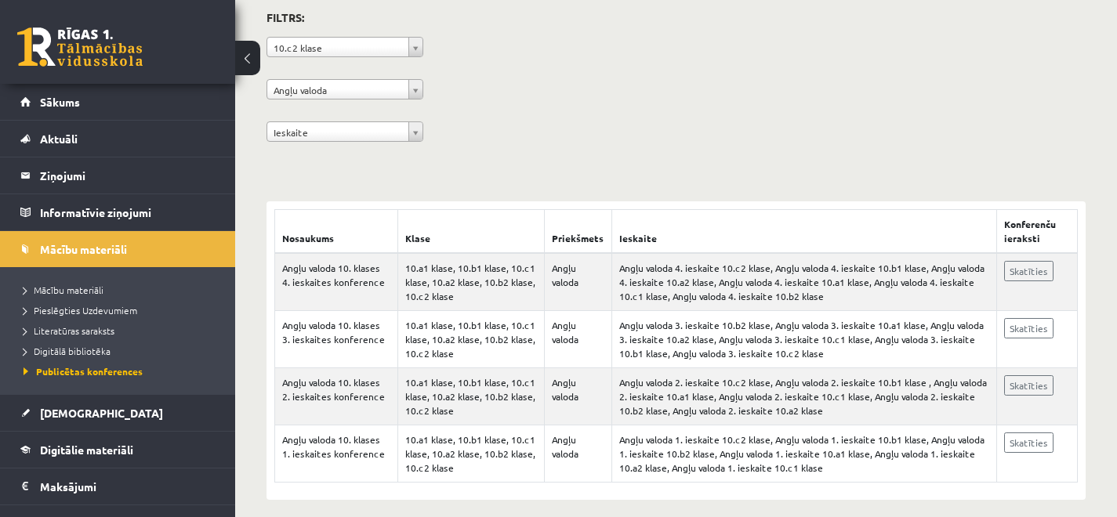
scroll to position [149, 0]
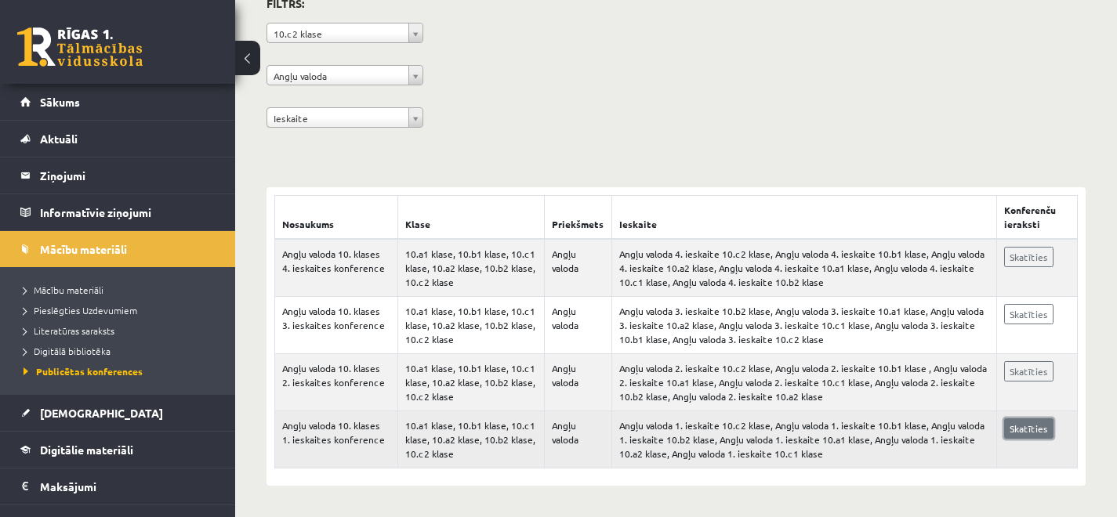
click at [1012, 429] on link "Skatīties" at bounding box center [1028, 428] width 49 height 20
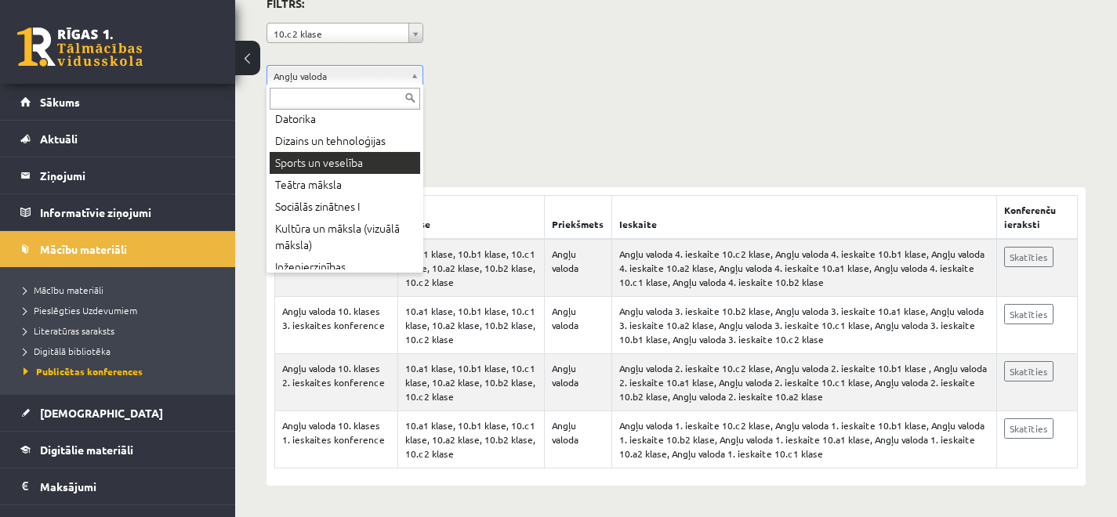
scroll to position [411, 0]
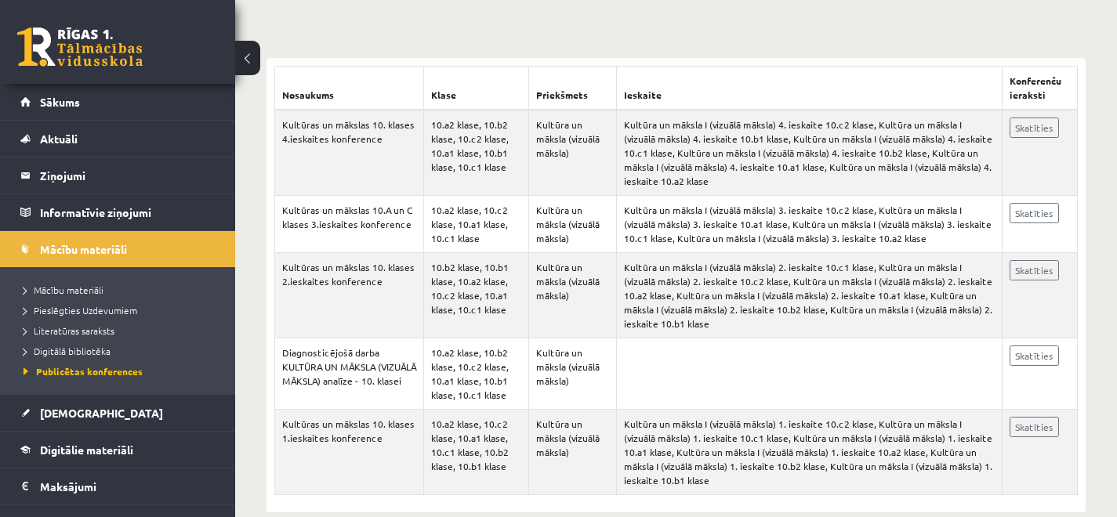
scroll to position [287, 0]
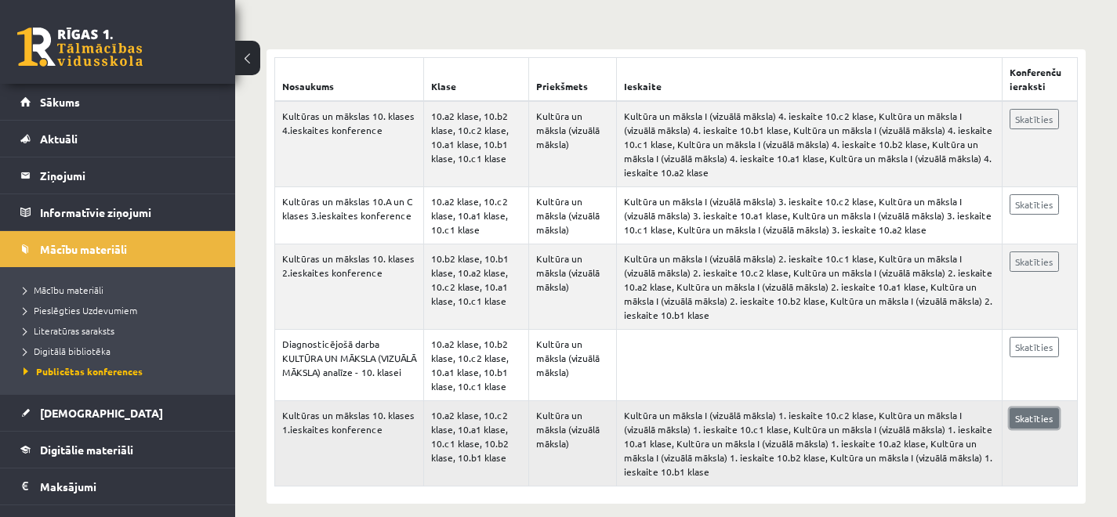
click at [1041, 425] on link "Skatīties" at bounding box center [1033, 418] width 49 height 20
click at [56, 440] on link "Digitālie materiāli" at bounding box center [117, 450] width 195 height 36
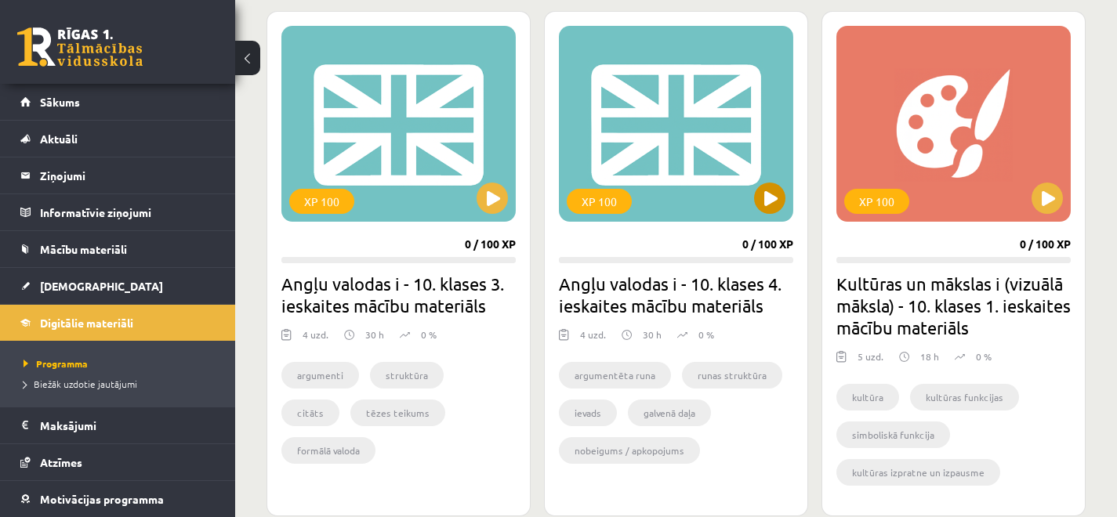
scroll to position [989, 0]
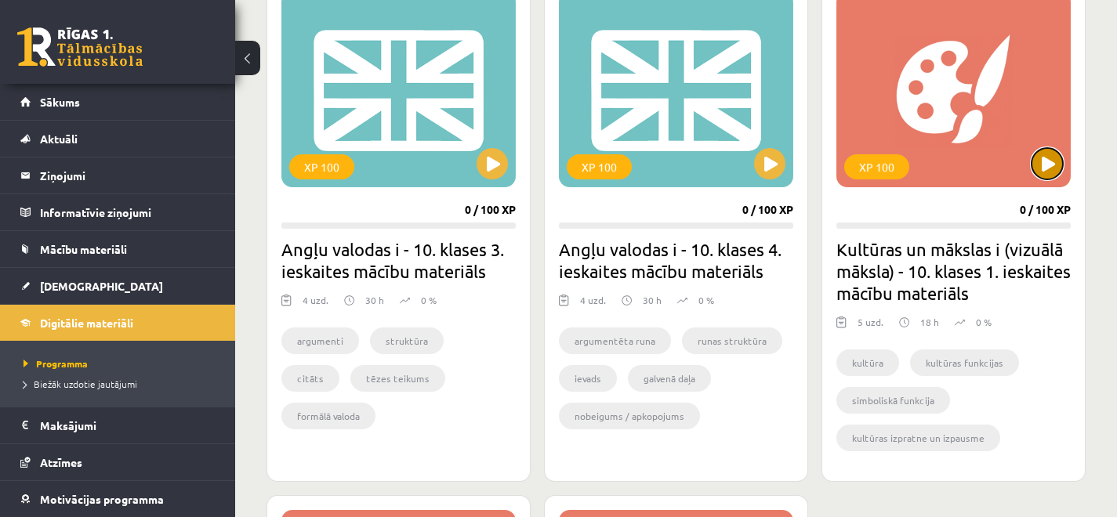
click at [1042, 168] on button at bounding box center [1046, 163] width 31 height 31
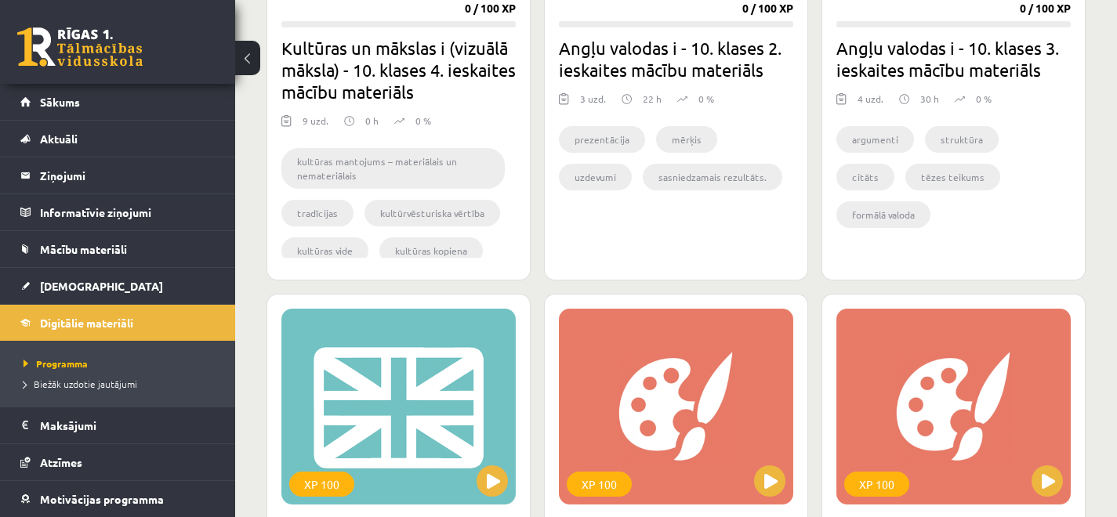
scroll to position [408, 0]
